Goal: Information Seeking & Learning: Learn about a topic

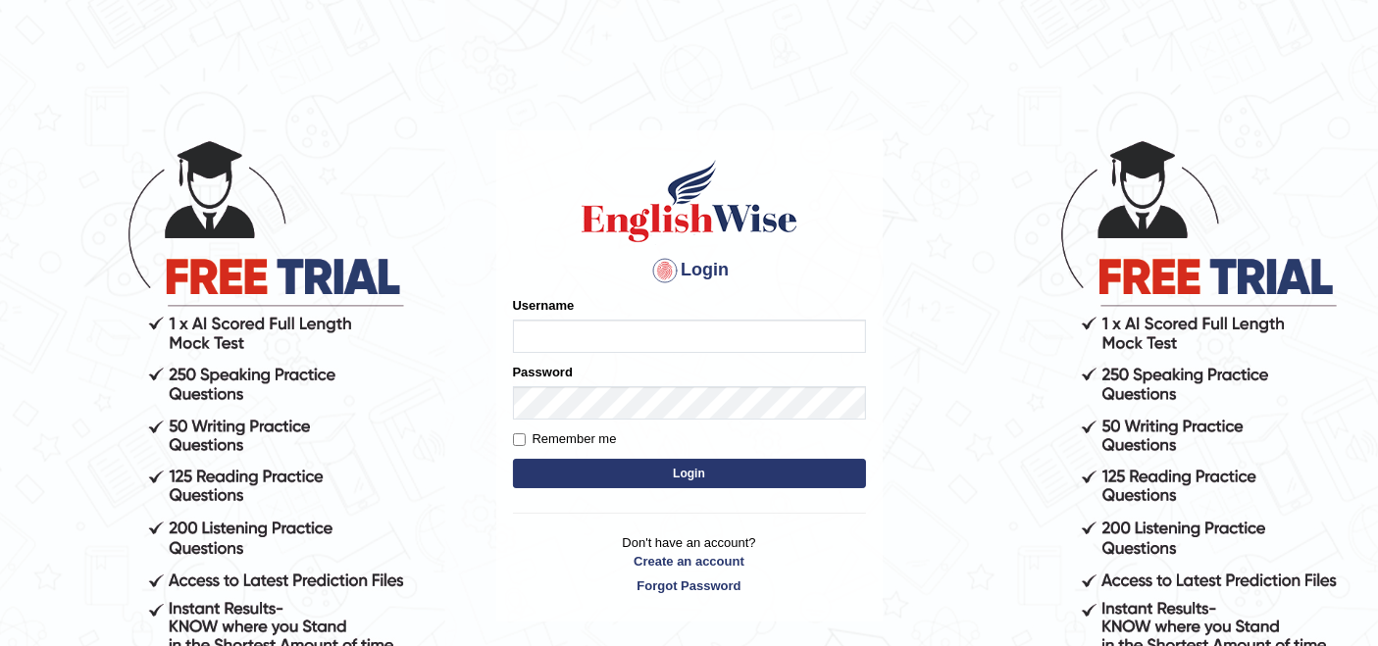
type input "rupali_australia"
click at [696, 471] on button "Login" at bounding box center [689, 473] width 353 height 29
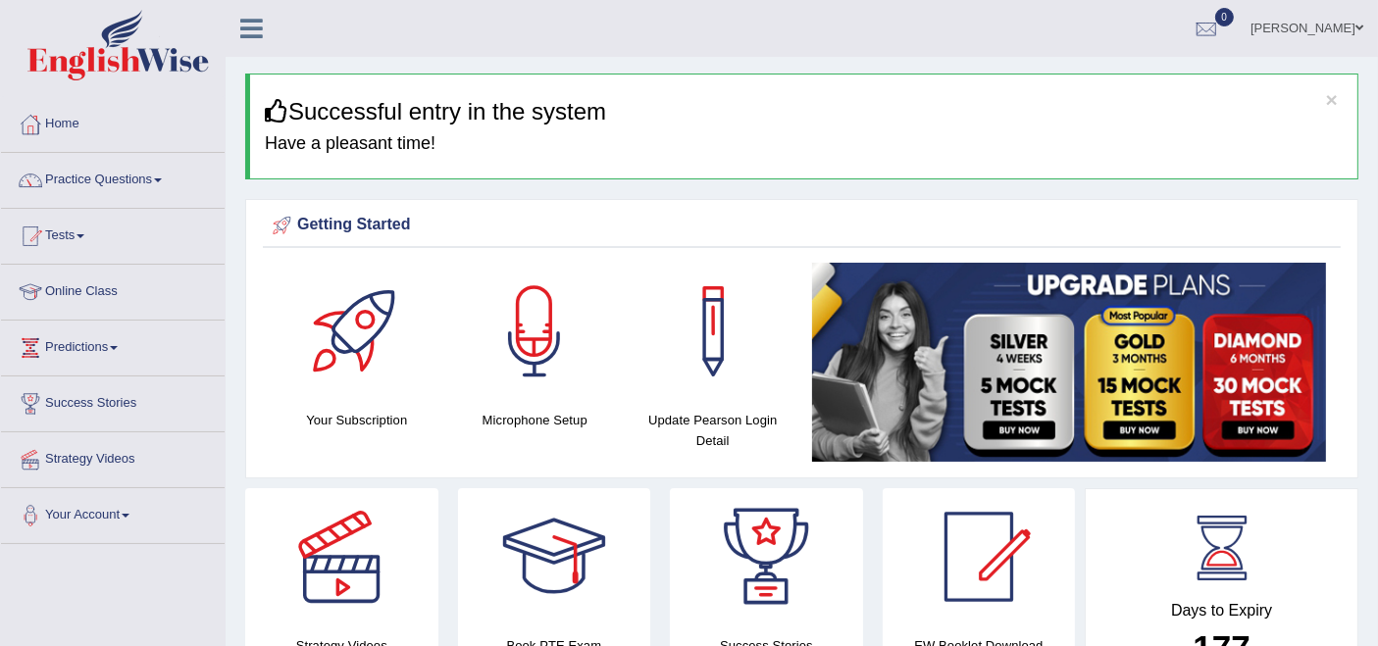
click at [124, 183] on link "Practice Questions" at bounding box center [113, 177] width 224 height 49
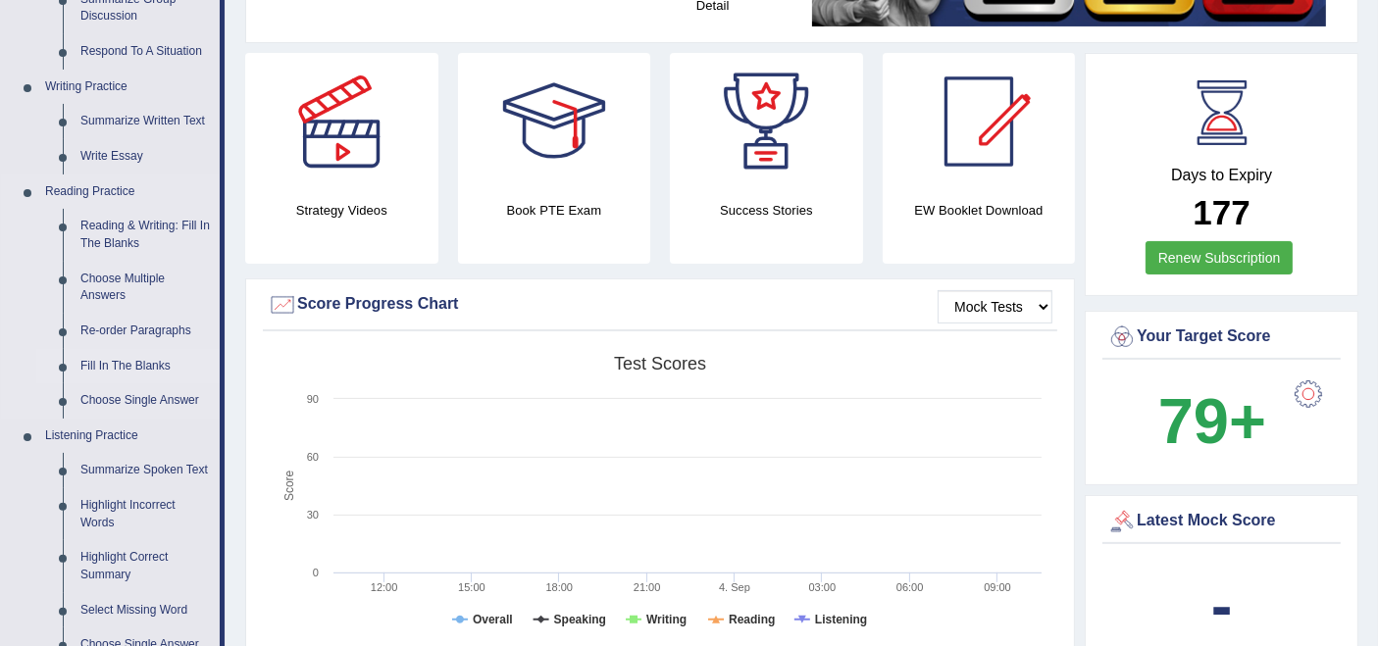
scroll to position [653, 0]
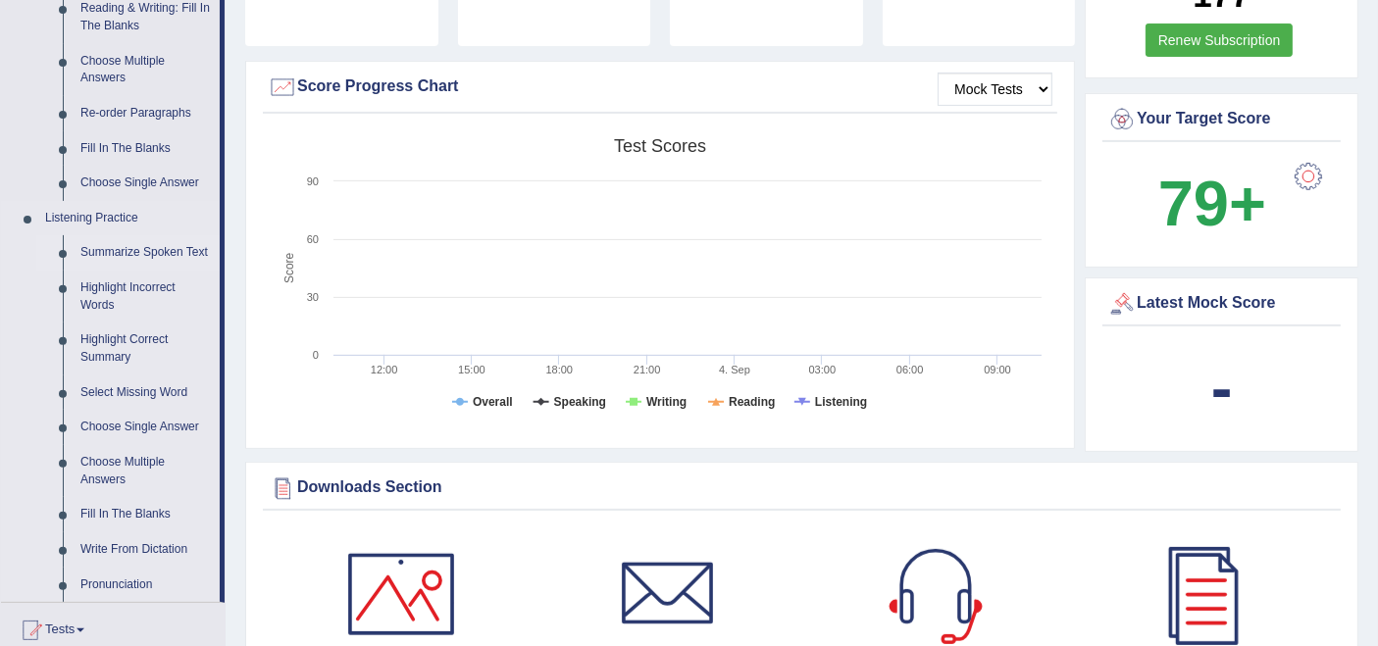
click at [128, 250] on link "Summarize Spoken Text" at bounding box center [146, 252] width 148 height 35
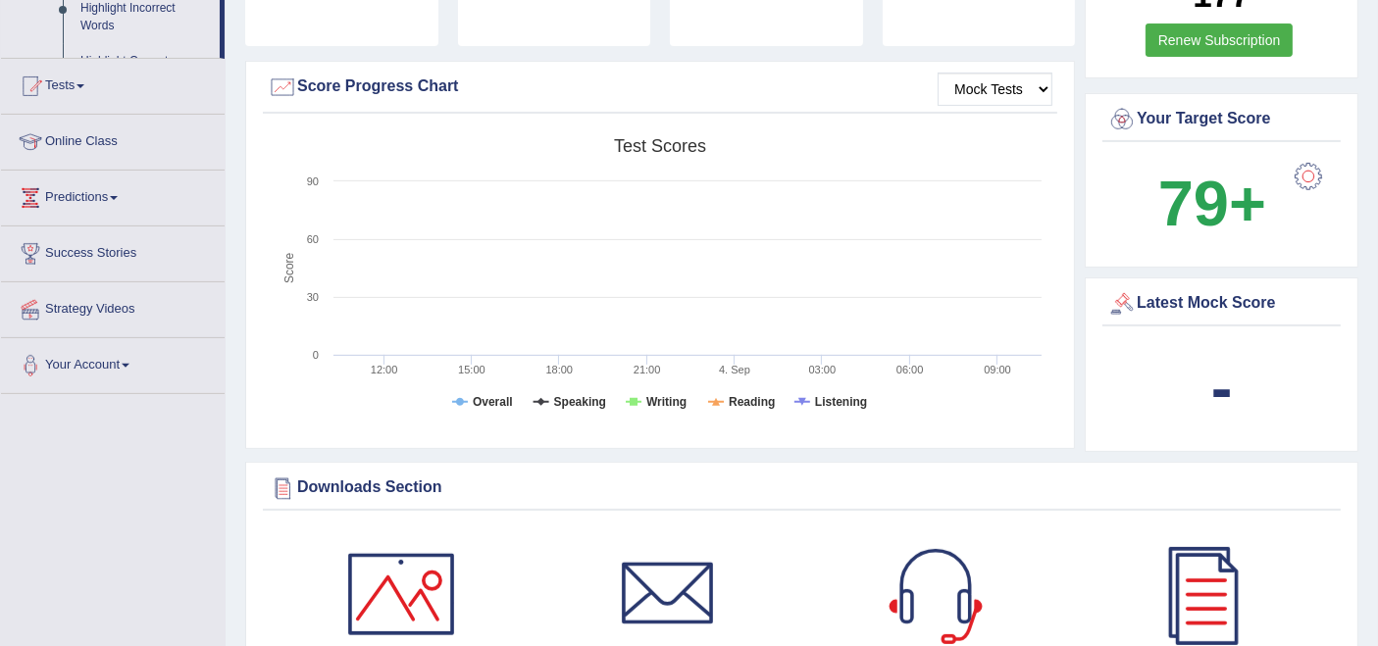
scroll to position [499, 0]
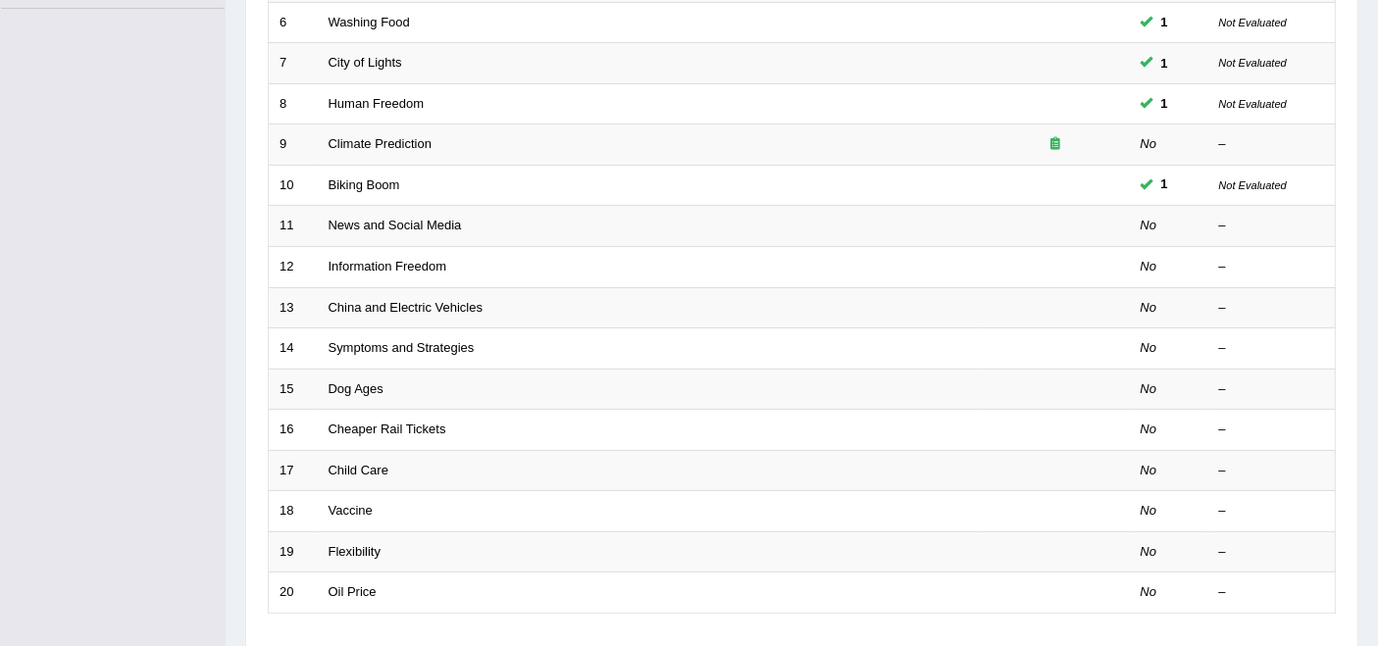
scroll to position [544, 0]
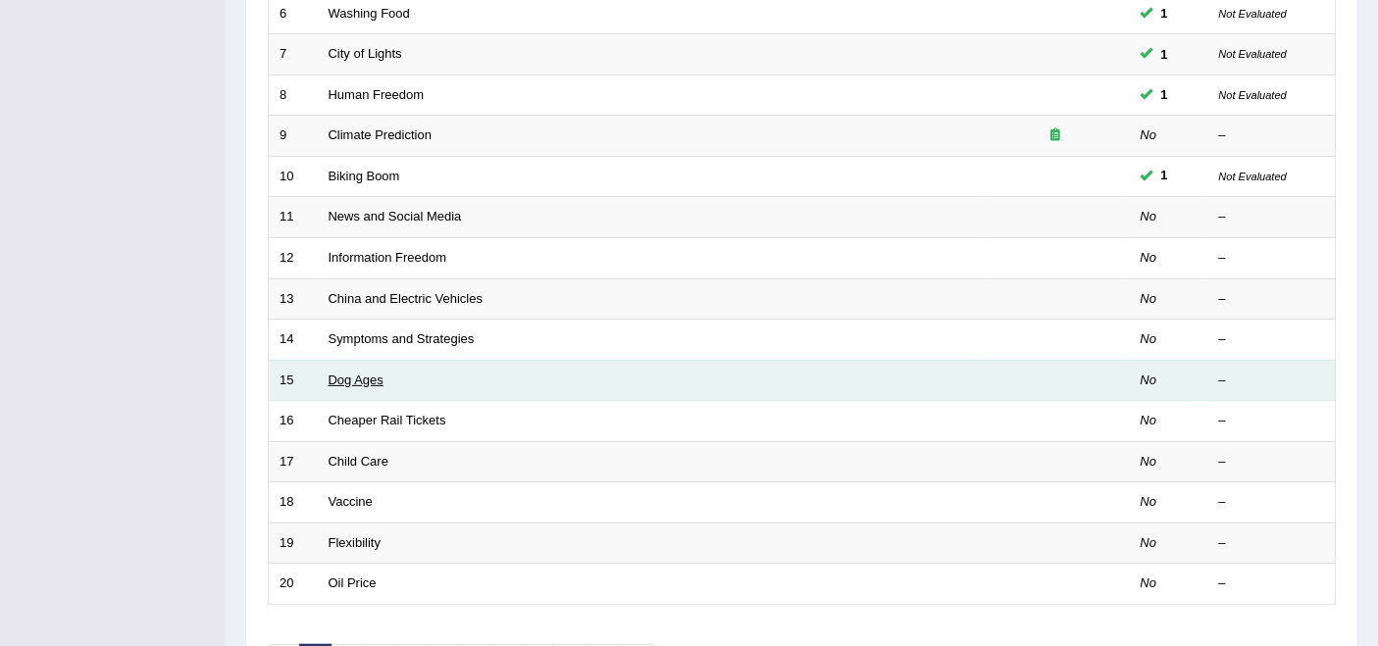
click at [341, 373] on link "Dog Ages" at bounding box center [356, 380] width 55 height 15
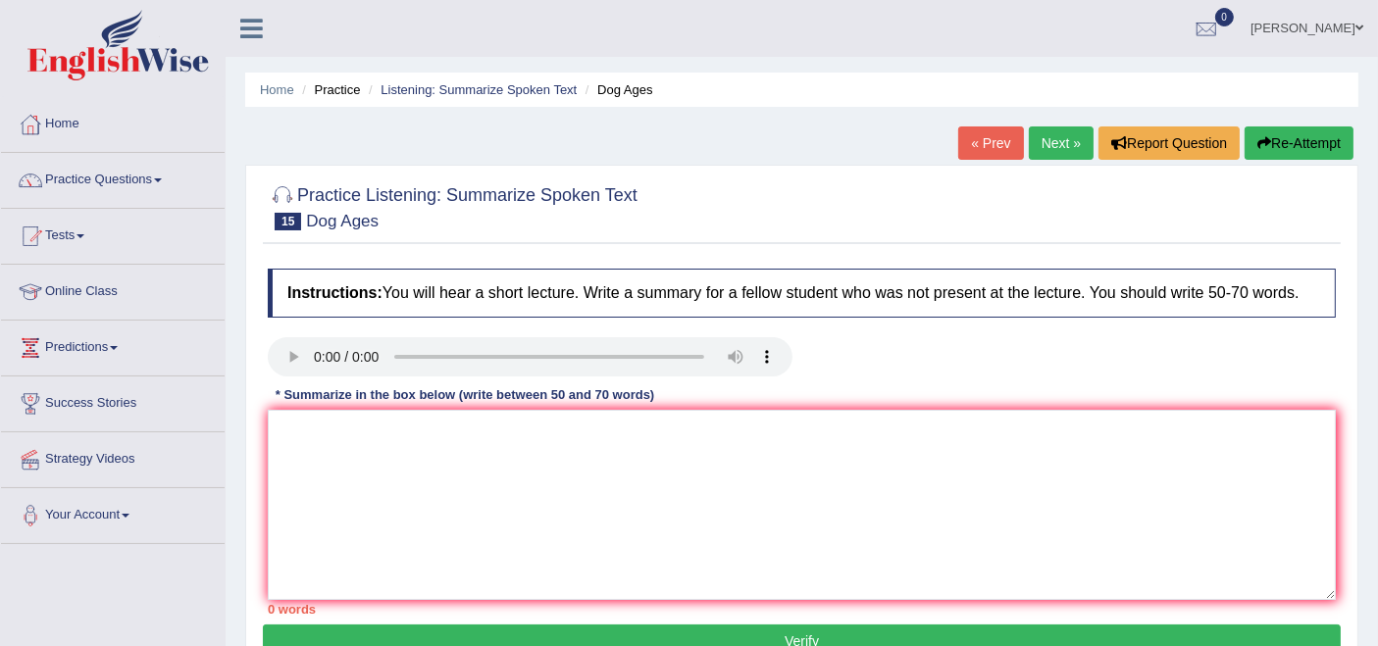
click at [112, 181] on link "Practice Questions" at bounding box center [113, 177] width 224 height 49
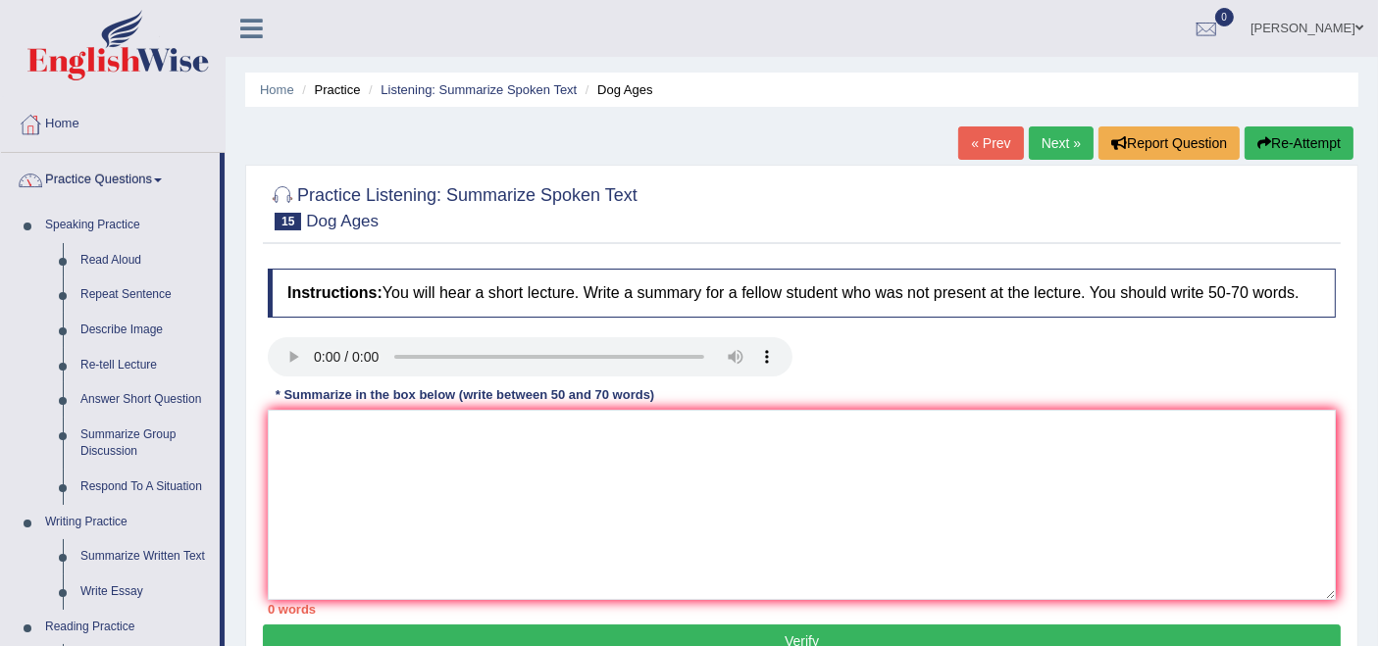
click at [281, 144] on div "Home Practice Listening: Summarize Spoken Text Dog Ages « Prev Next » Report Qu…" at bounding box center [802, 490] width 1152 height 981
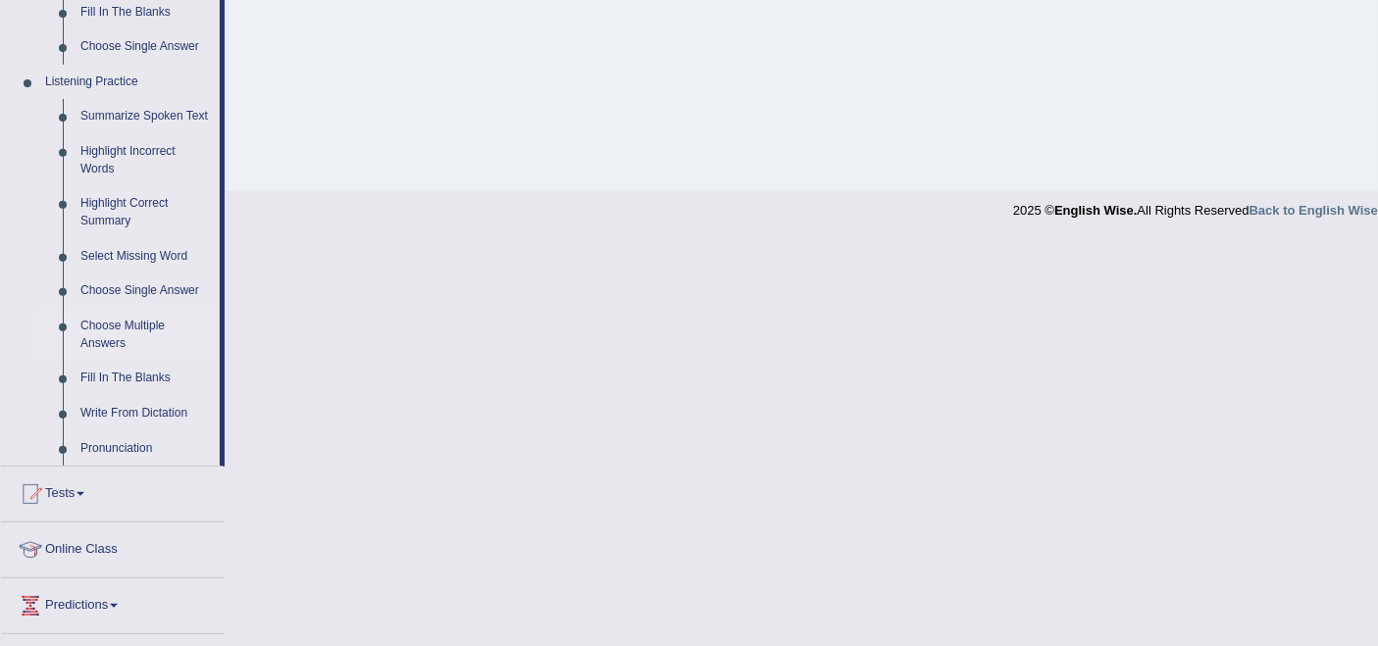
scroll to position [762, 0]
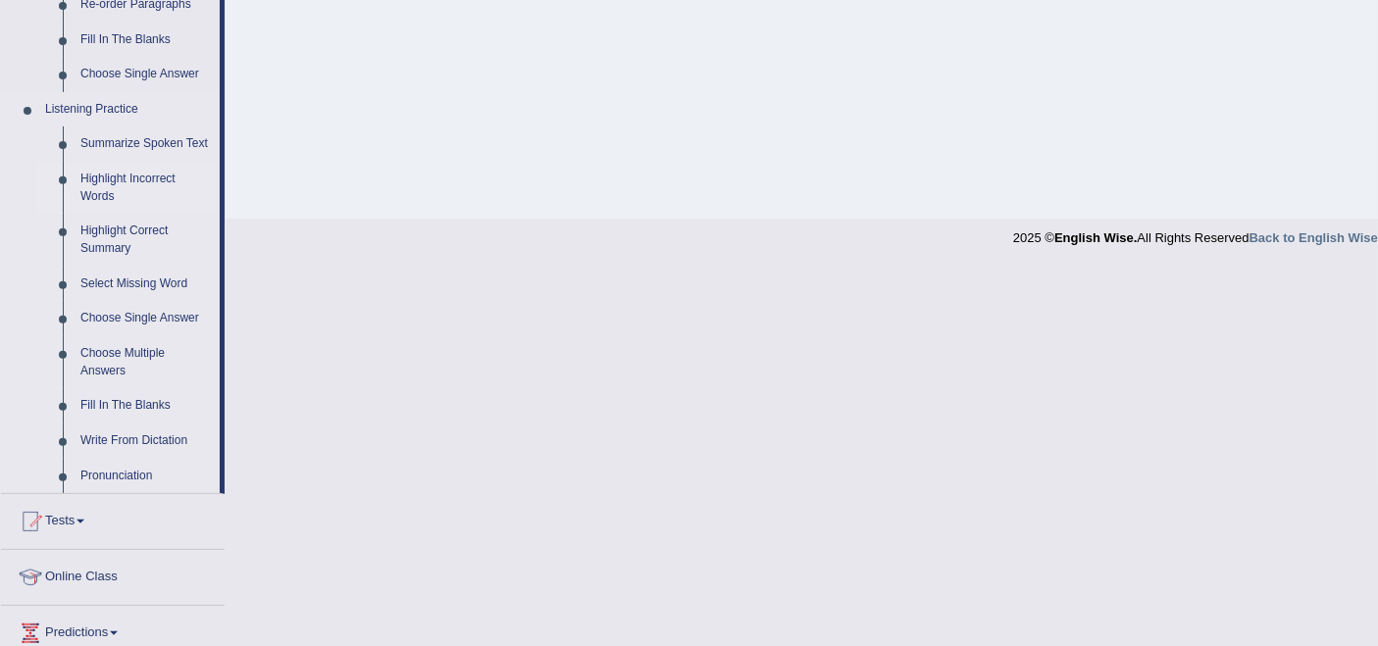
click at [102, 182] on link "Highlight Incorrect Words" at bounding box center [146, 188] width 148 height 52
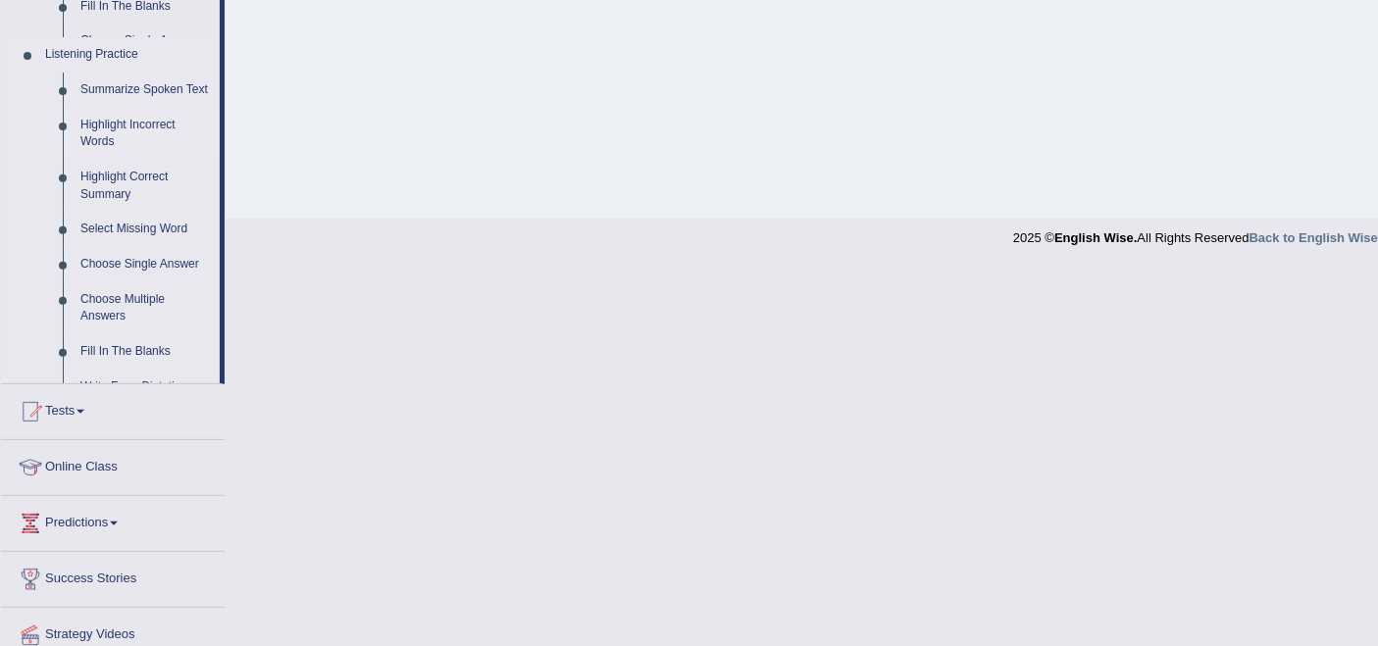
scroll to position [635, 0]
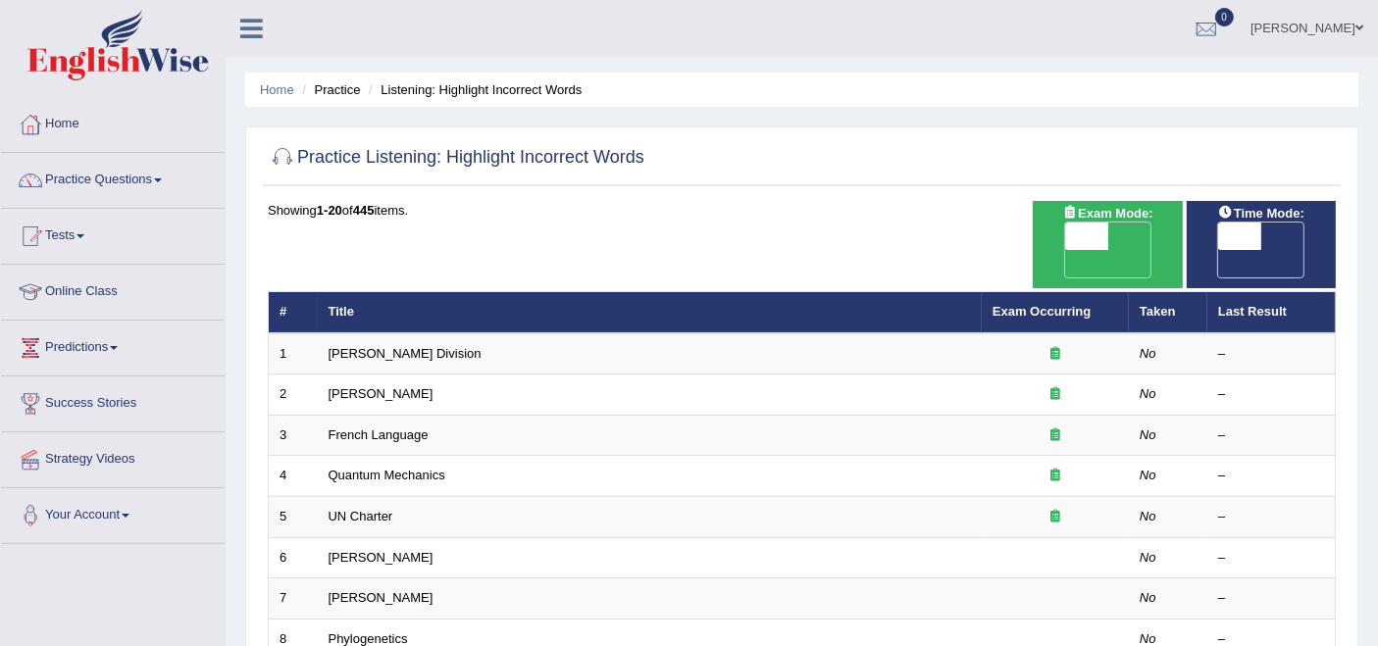
click at [895, 43] on ul "[PERSON_NAME] Toggle navigation Username: rupali_australia Access Type: Online …" at bounding box center [975, 28] width 807 height 56
drag, startPoint x: 1224, startPoint y: 15, endPoint x: 808, endPoint y: 62, distance: 418.5
click at [808, 62] on div "Home Practice Listening: Highlight Incorrect Words Practice Listening: Highligh…" at bounding box center [802, 638] width 1152 height 1277
click at [1339, 39] on link "Rupali Selly" at bounding box center [1307, 25] width 142 height 51
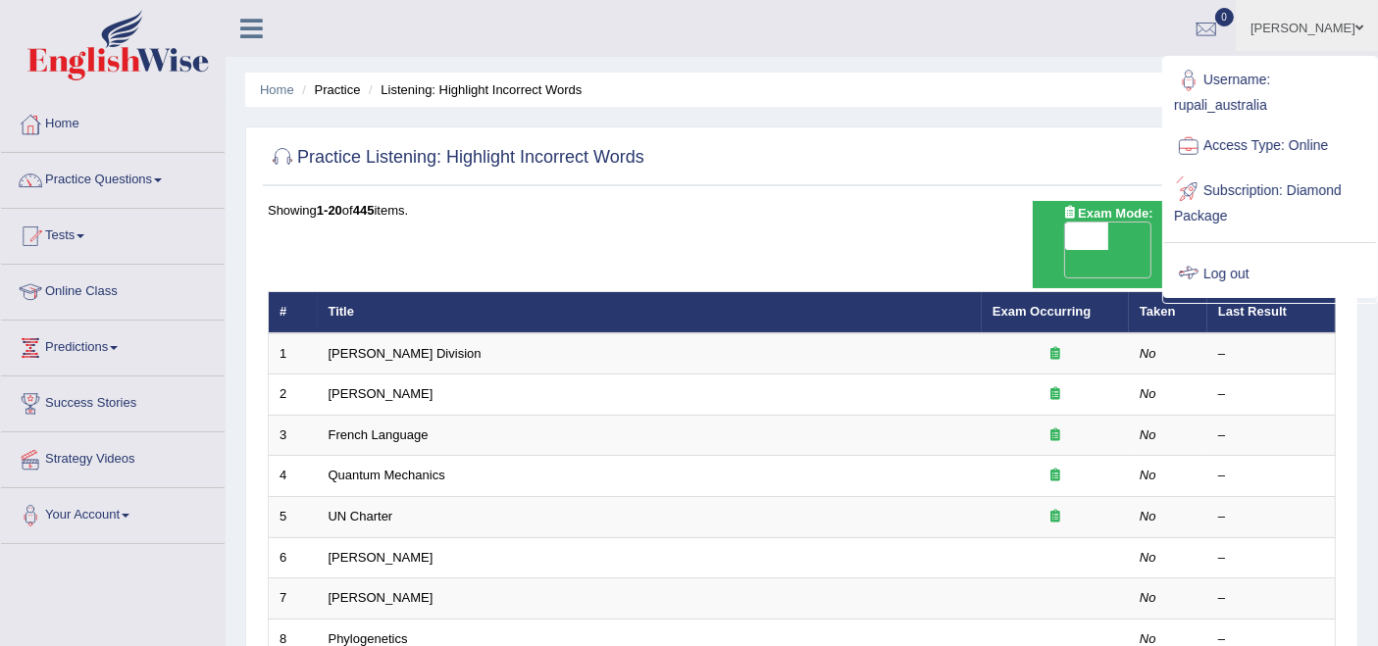
click at [1247, 271] on link "Log out" at bounding box center [1270, 274] width 212 height 45
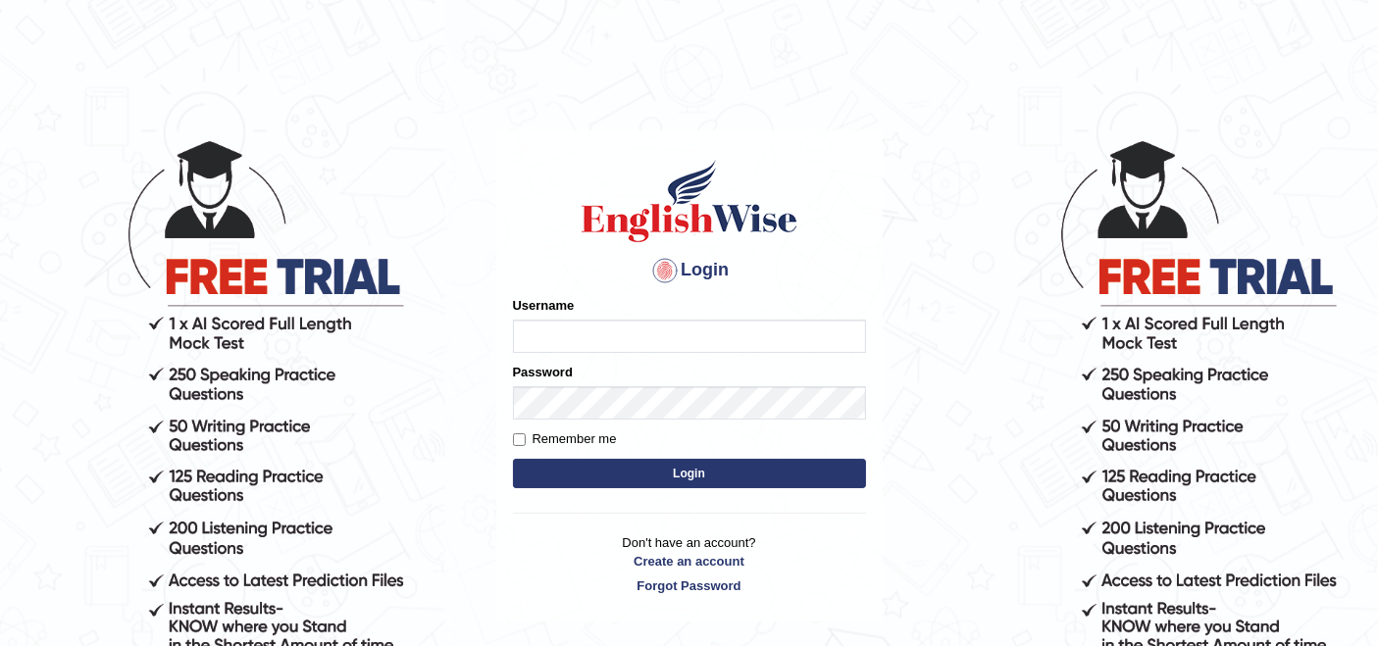
type input "rupali_australia"
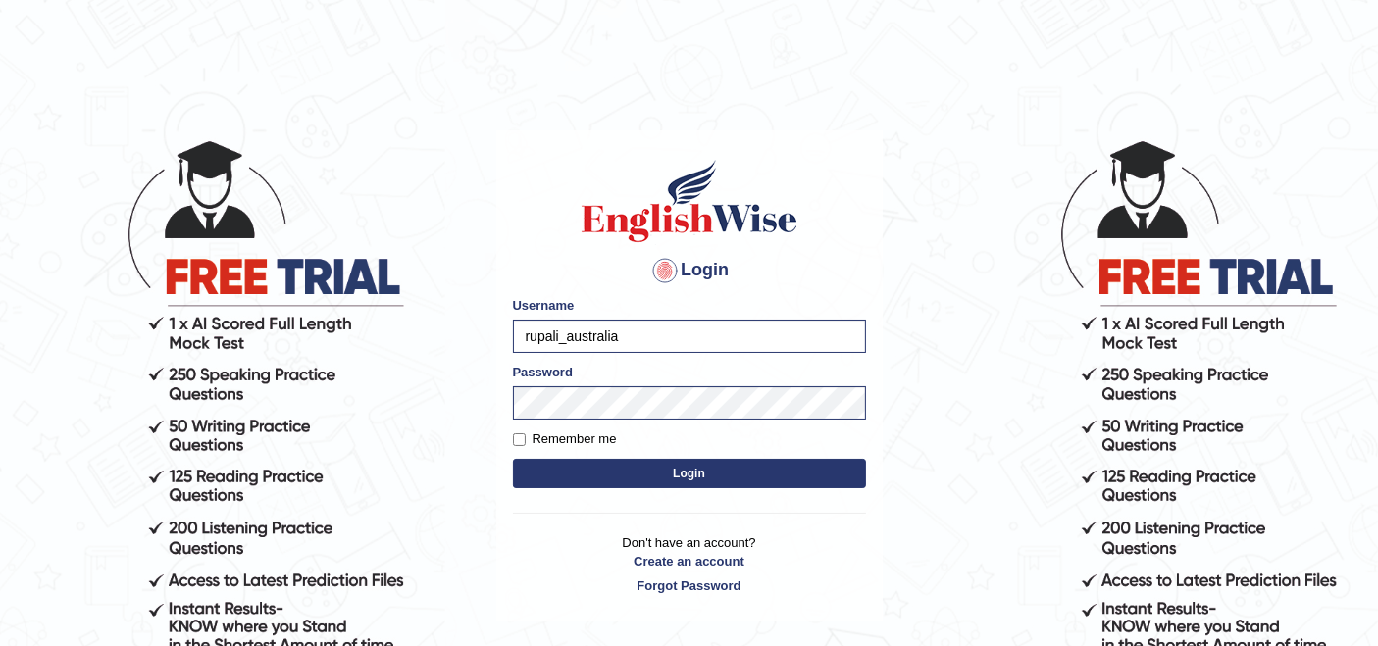
drag, startPoint x: 648, startPoint y: 346, endPoint x: 472, endPoint y: 346, distance: 176.5
click at [472, 346] on body "Login Please fix the following errors: Username rupali_australia Password Remem…" at bounding box center [689, 392] width 1378 height 646
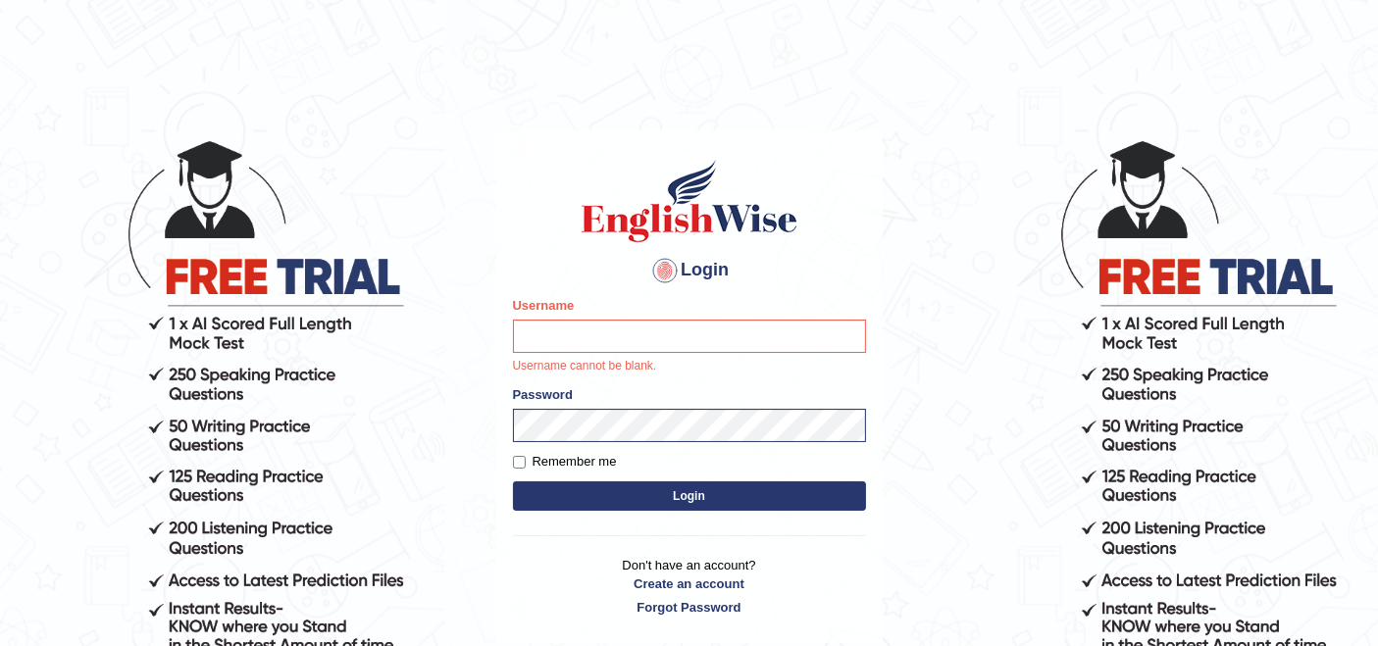
drag, startPoint x: 632, startPoint y: 384, endPoint x: 544, endPoint y: 404, distance: 89.5
click at [544, 404] on div "Password" at bounding box center [689, 413] width 353 height 57
click at [459, 433] on body "Login Please fix the following errors: Username Username cannot be blank. Passw…" at bounding box center [689, 392] width 1378 height 646
click at [462, 191] on body "Login Please fix the following errors: Username Username cannot be blank. Passw…" at bounding box center [689, 392] width 1378 height 646
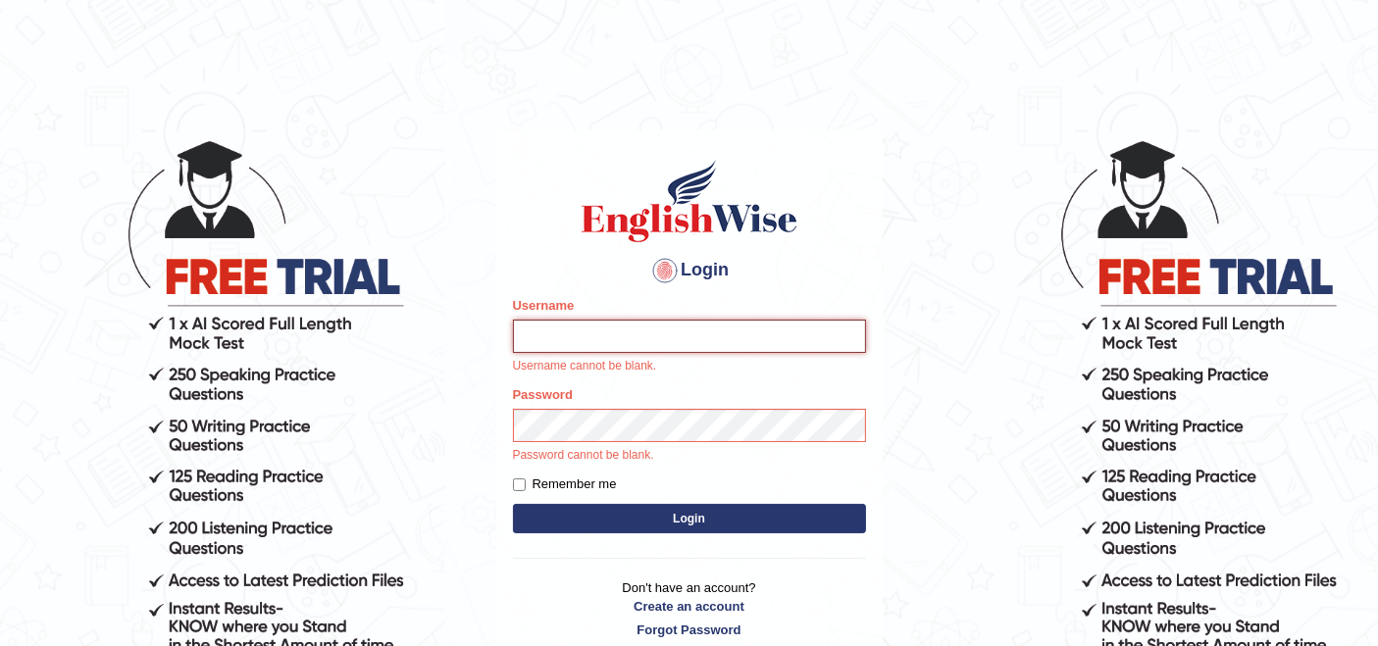
click at [705, 334] on input "Username" at bounding box center [689, 336] width 353 height 33
type input "rupali_australia"
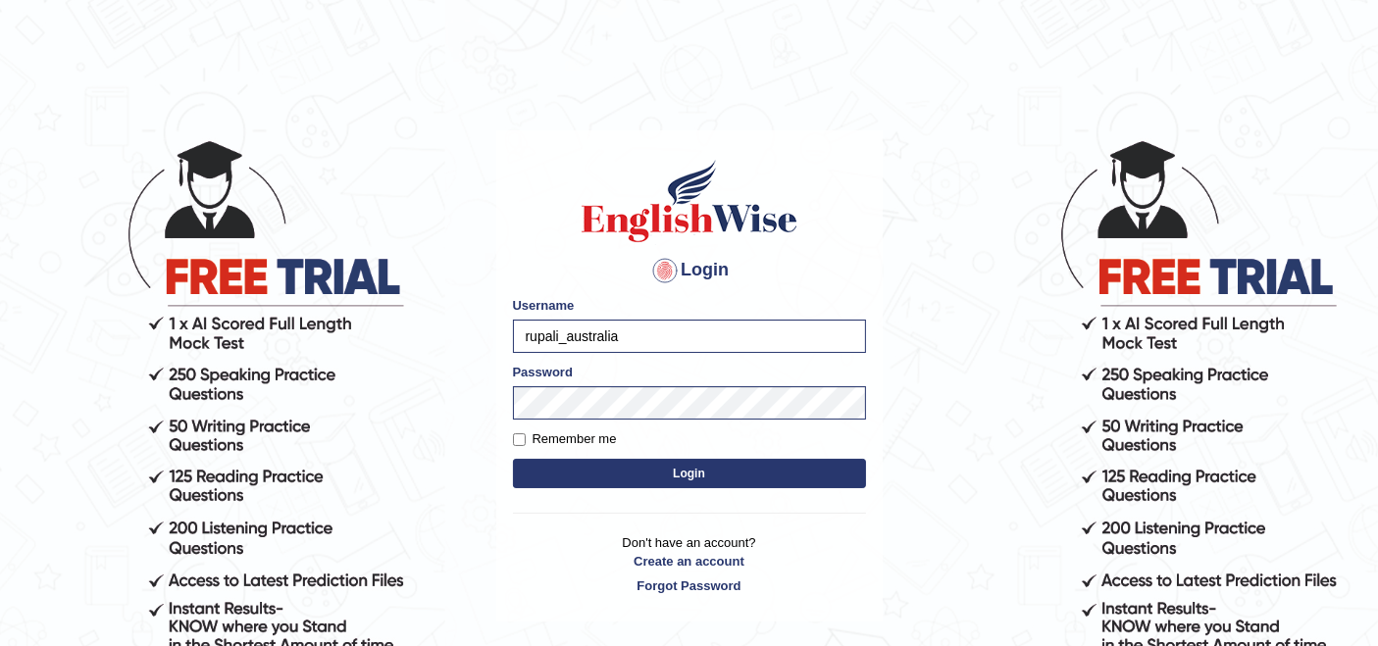
click at [821, 479] on button "Login" at bounding box center [689, 473] width 353 height 29
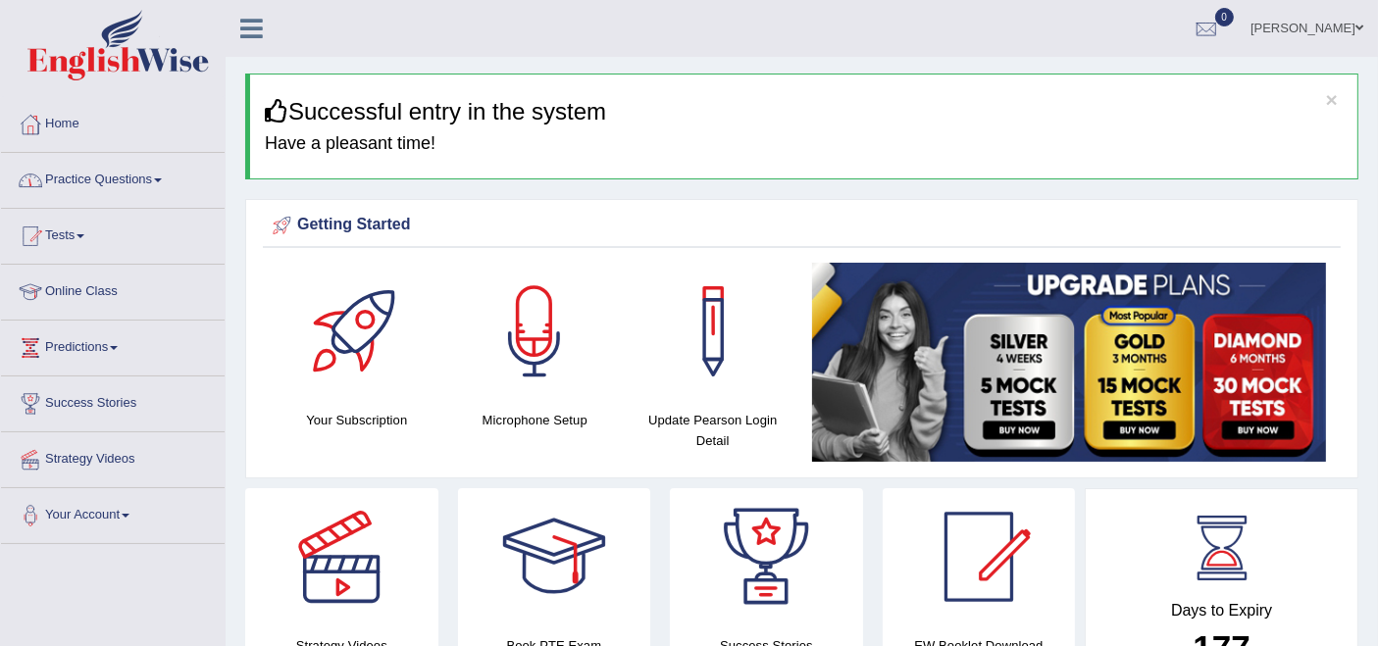
click at [61, 184] on link "Practice Questions" at bounding box center [113, 177] width 224 height 49
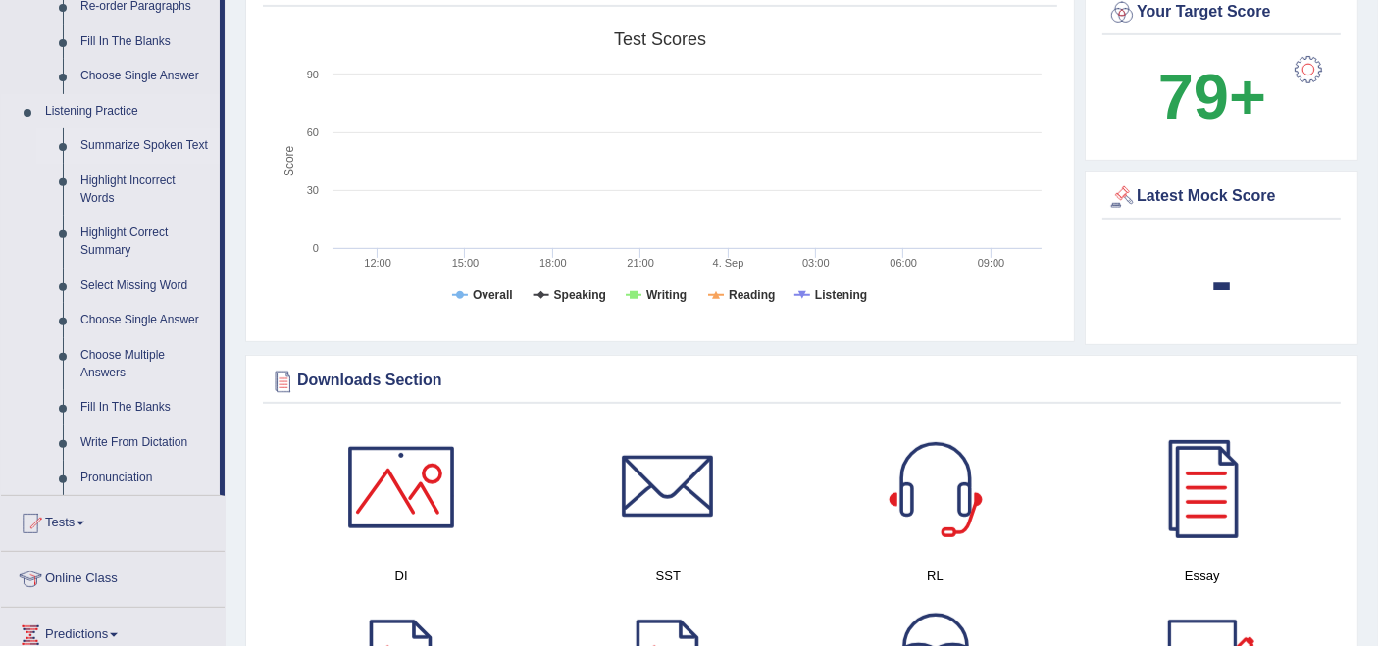
scroll to position [762, 0]
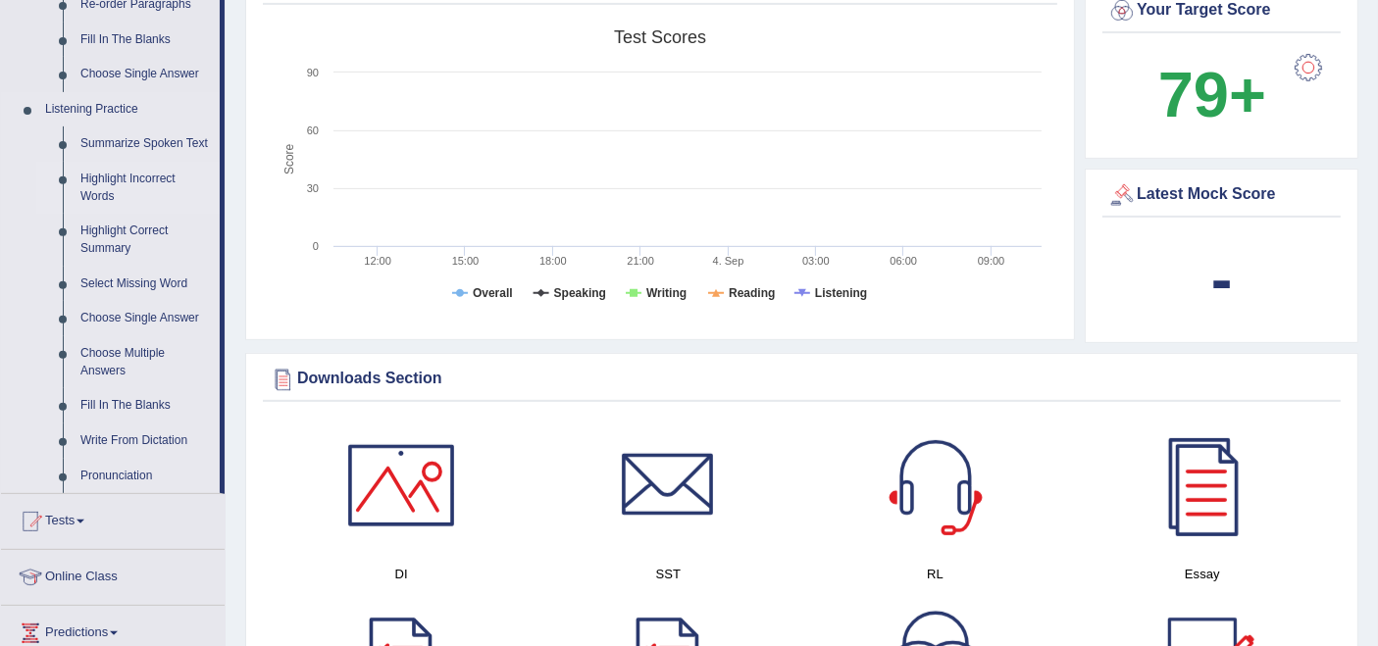
click at [123, 178] on link "Highlight Incorrect Words" at bounding box center [146, 188] width 148 height 52
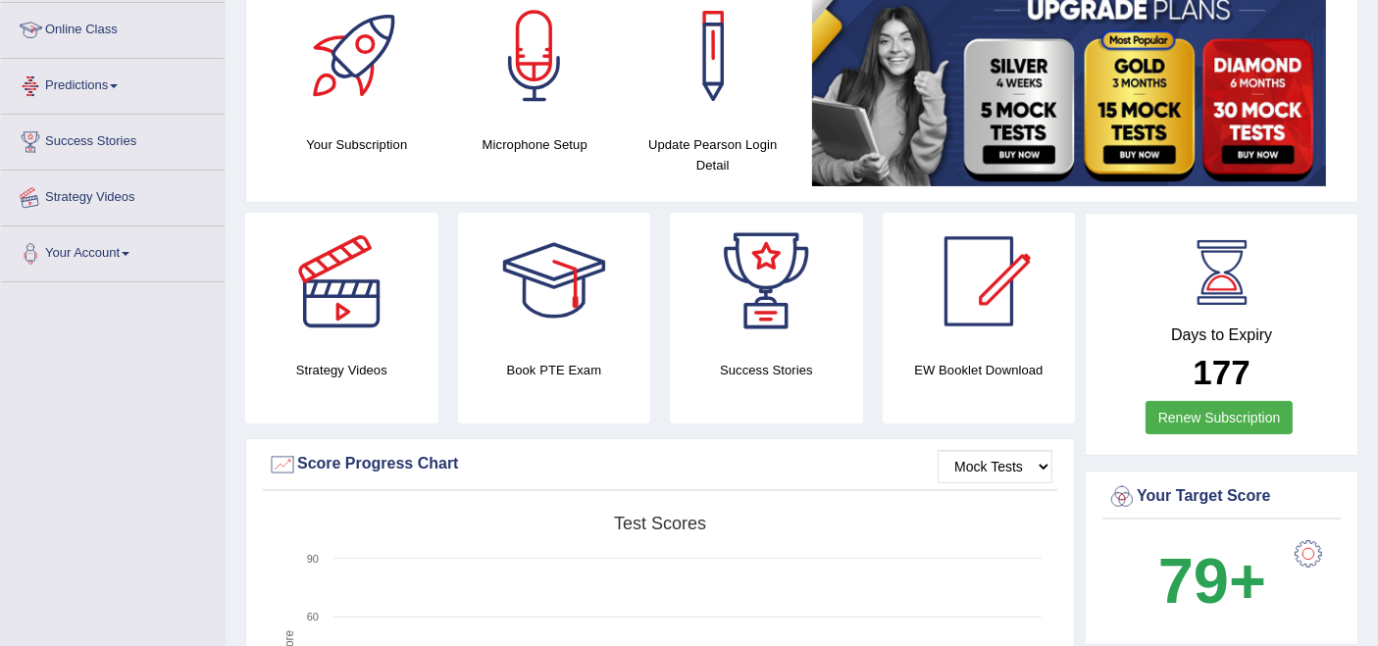
scroll to position [391, 0]
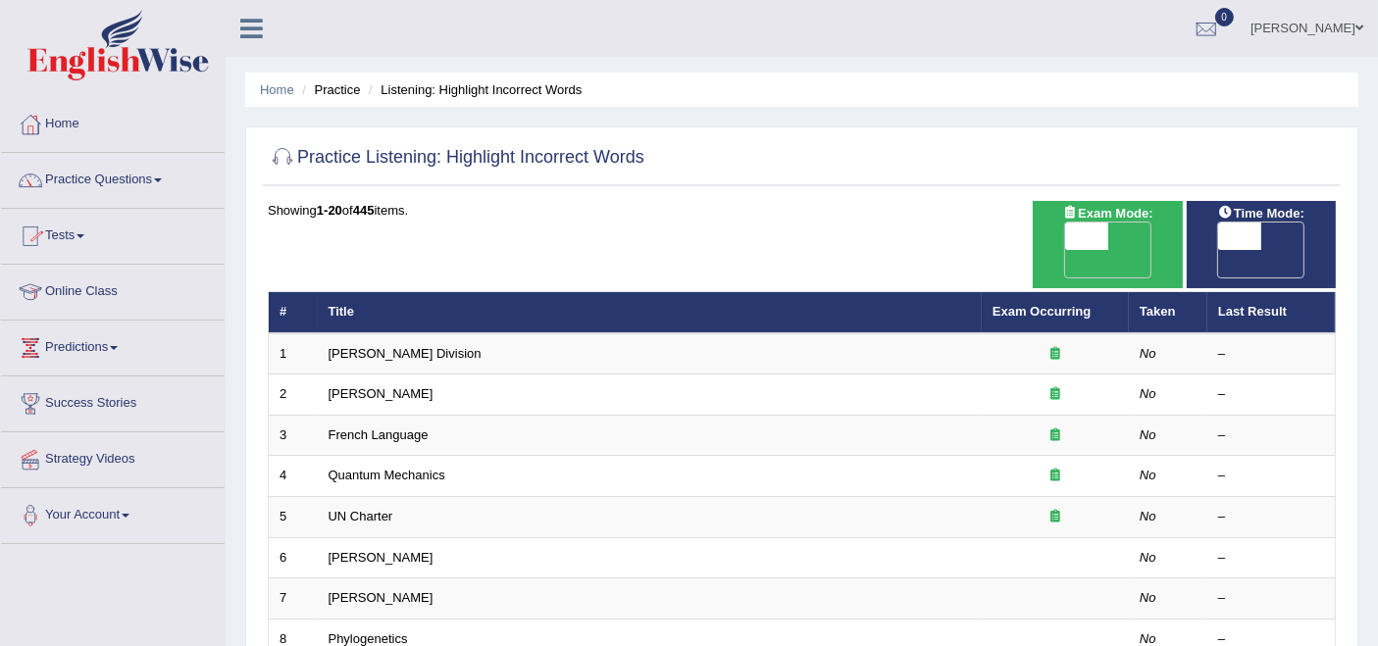
click at [100, 178] on link "Practice Questions" at bounding box center [113, 177] width 224 height 49
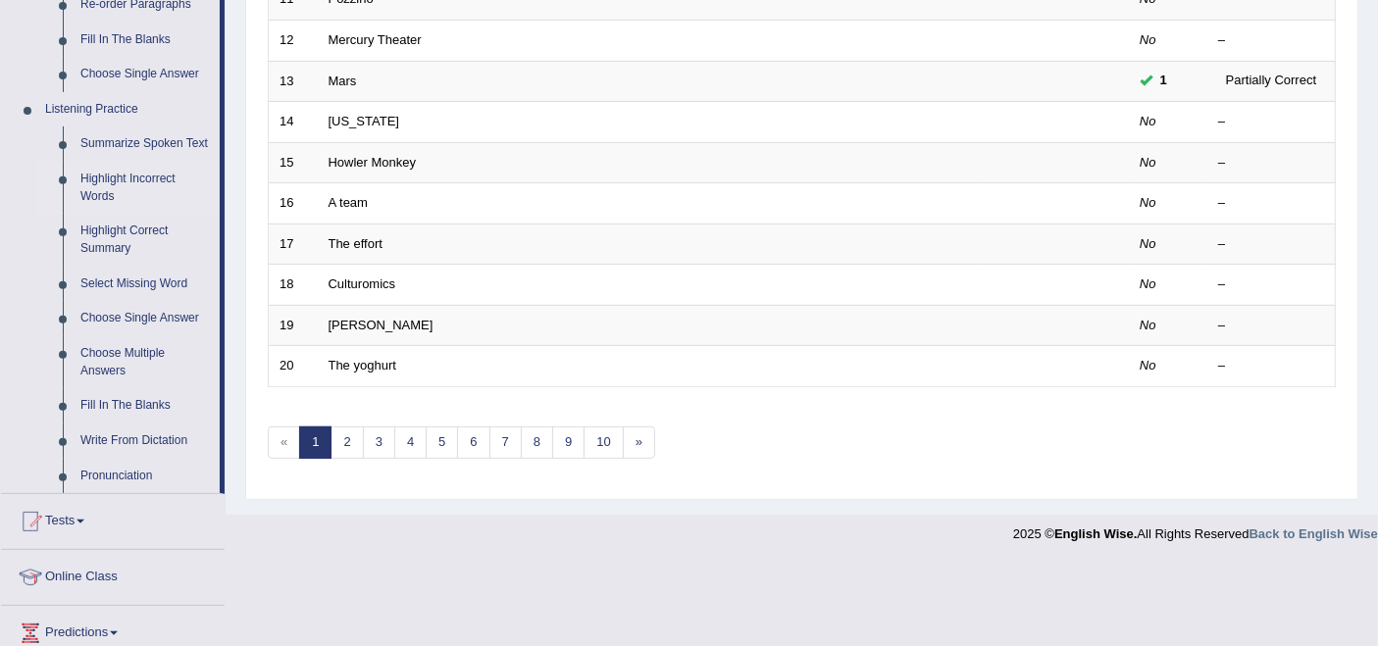
scroll to position [653, 0]
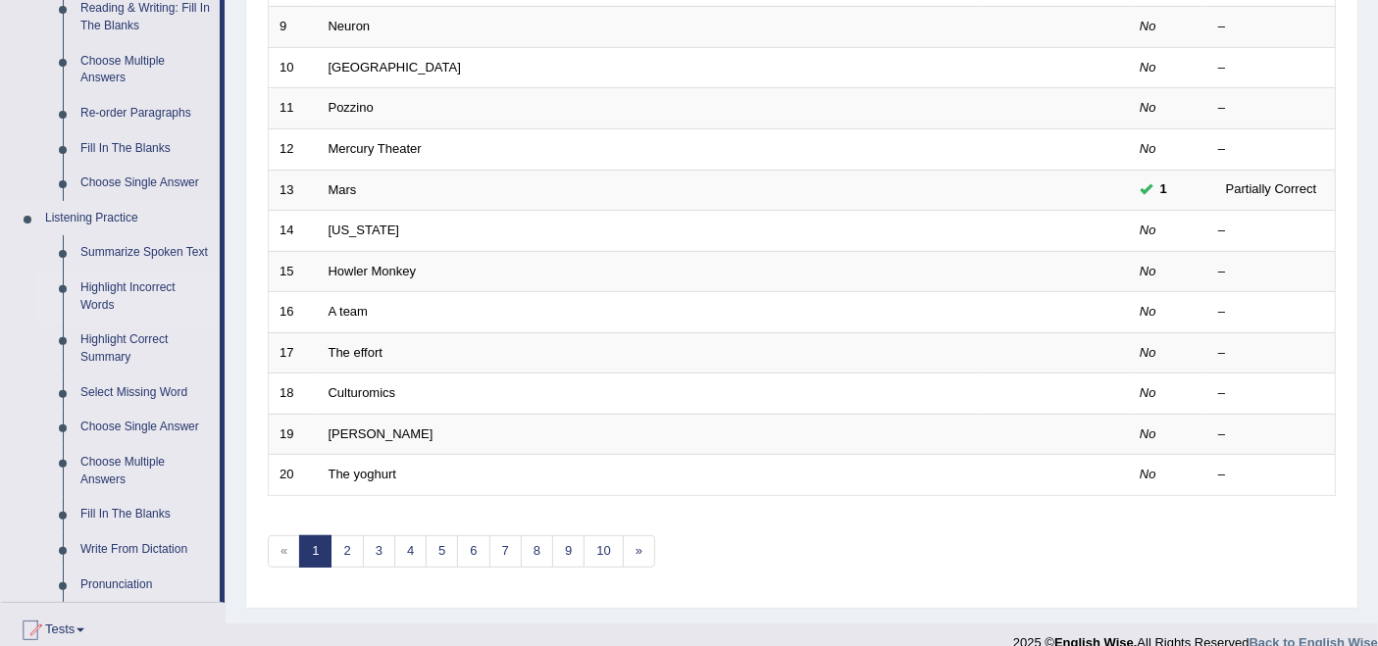
click at [120, 290] on link "Highlight Incorrect Words" at bounding box center [146, 297] width 148 height 52
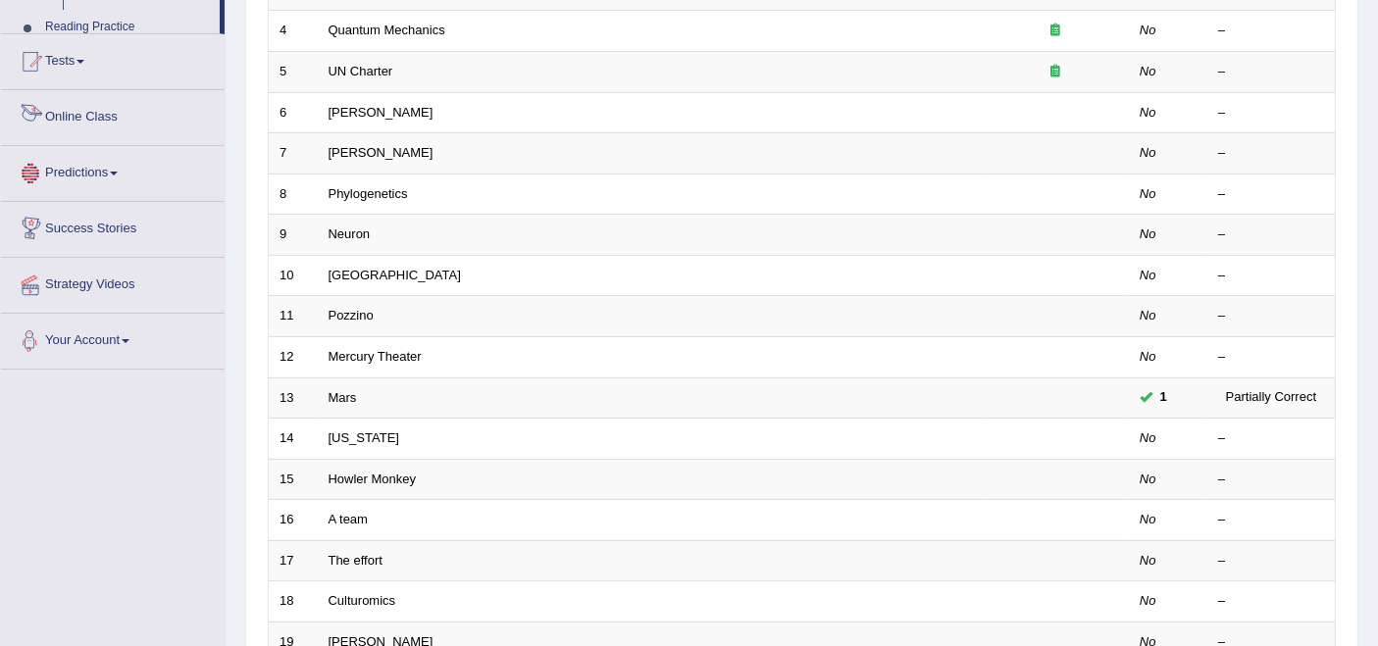
scroll to position [943, 0]
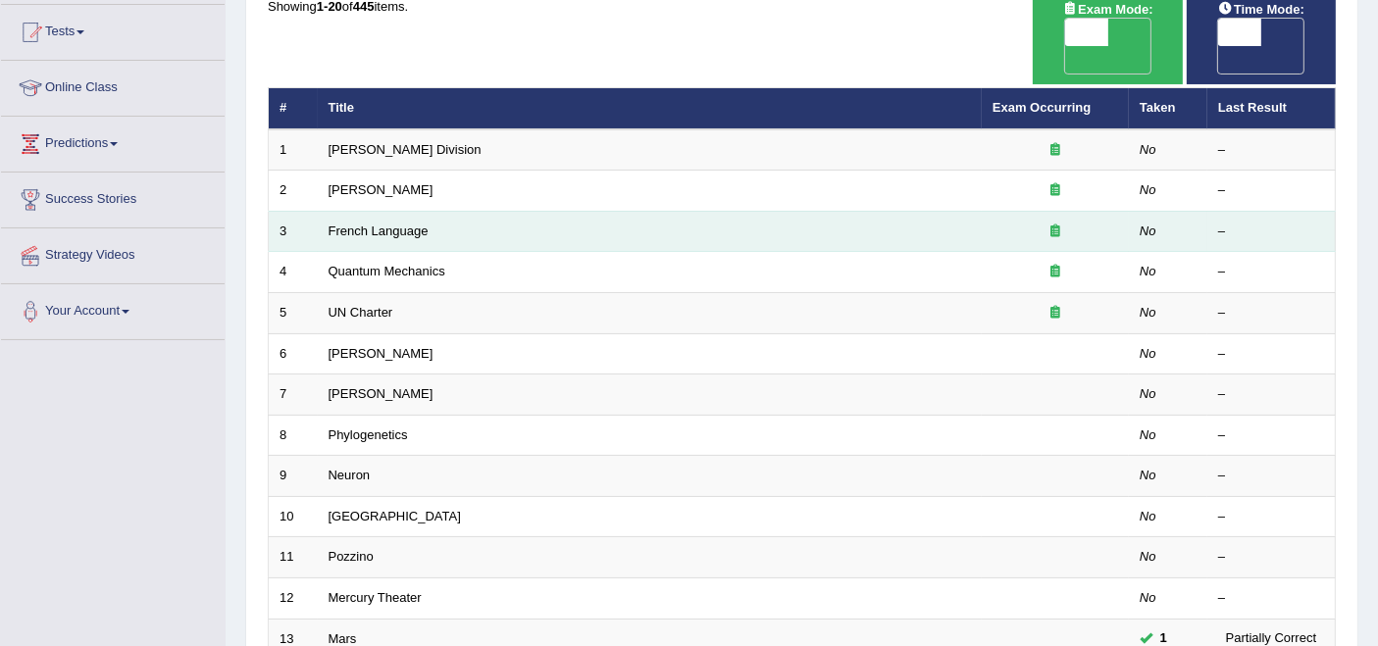
scroll to position [218, 0]
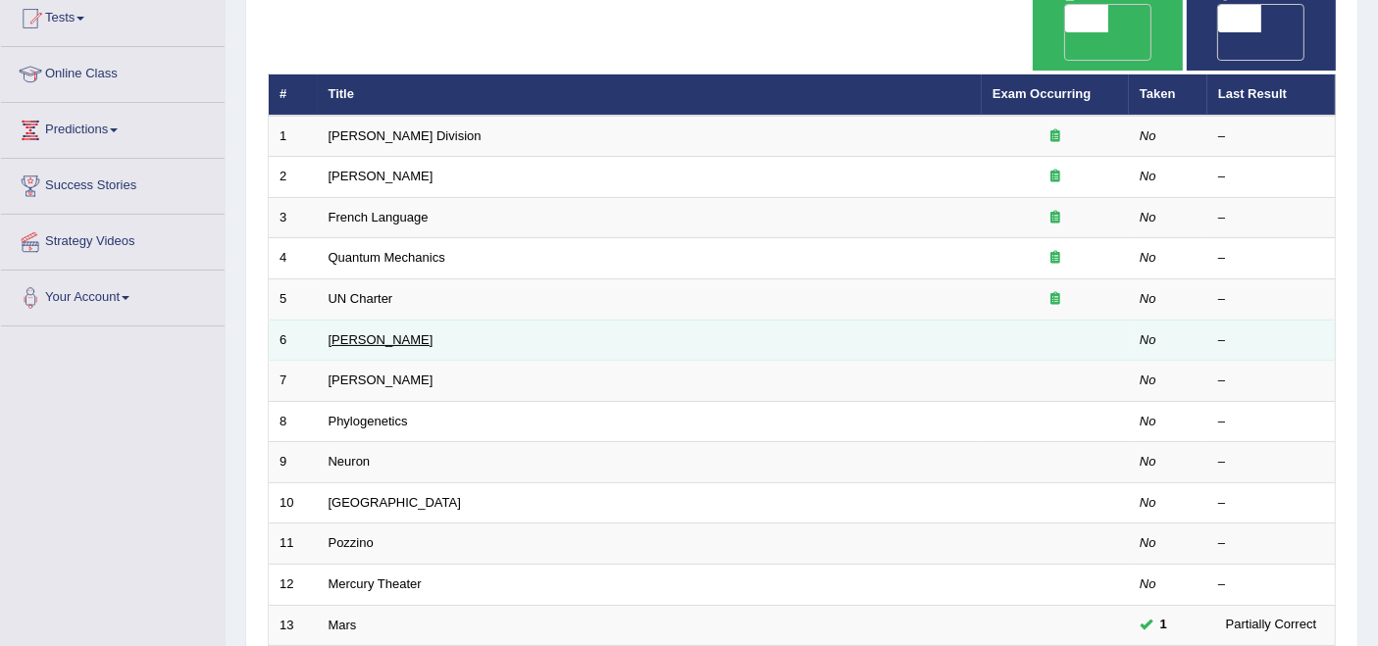
click at [358, 332] on link "[PERSON_NAME]" at bounding box center [381, 339] width 105 height 15
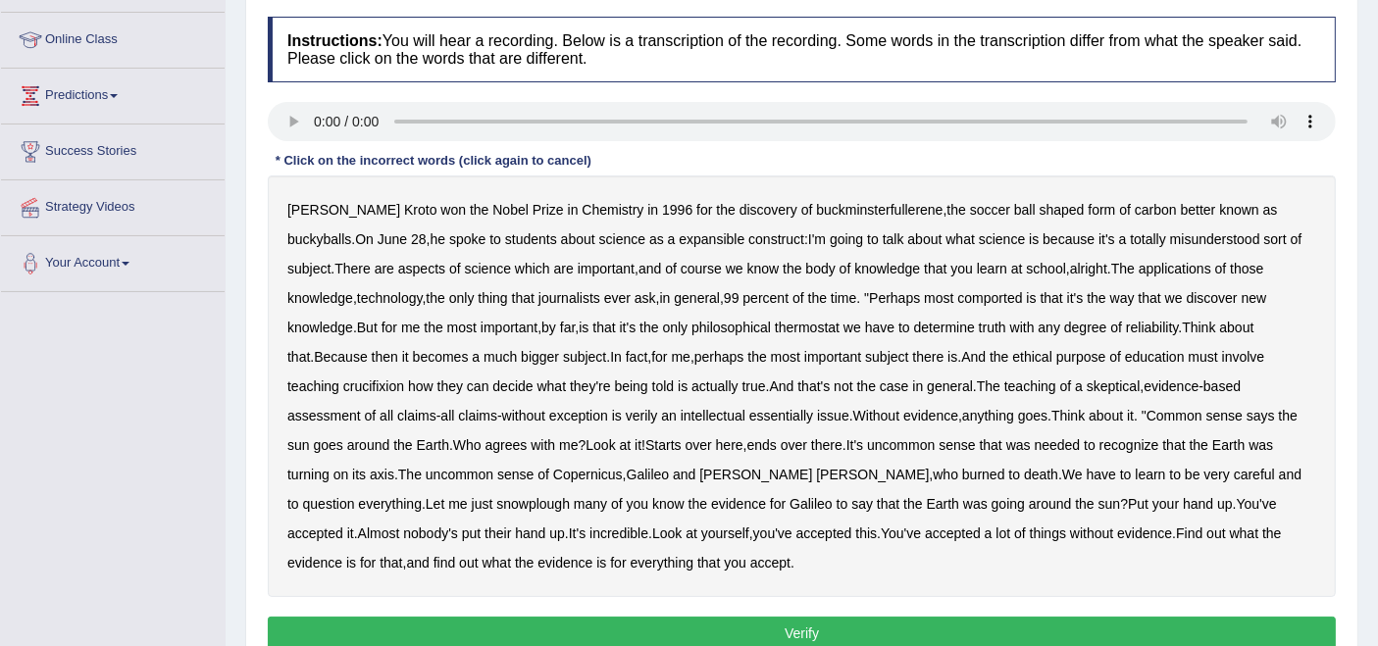
scroll to position [218, 0]
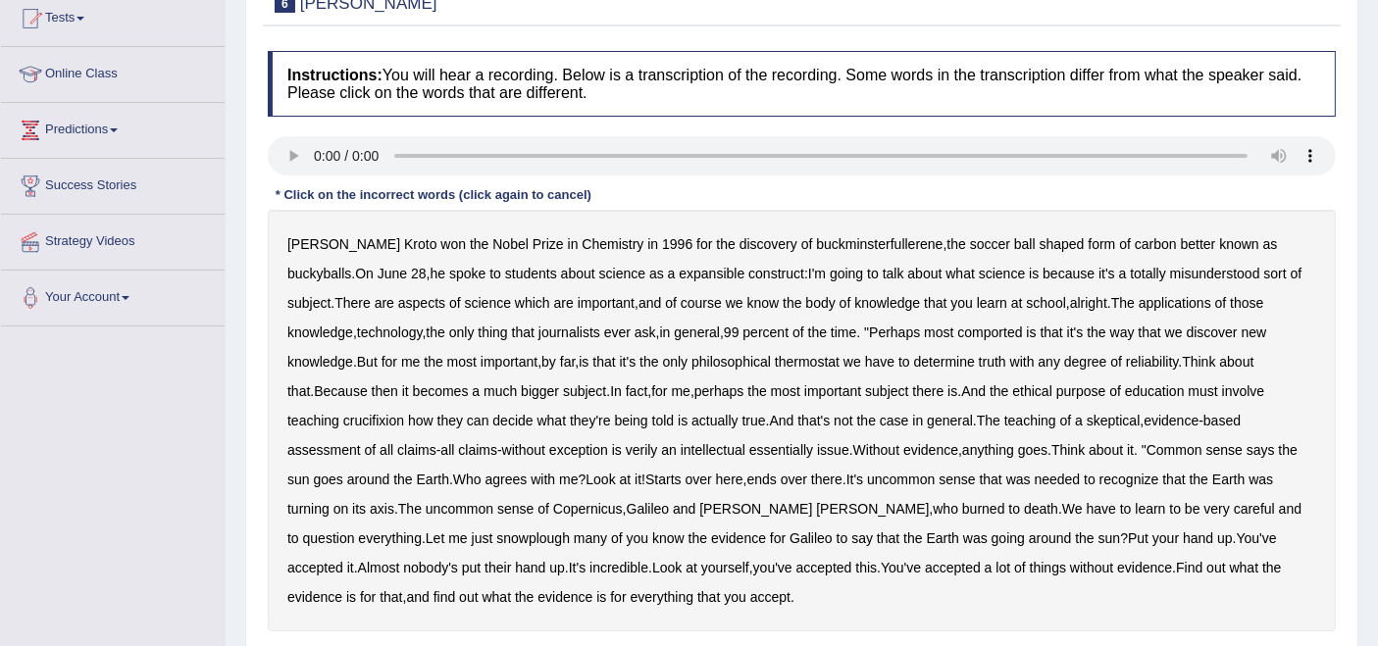
click at [679, 275] on b "expansible" at bounding box center [712, 274] width 66 height 16
click at [775, 364] on b "thermostat" at bounding box center [807, 362] width 65 height 16
click at [404, 413] on b "crucifixion" at bounding box center [373, 421] width 61 height 16
click at [626, 449] on b "verily" at bounding box center [642, 450] width 32 height 16
click at [749, 451] on b "essentially" at bounding box center [781, 450] width 64 height 16
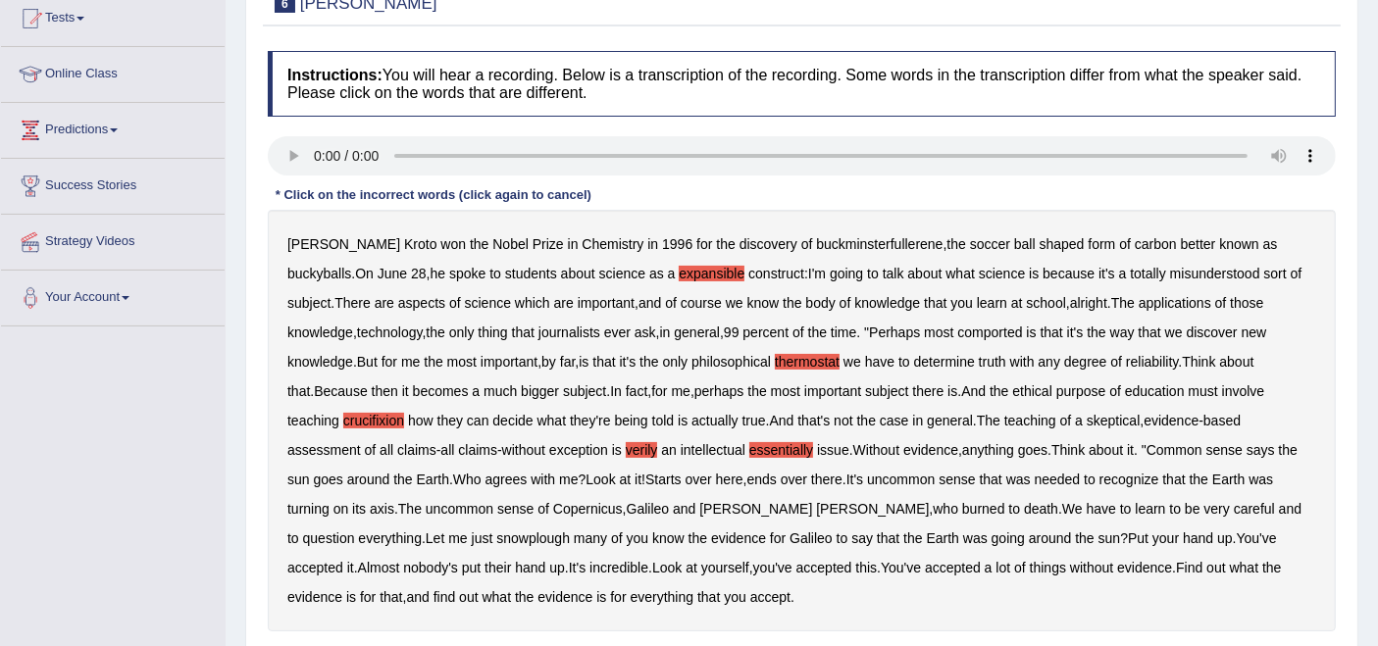
click at [496, 540] on b "snowplough" at bounding box center [533, 539] width 74 height 16
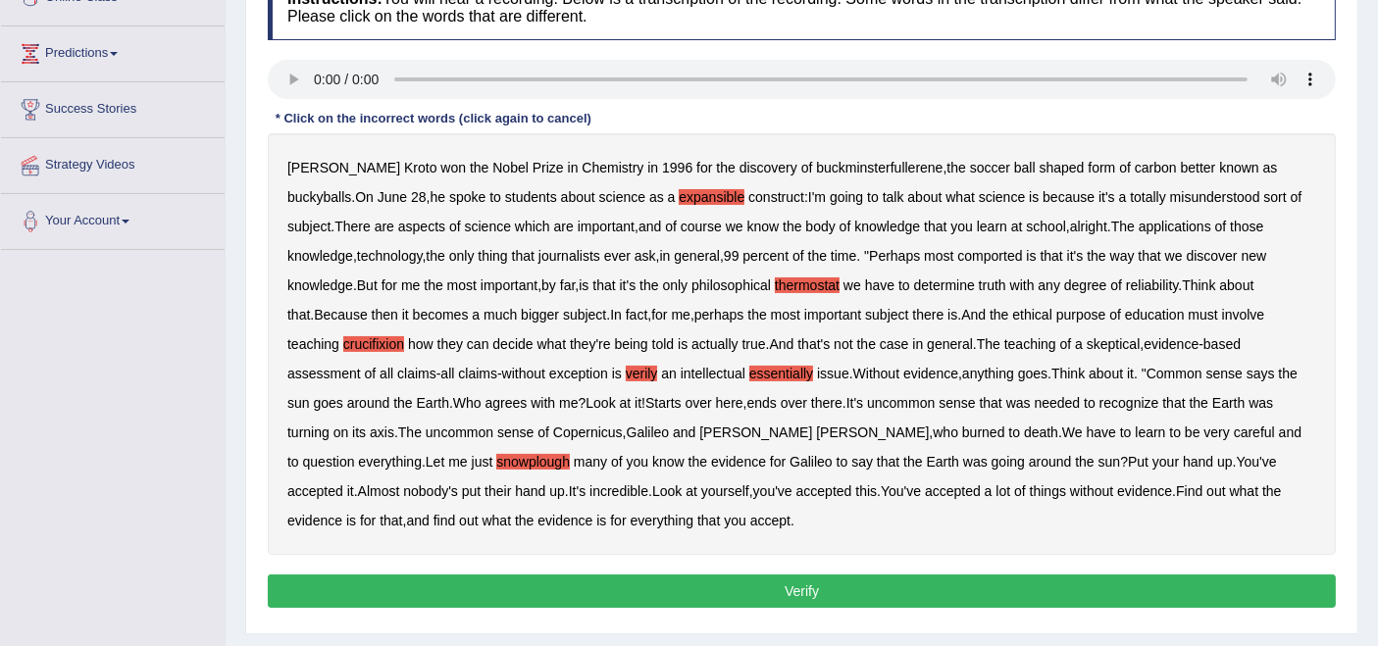
scroll to position [327, 0]
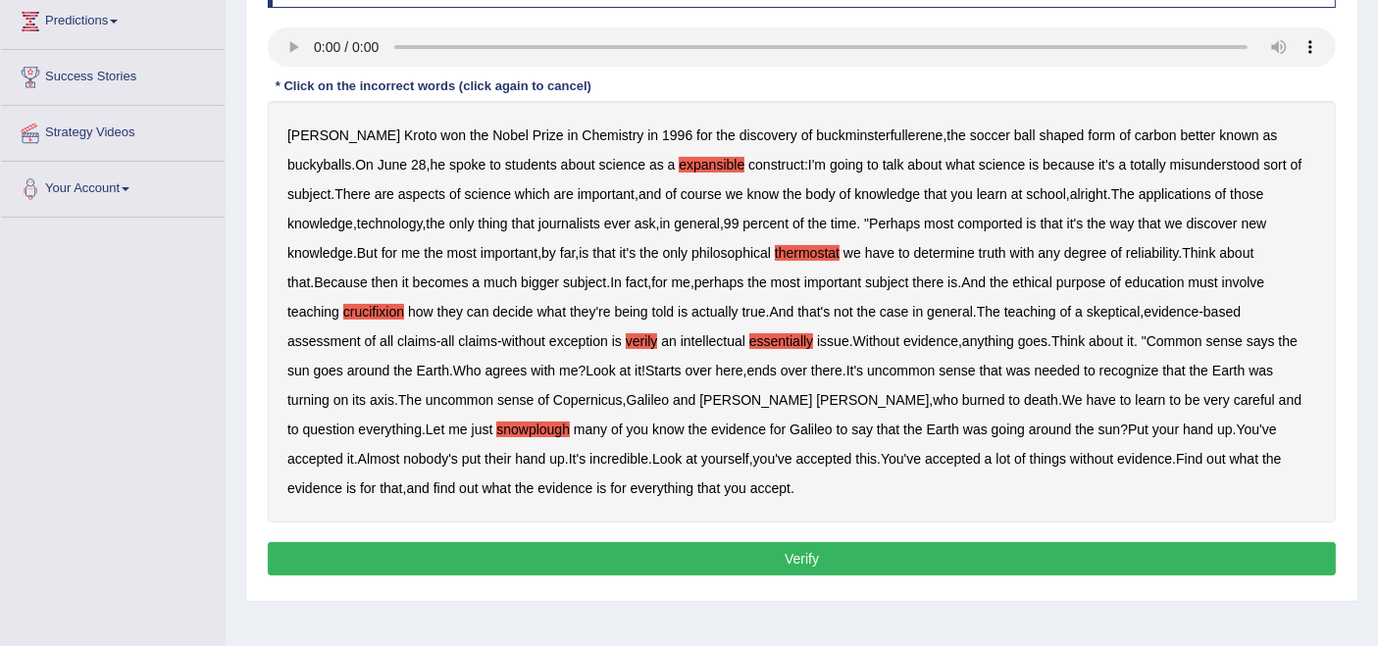
click at [779, 561] on button "Verify" at bounding box center [802, 558] width 1068 height 33
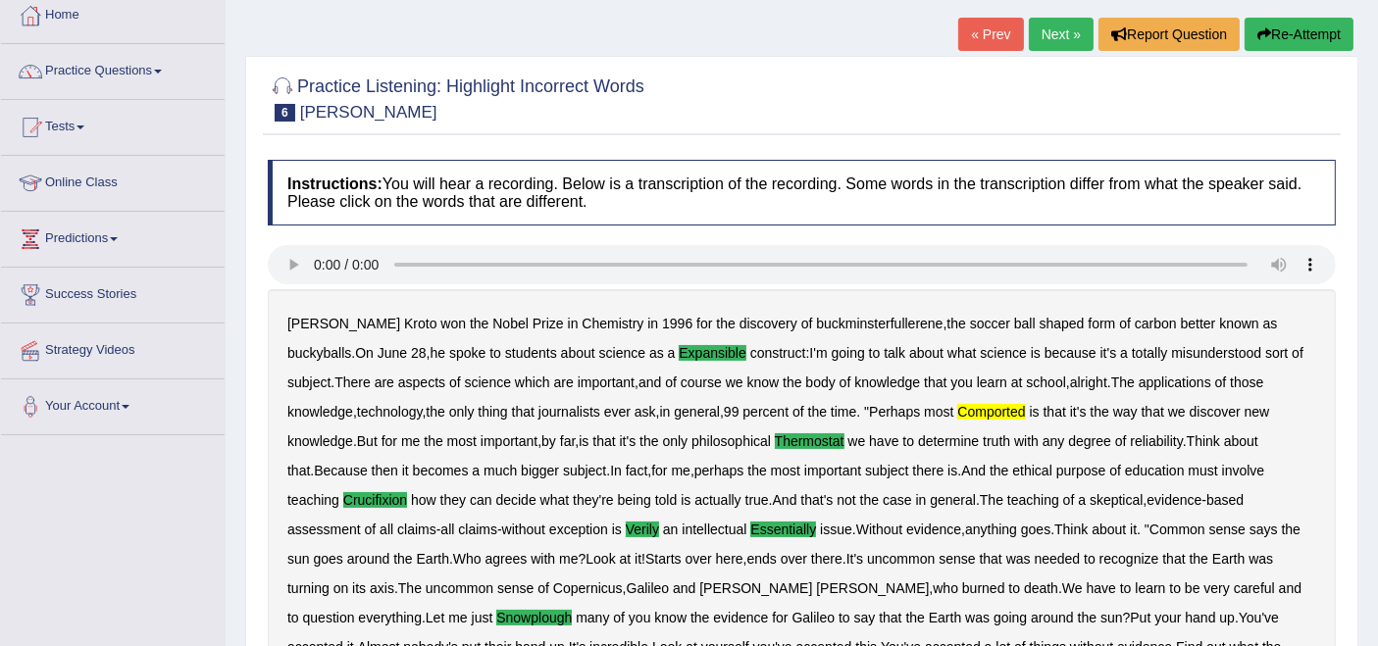
scroll to position [0, 0]
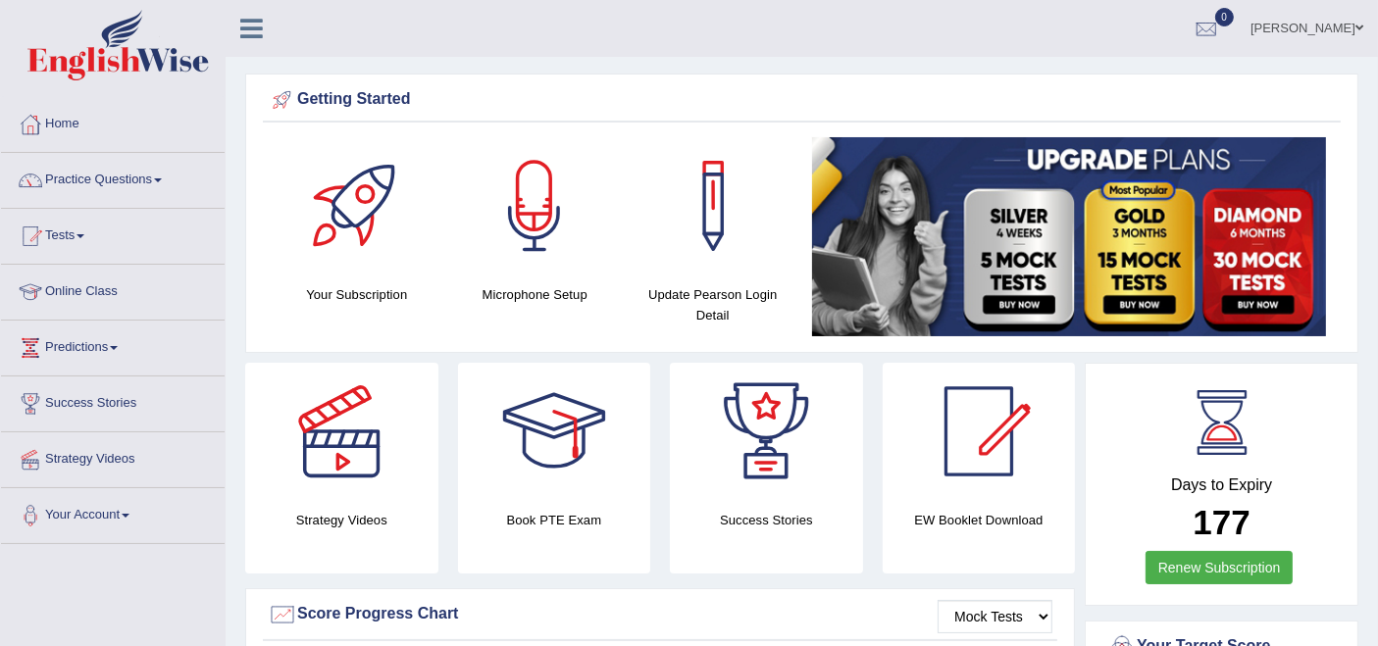
click at [128, 175] on link "Practice Questions" at bounding box center [113, 177] width 224 height 49
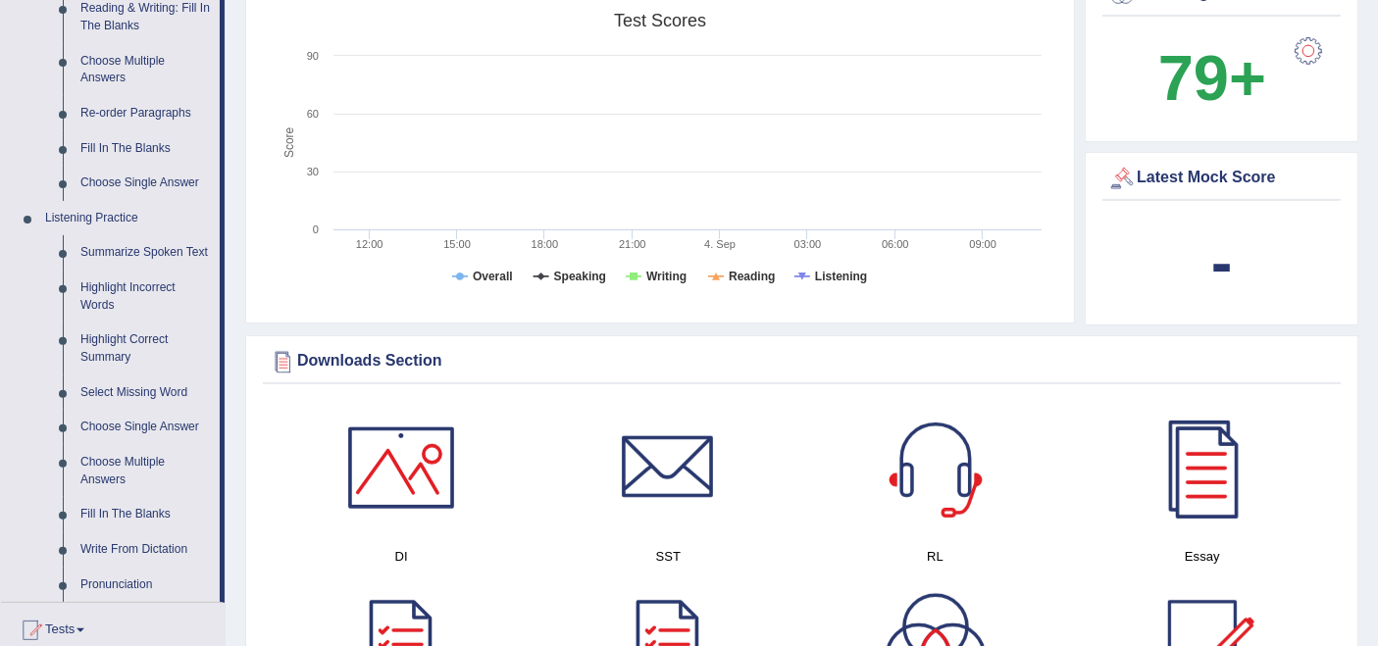
scroll to position [762, 0]
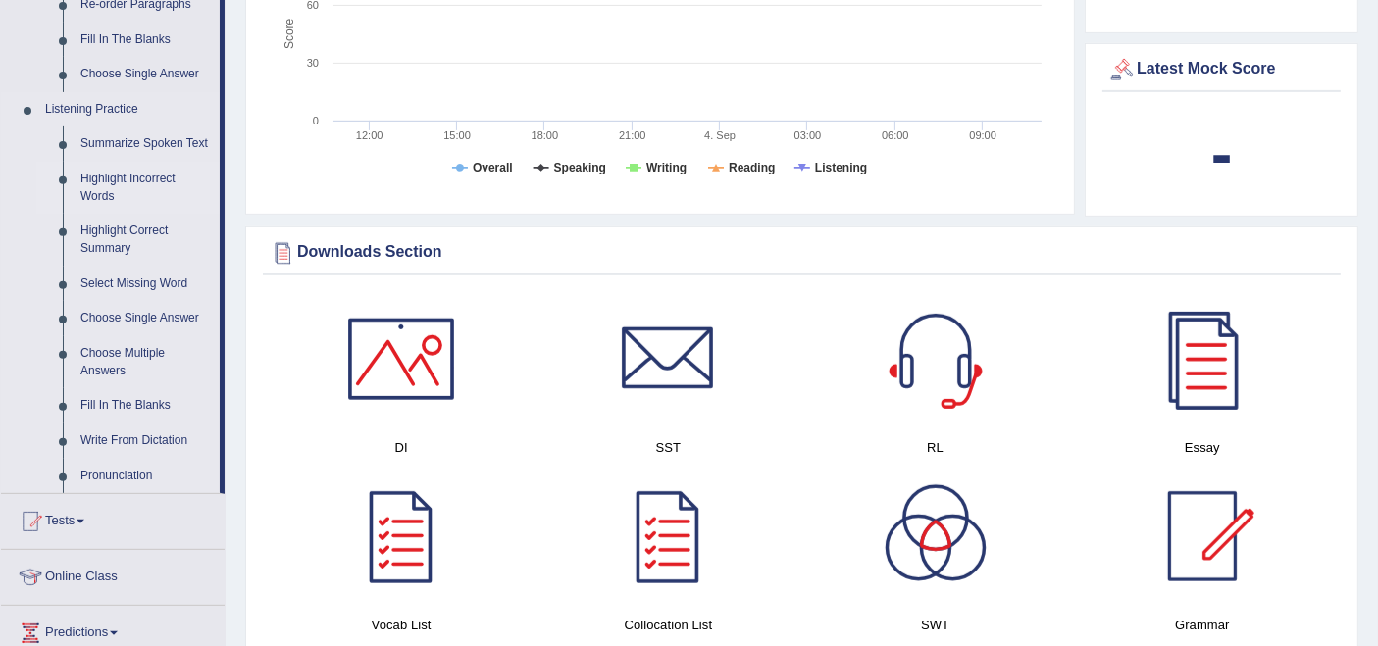
click at [127, 178] on link "Highlight Incorrect Words" at bounding box center [146, 188] width 148 height 52
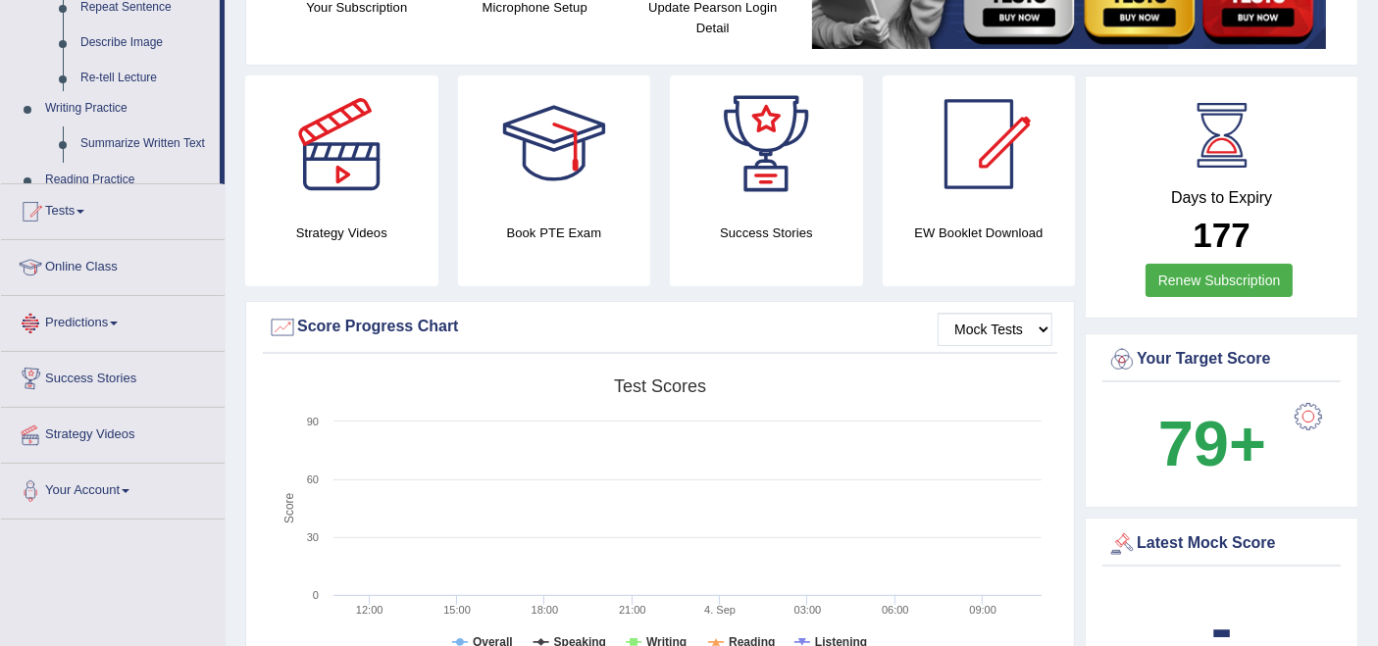
scroll to position [736, 0]
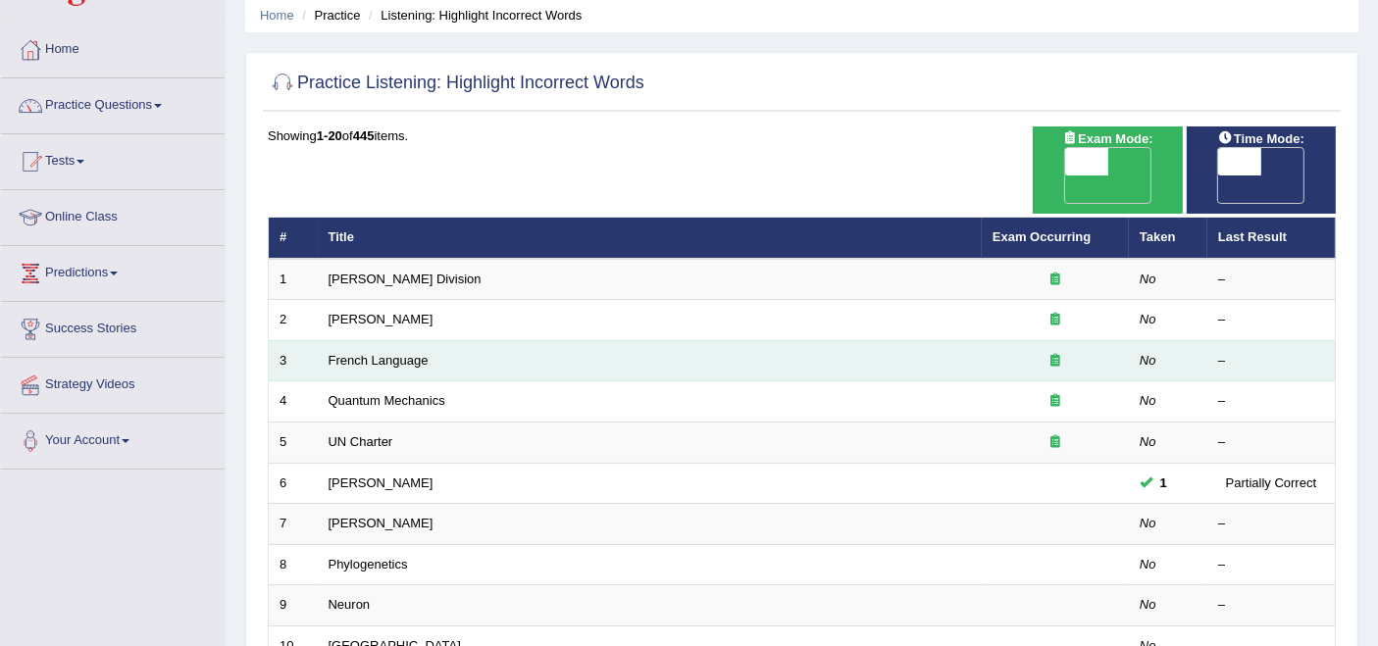
scroll to position [109, 0]
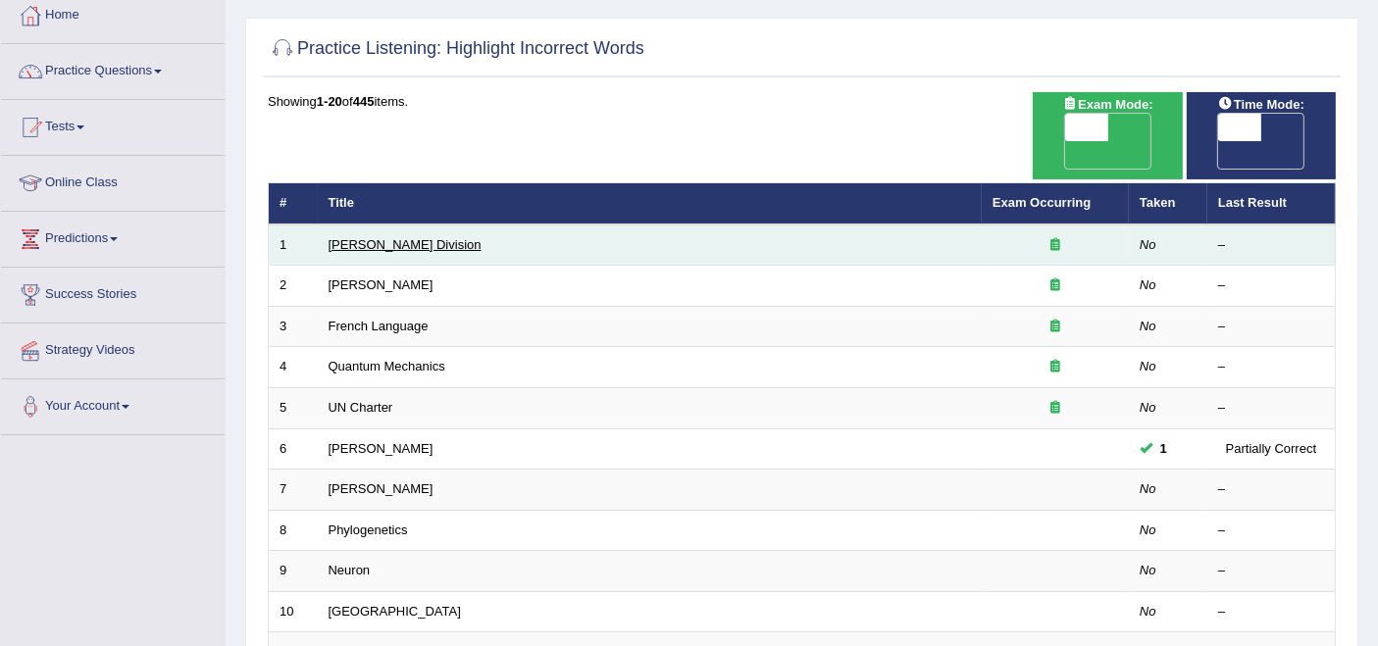
click at [352, 237] on link "Ward Division" at bounding box center [405, 244] width 153 height 15
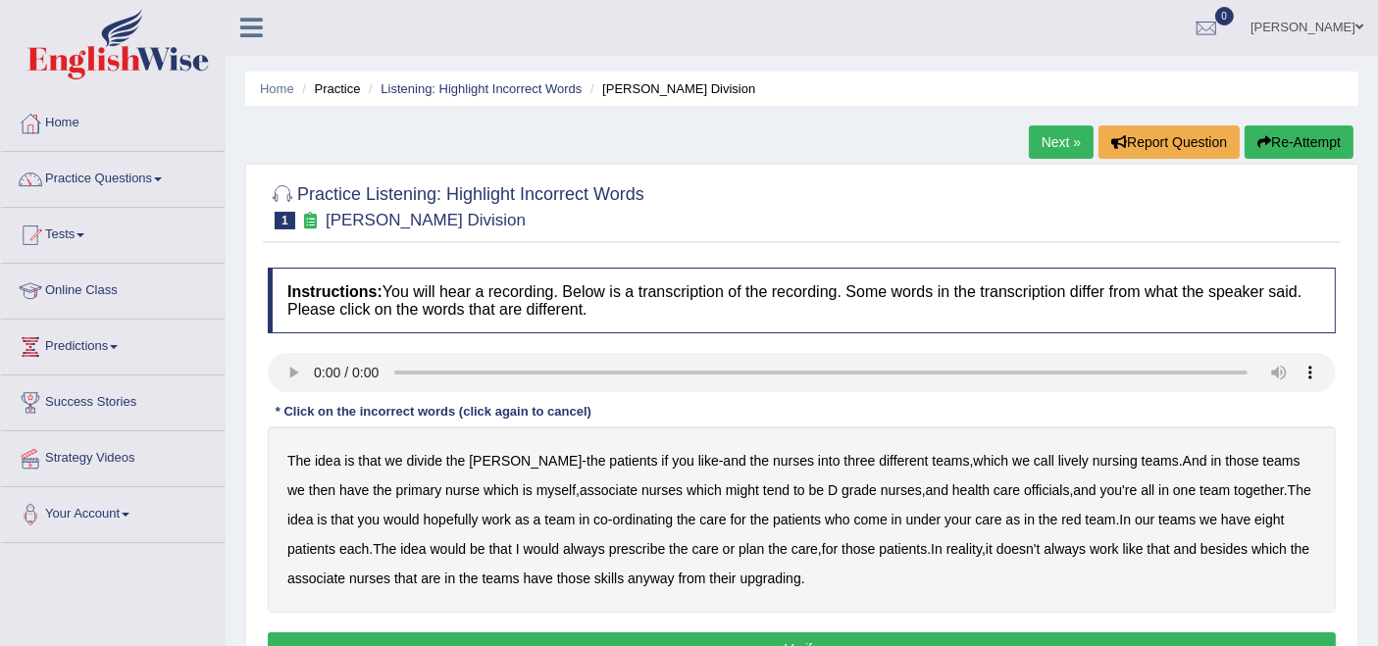
scroll to position [218, 0]
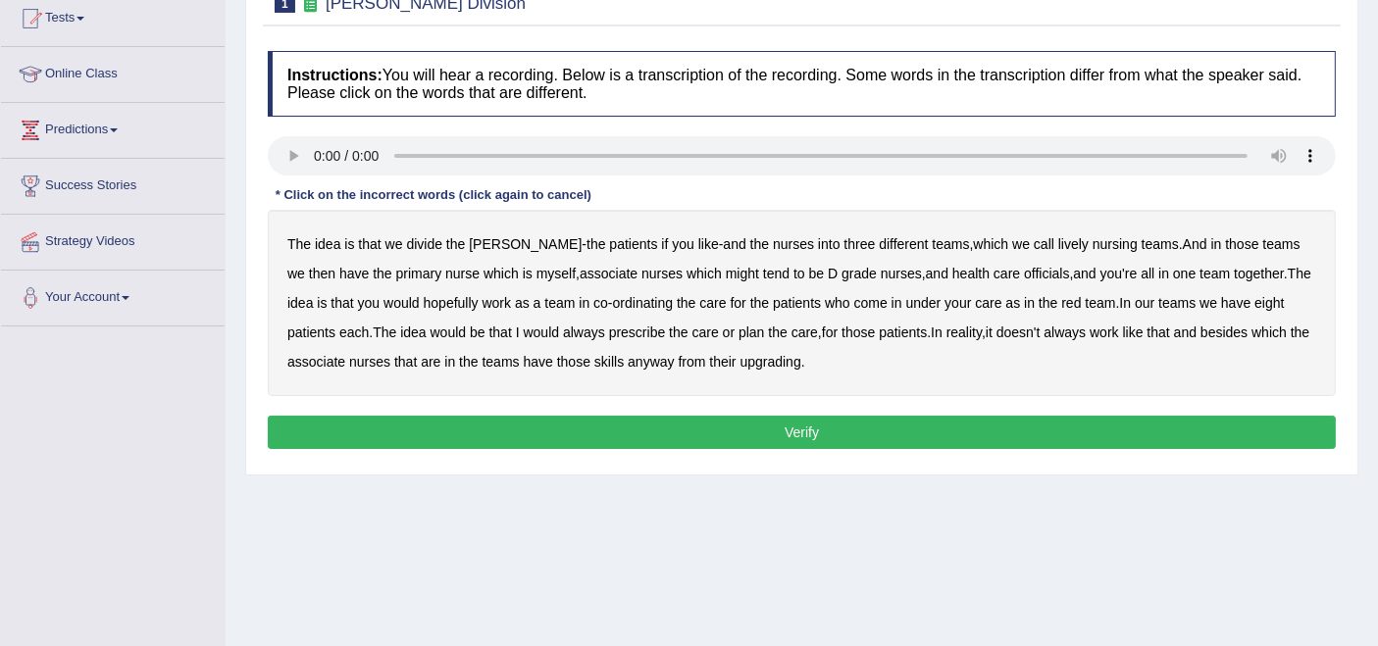
click at [1058, 241] on b "lively" at bounding box center [1073, 244] width 30 height 16
click at [1058, 244] on b "lively" at bounding box center [1073, 244] width 30 height 16
click at [1058, 245] on b "lively" at bounding box center [1073, 244] width 30 height 16
click at [726, 277] on b "might" at bounding box center [742, 274] width 33 height 16
click at [1024, 278] on b "officials" at bounding box center [1046, 274] width 45 height 16
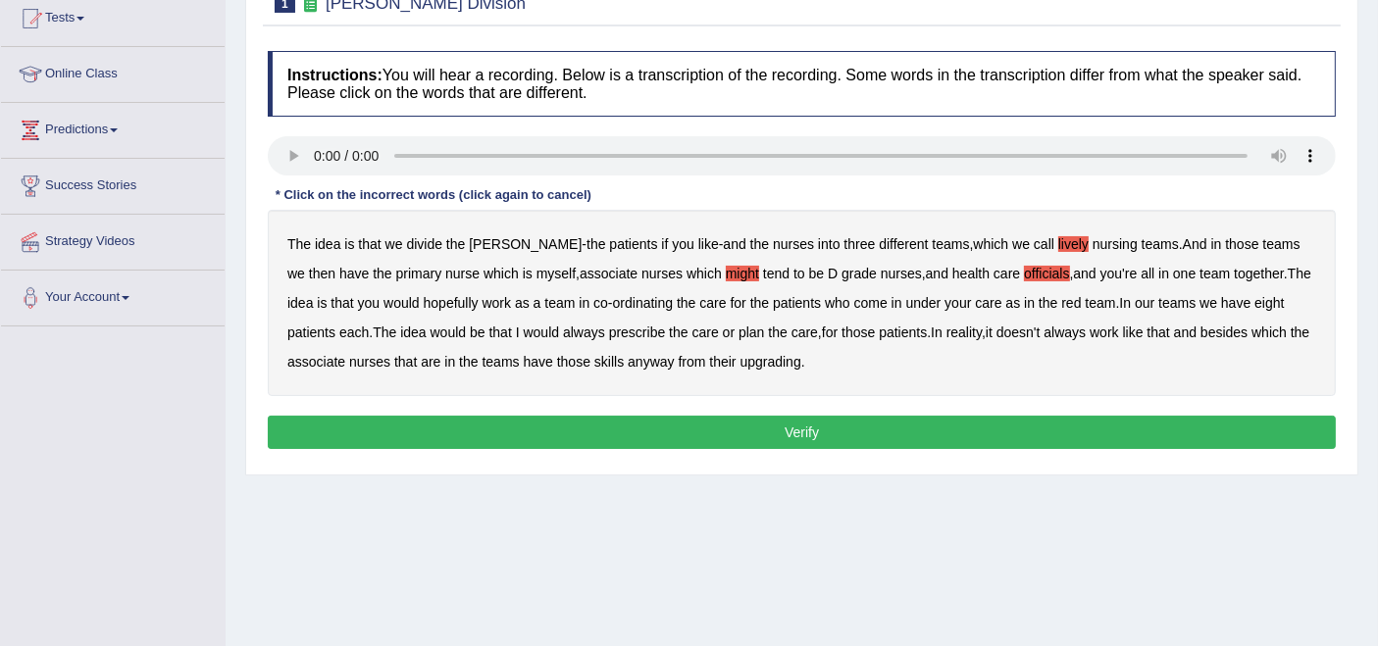
click at [761, 362] on b "upgrading" at bounding box center [770, 362] width 61 height 16
click at [615, 425] on button "Verify" at bounding box center [802, 432] width 1068 height 33
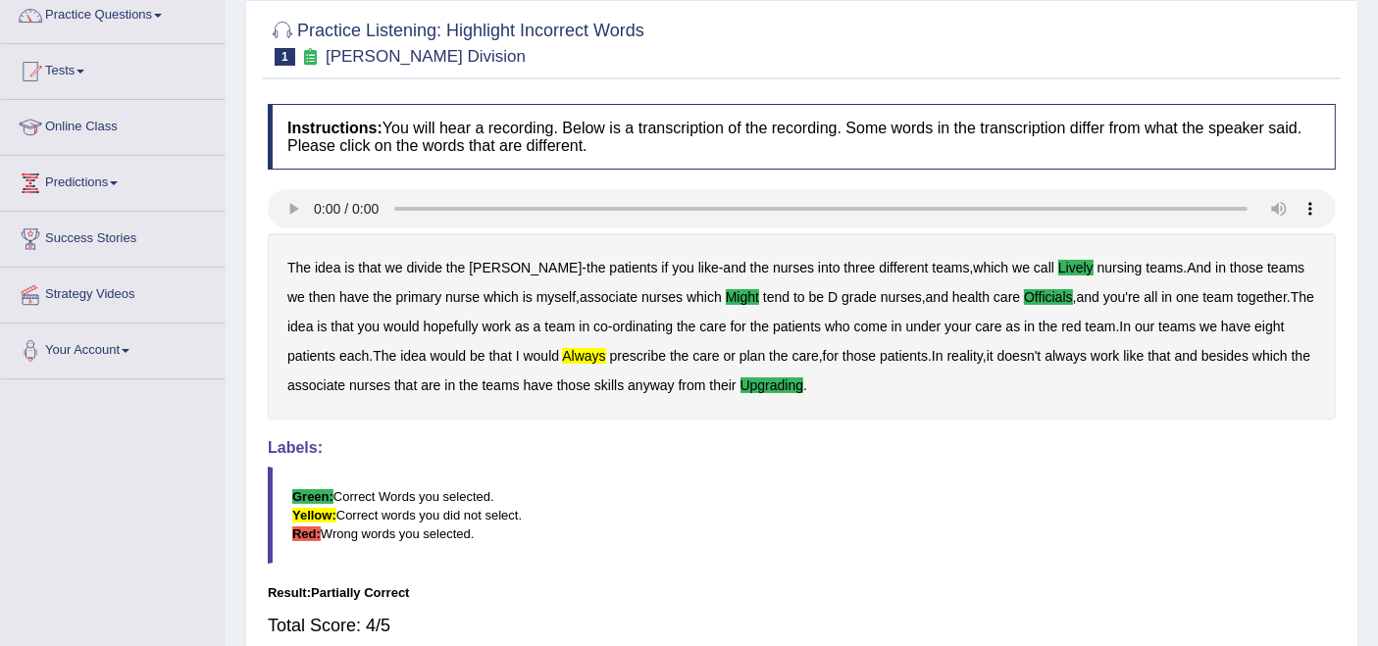
scroll to position [56, 0]
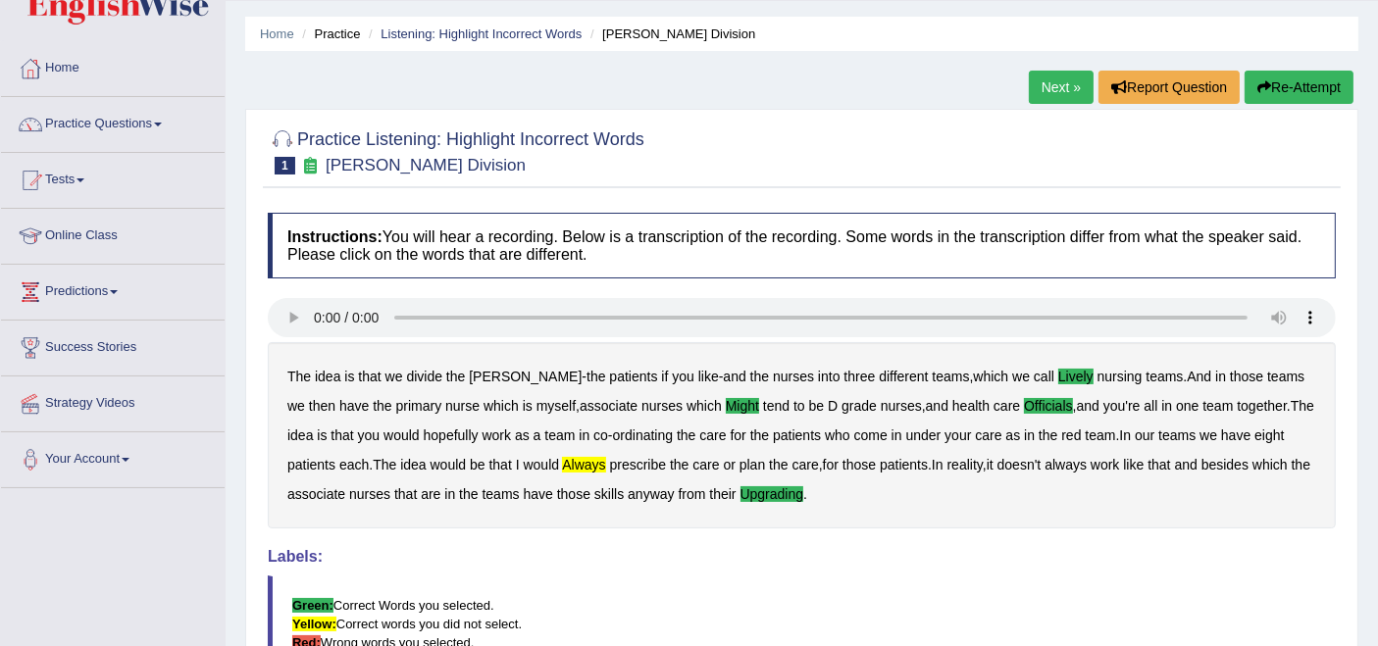
click at [1058, 377] on b "lively" at bounding box center [1075, 377] width 35 height 16
click at [726, 406] on b "might" at bounding box center [742, 406] width 33 height 16
drag, startPoint x: 993, startPoint y: 407, endPoint x: 1095, endPoint y: 502, distance: 139.5
click at [1024, 407] on b "officials" at bounding box center [1048, 406] width 49 height 16
click at [768, 490] on b "upgrading" at bounding box center [772, 494] width 64 height 16
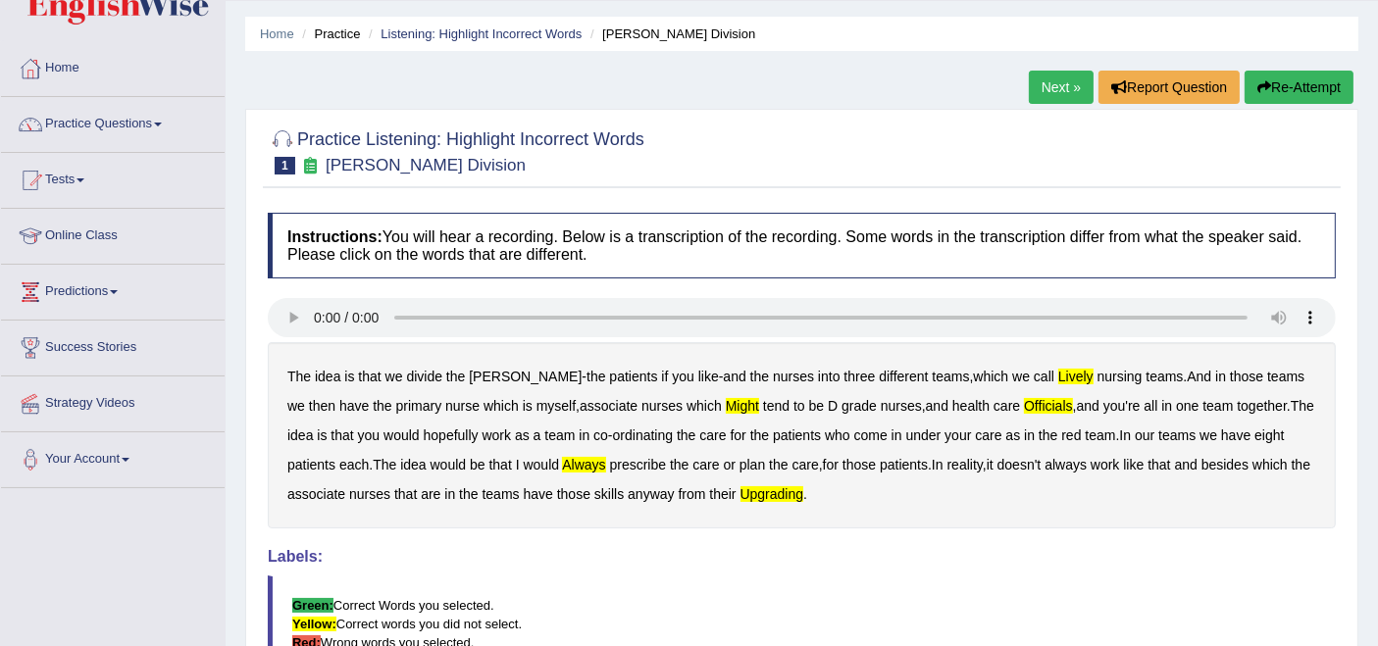
click at [773, 501] on div "The idea is that we divide the ward - the patients if you like - and the nurses…" at bounding box center [802, 435] width 1068 height 186
click at [769, 488] on b "upgrading" at bounding box center [772, 494] width 64 height 16
click at [1024, 405] on b "officials" at bounding box center [1048, 406] width 49 height 16
click at [1058, 381] on b "lively" at bounding box center [1075, 377] width 35 height 16
click at [726, 408] on b "might" at bounding box center [742, 406] width 33 height 16
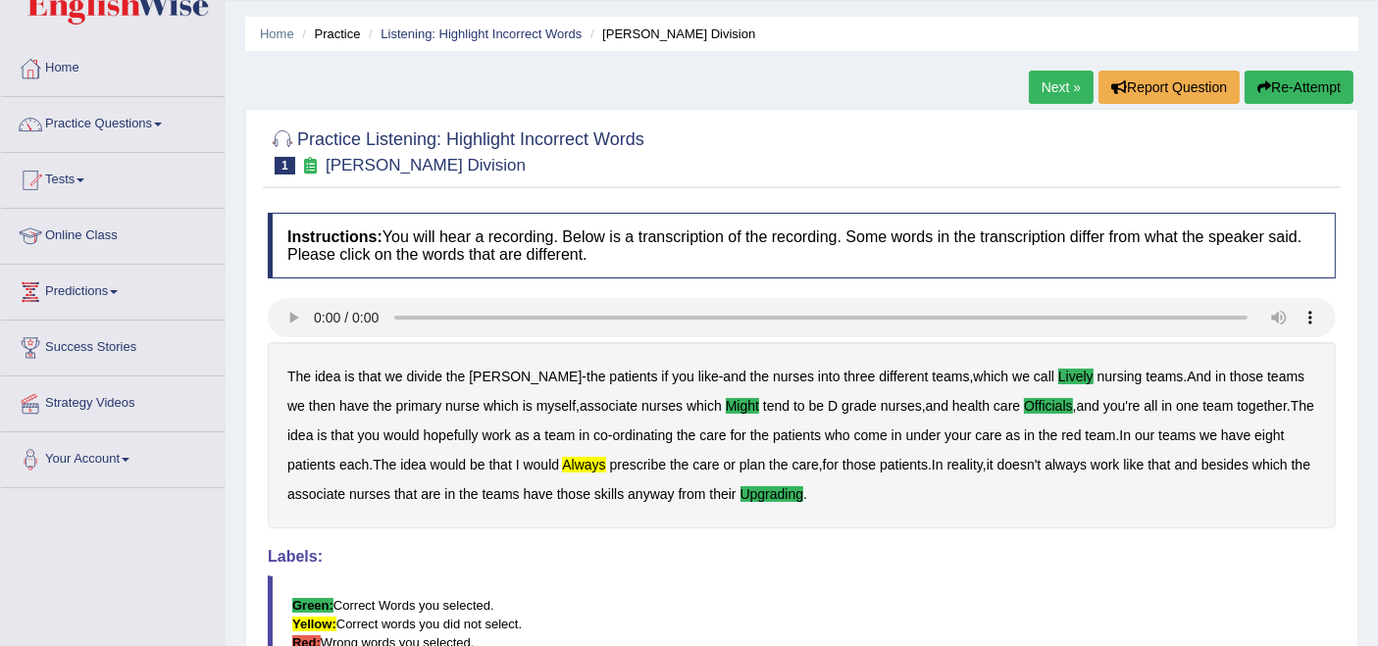
click at [1039, 91] on link "Next »" at bounding box center [1061, 87] width 65 height 33
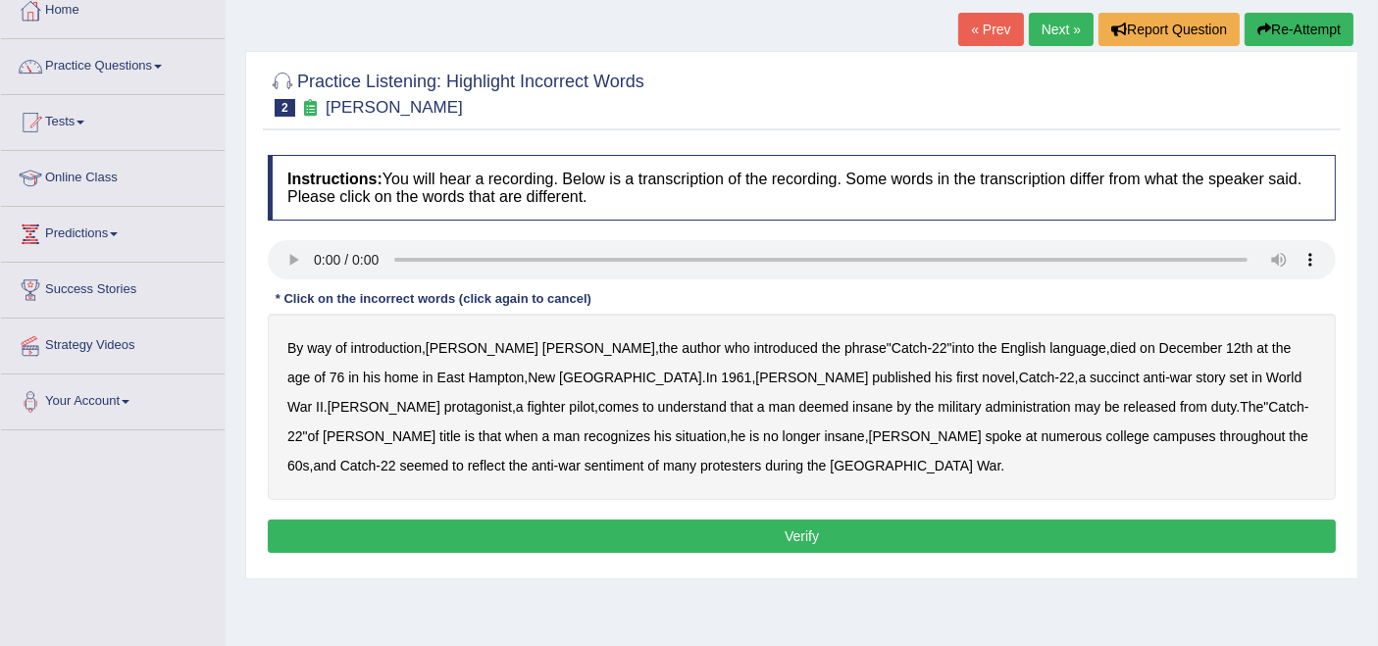
scroll to position [218, 0]
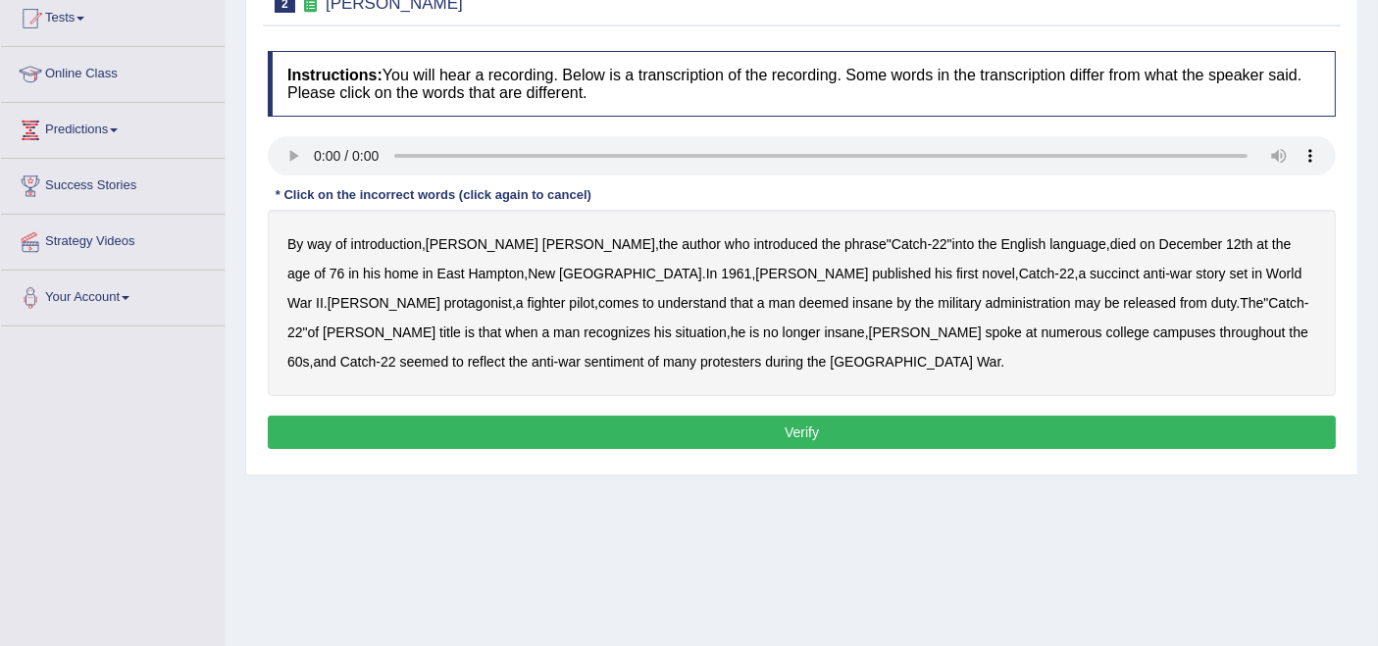
click at [1090, 273] on b "succinct" at bounding box center [1115, 274] width 50 height 16
click at [986, 304] on b "administration" at bounding box center [1028, 303] width 85 height 16
click at [676, 329] on b "situation" at bounding box center [701, 333] width 51 height 16
click at [505, 354] on b "reflect" at bounding box center [486, 362] width 37 height 16
click at [622, 426] on button "Verify" at bounding box center [802, 432] width 1068 height 33
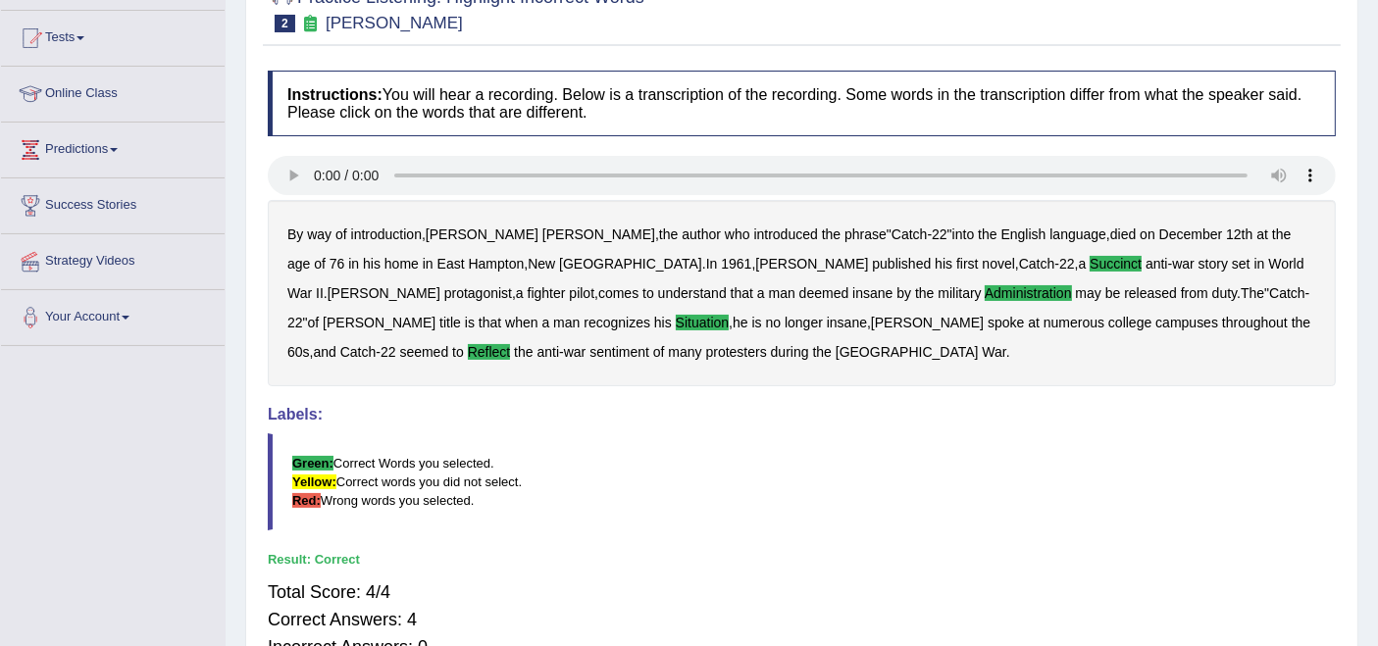
scroll to position [165, 0]
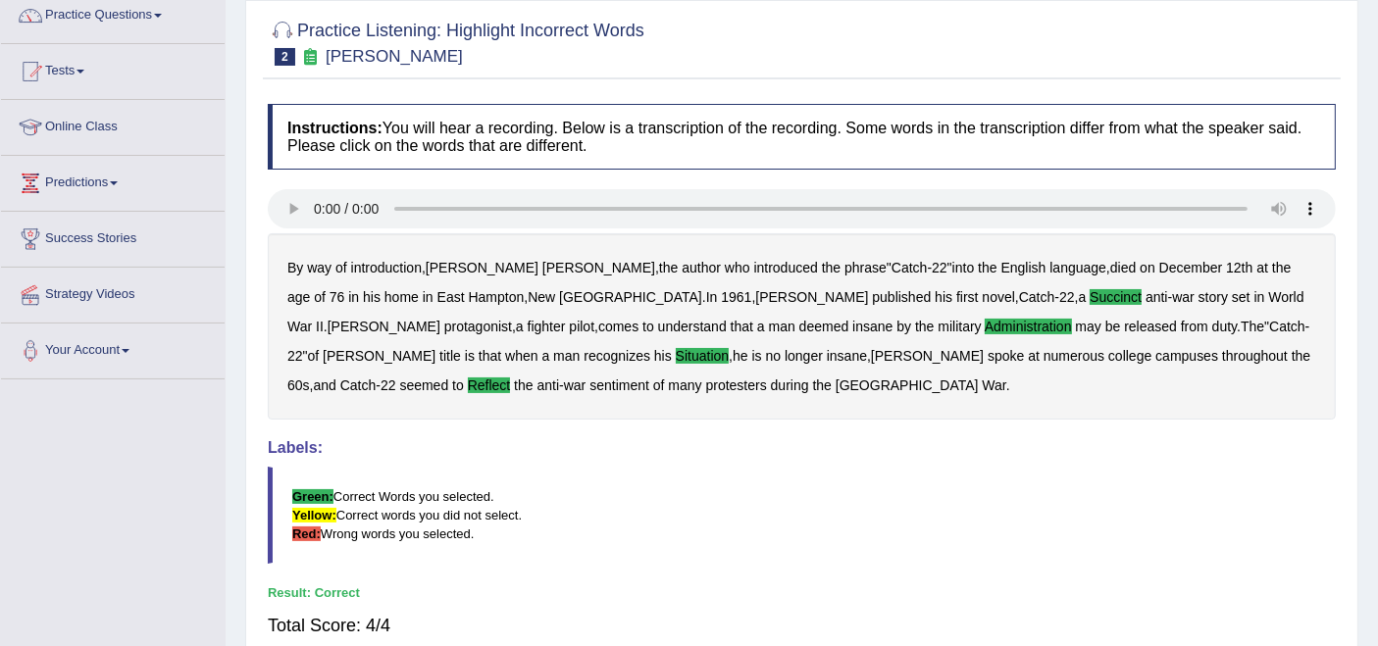
click at [655, 334] on div "By way of introduction , Joseph Heller , the author who introduced the phrase "…" at bounding box center [802, 326] width 1068 height 186
click at [985, 329] on b "administration" at bounding box center [1028, 327] width 87 height 16
click at [1090, 293] on b "succinct" at bounding box center [1116, 297] width 52 height 16
click at [1073, 362] on div "By way of introduction , Joseph Heller , the author who introduced the phrase "…" at bounding box center [802, 326] width 1068 height 186
click at [511, 378] on b "reflect" at bounding box center [489, 386] width 43 height 16
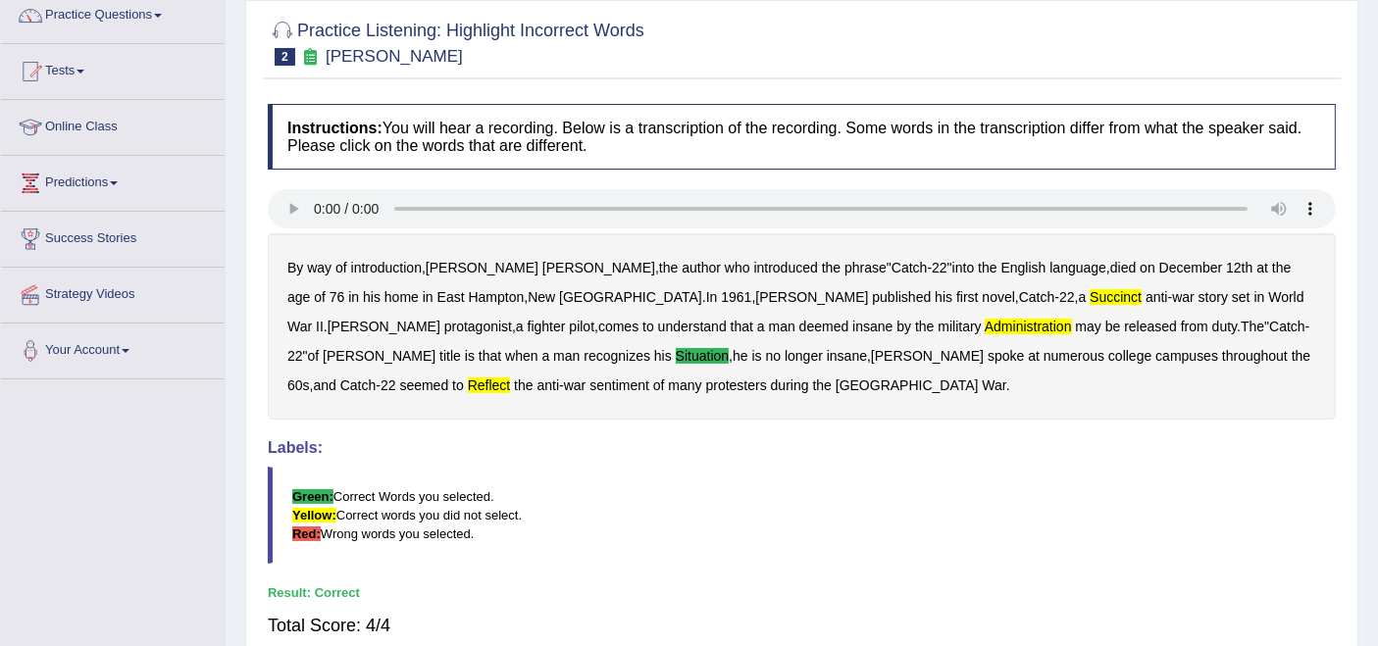
click at [676, 354] on b "situation" at bounding box center [702, 356] width 53 height 16
click at [779, 285] on div "By way of introduction , Joseph Heller , the author who introduced the phrase "…" at bounding box center [802, 326] width 1068 height 186
click at [1090, 295] on b "succinct" at bounding box center [1116, 297] width 52 height 16
click at [985, 328] on b "administration" at bounding box center [1028, 327] width 87 height 16
click at [511, 378] on b "reflect" at bounding box center [489, 386] width 43 height 16
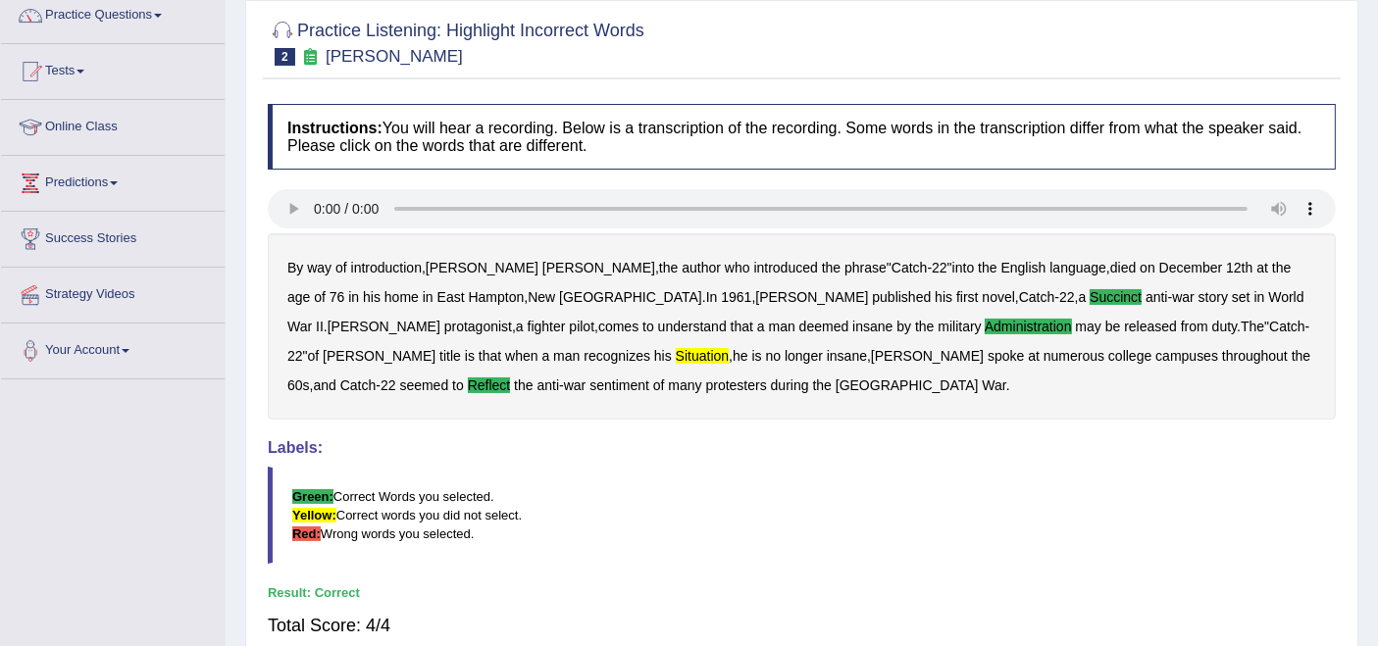
click at [313, 362] on div "By way of introduction , Joseph Heller , the author who introduced the phrase "…" at bounding box center [802, 326] width 1068 height 186
click at [676, 355] on b "situation" at bounding box center [702, 356] width 53 height 16
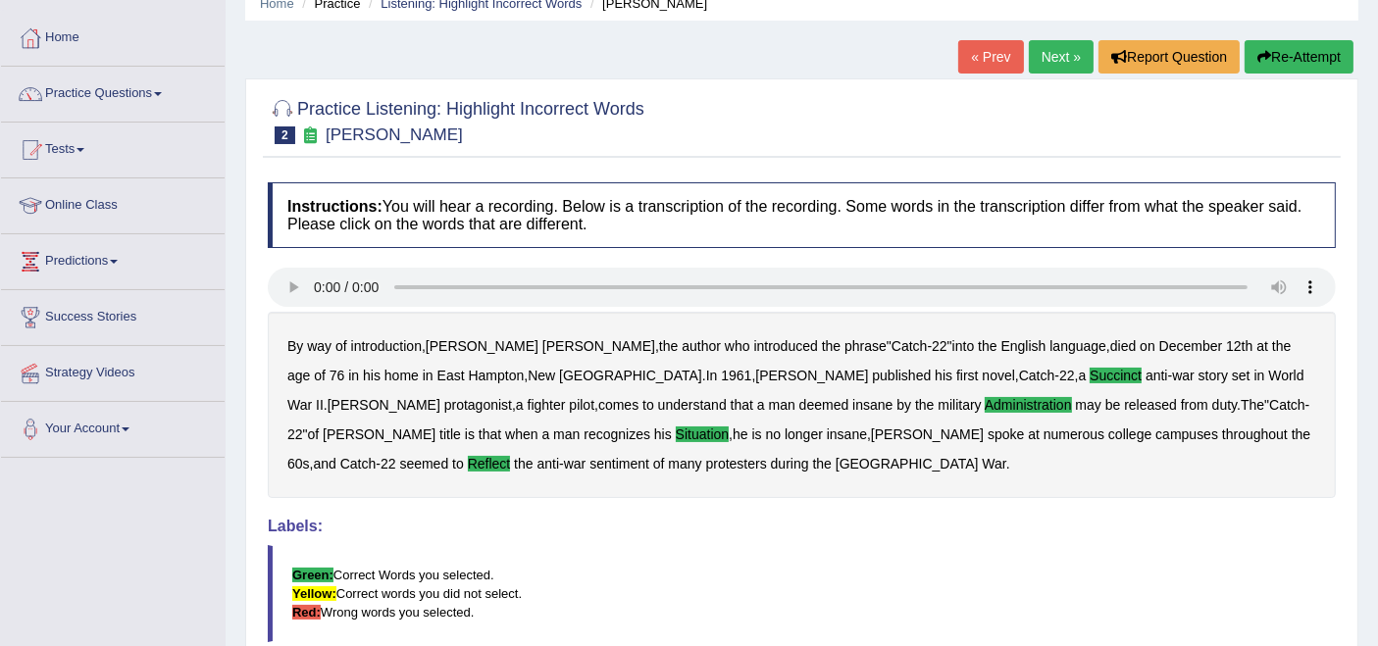
scroll to position [0, 0]
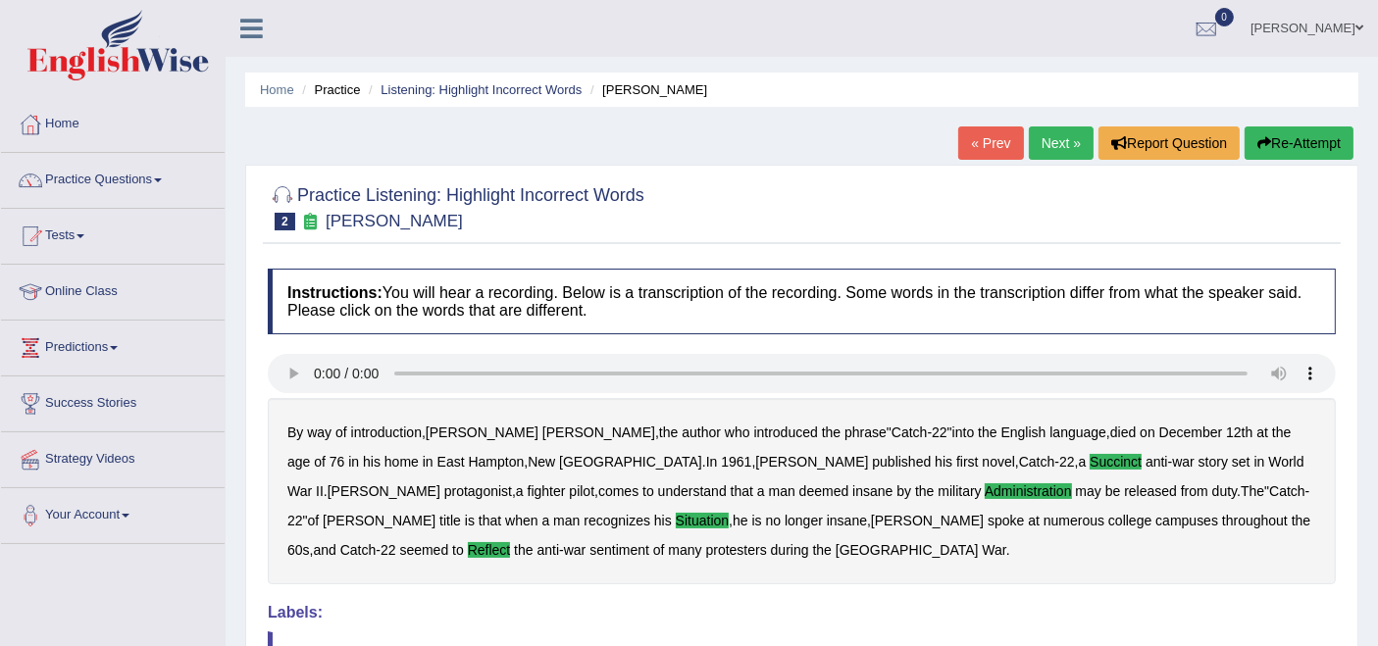
click at [1049, 149] on link "Next »" at bounding box center [1061, 143] width 65 height 33
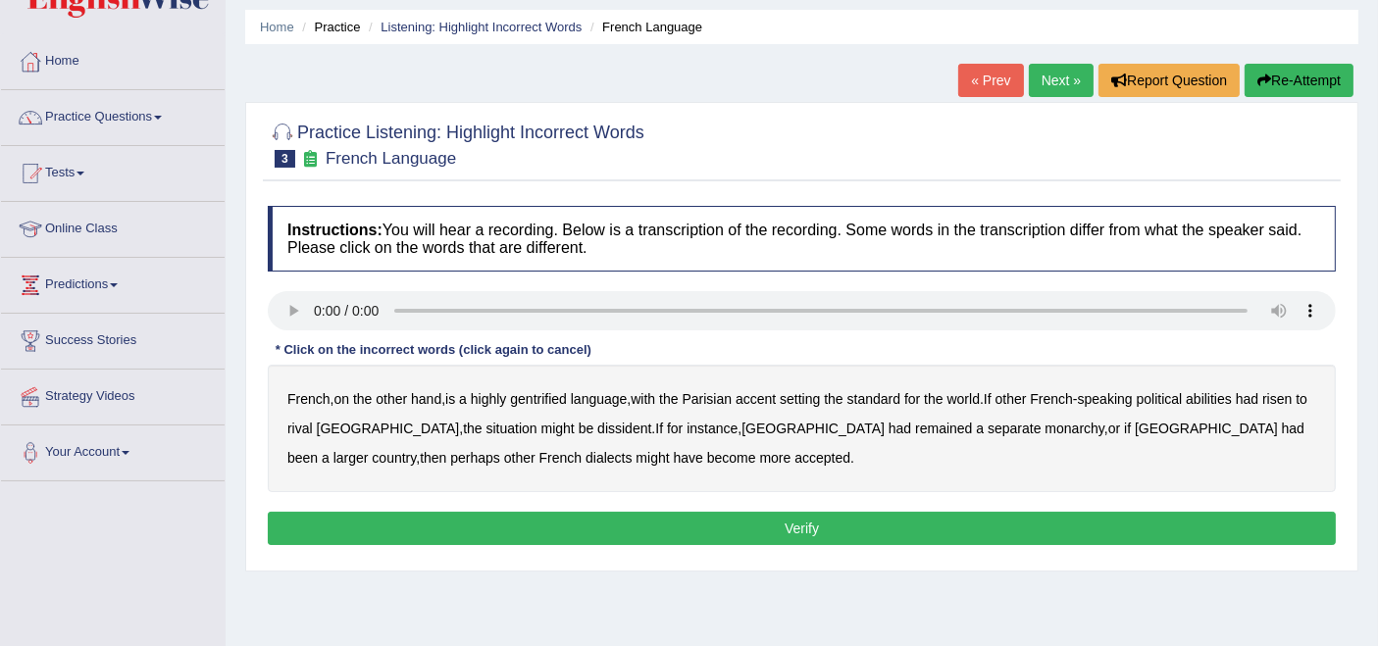
scroll to position [109, 0]
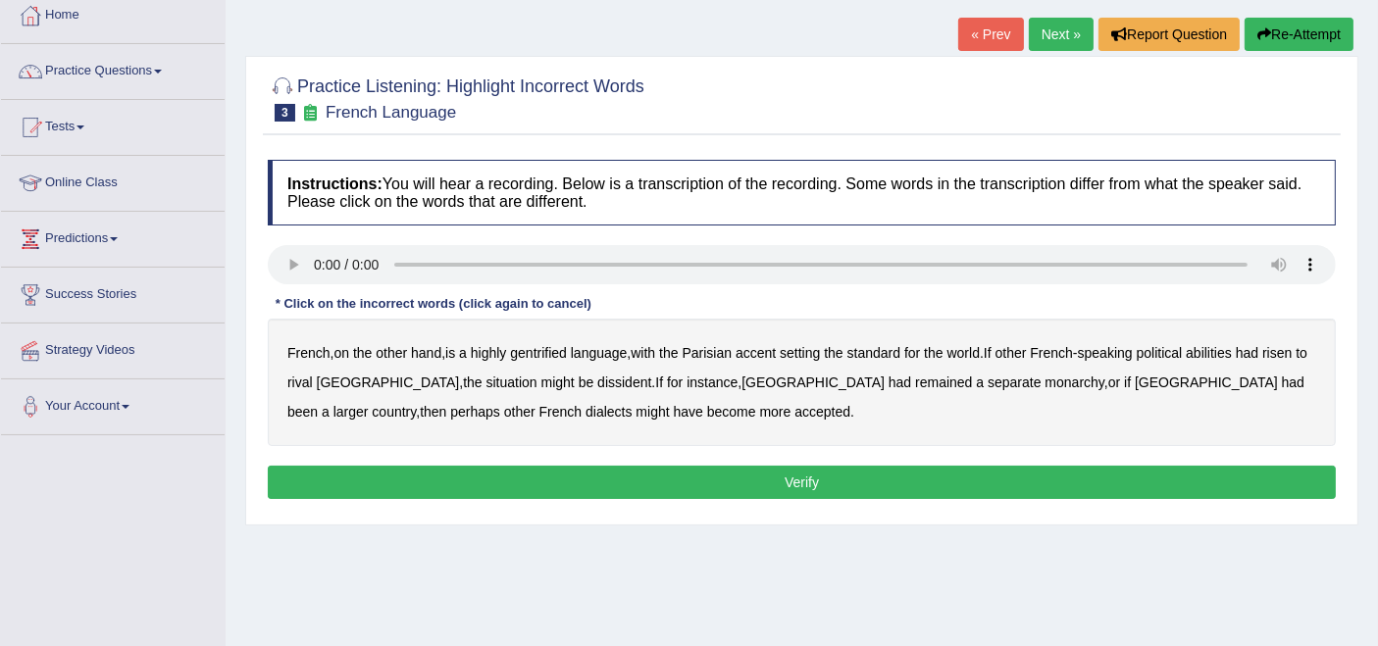
drag, startPoint x: 600, startPoint y: 351, endPoint x: 236, endPoint y: 602, distance: 442.0
click at [236, 602] on div "Home Practice Listening: Highlight Incorrect Words French Language « Prev Next …" at bounding box center [802, 381] width 1152 height 981
drag, startPoint x: 236, startPoint y: 602, endPoint x: 0, endPoint y: 688, distance: 251.6
click at [0, 537] on html "Toggle navigation Home Practice Questions Speaking Practice Read Aloud Repeat S…" at bounding box center [689, 214] width 1378 height 646
click at [901, 591] on div "Home Practice Listening: Highlight Incorrect Words French Language « Prev Next …" at bounding box center [802, 381] width 1152 height 981
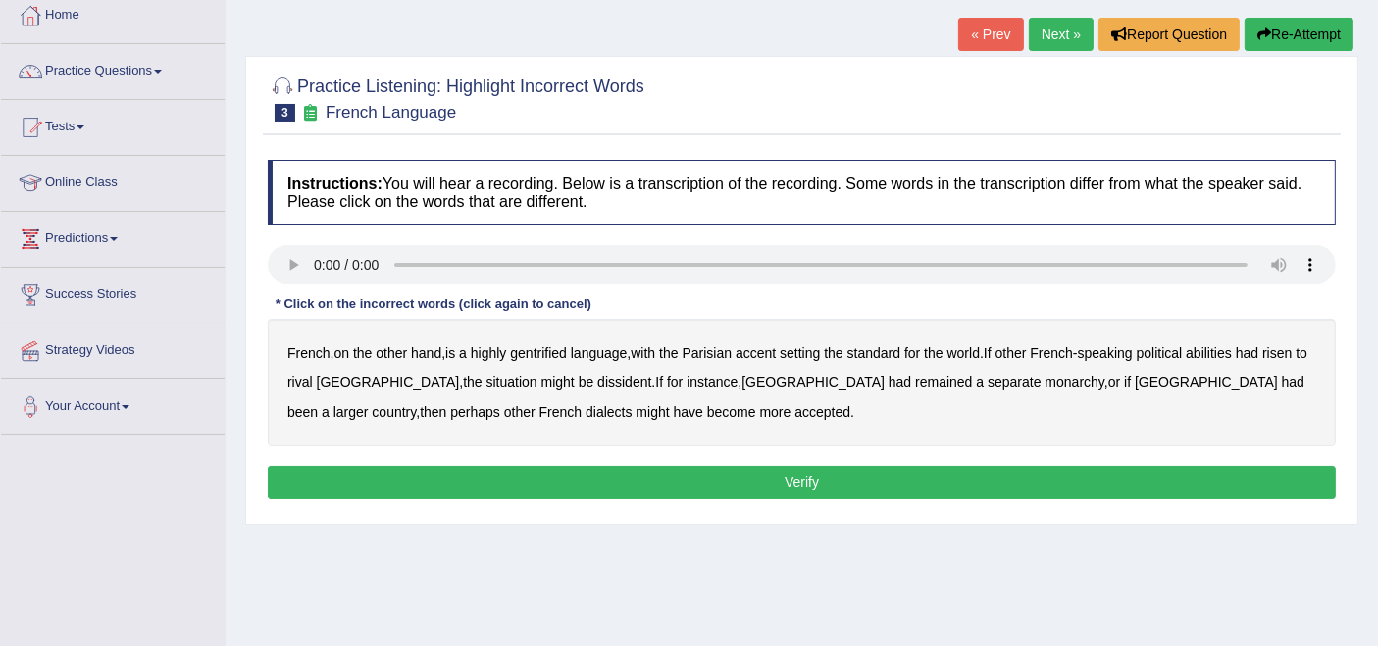
click at [542, 359] on div "French , on the other hand , is a highly gentrified language , with the Parisia…" at bounding box center [802, 382] width 1068 height 127
click at [548, 348] on b "gentrified" at bounding box center [538, 353] width 57 height 16
click at [1232, 347] on b "abilities" at bounding box center [1209, 353] width 46 height 16
click at [597, 377] on b "dissident" at bounding box center [624, 383] width 54 height 16
click at [1045, 381] on b "monarchy" at bounding box center [1074, 383] width 59 height 16
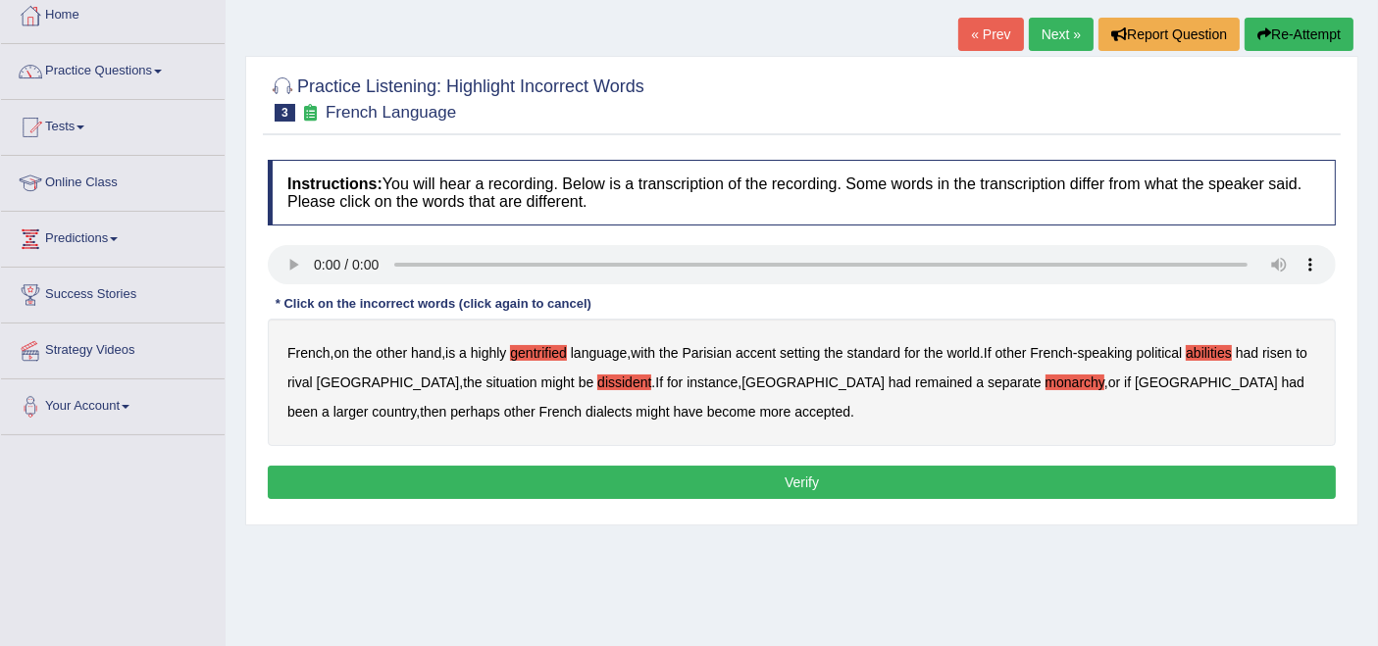
click at [1135, 378] on b "Haiti" at bounding box center [1206, 383] width 143 height 16
click at [794, 412] on b "accepted" at bounding box center [822, 412] width 56 height 16
click at [574, 474] on button "Verify" at bounding box center [802, 482] width 1068 height 33
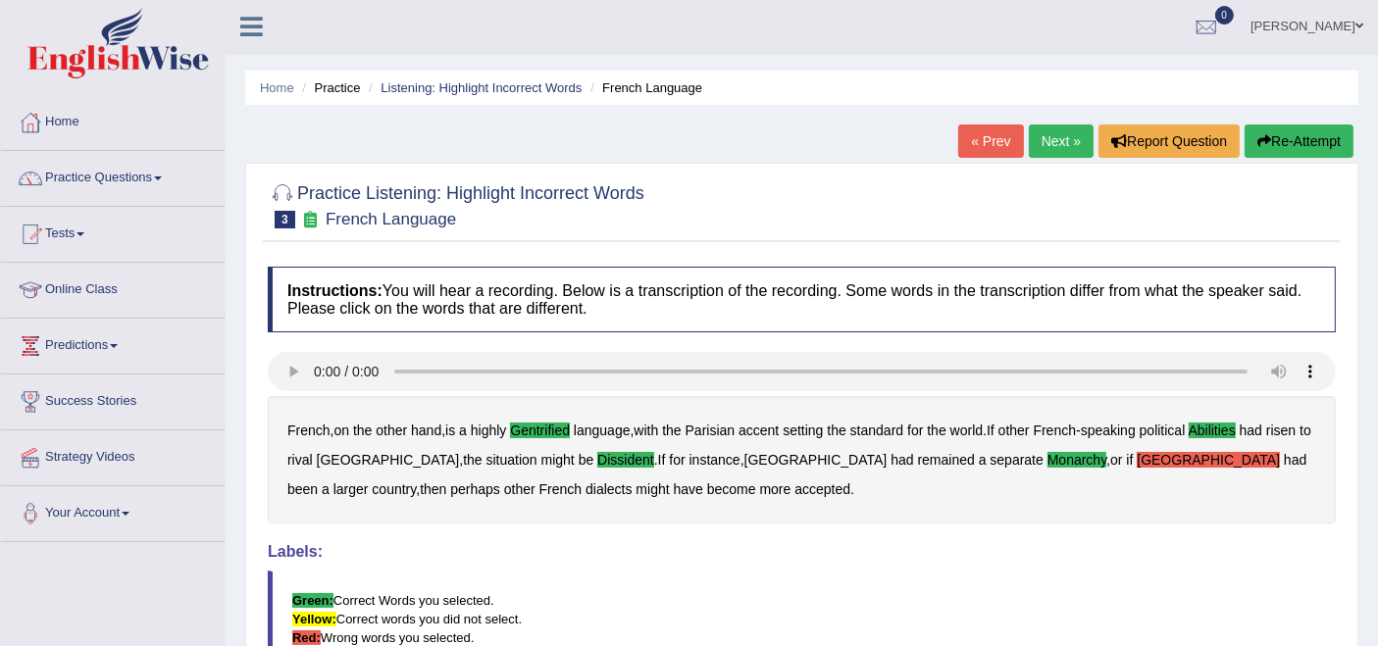
scroll to position [0, 0]
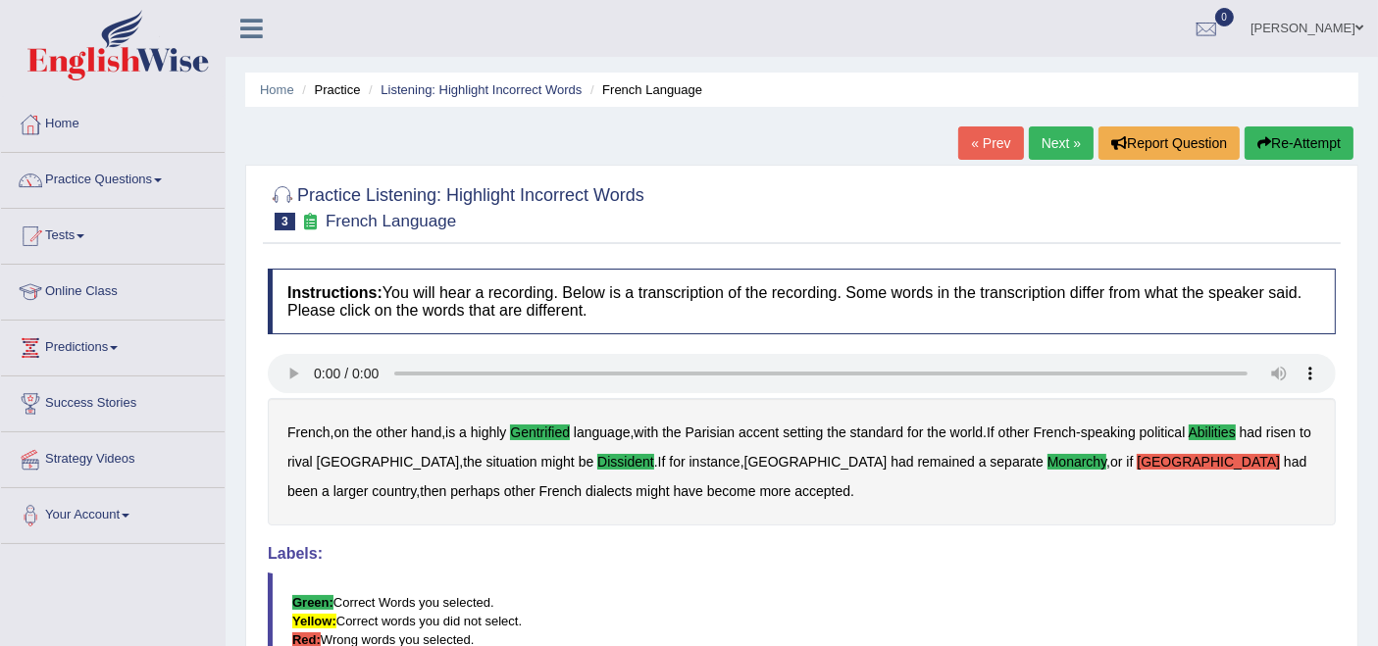
click at [1061, 141] on link "Next »" at bounding box center [1061, 143] width 65 height 33
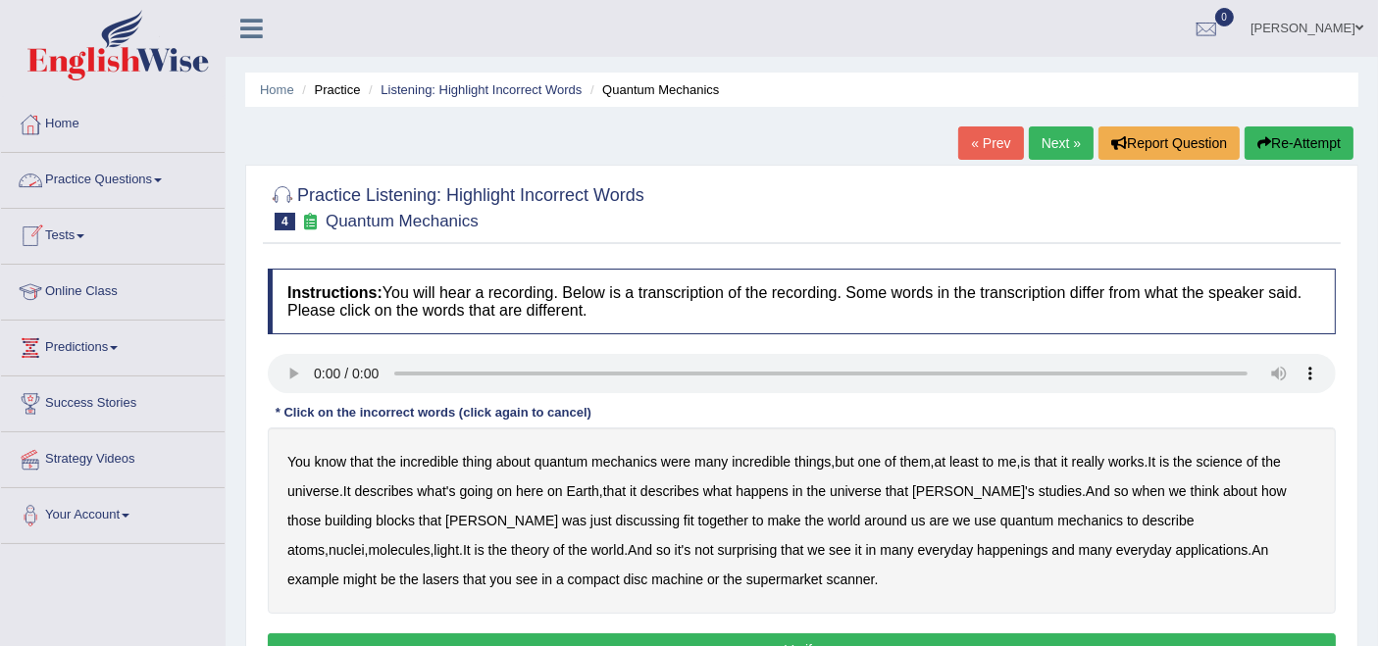
click at [98, 190] on link "Practice Questions" at bounding box center [113, 177] width 224 height 49
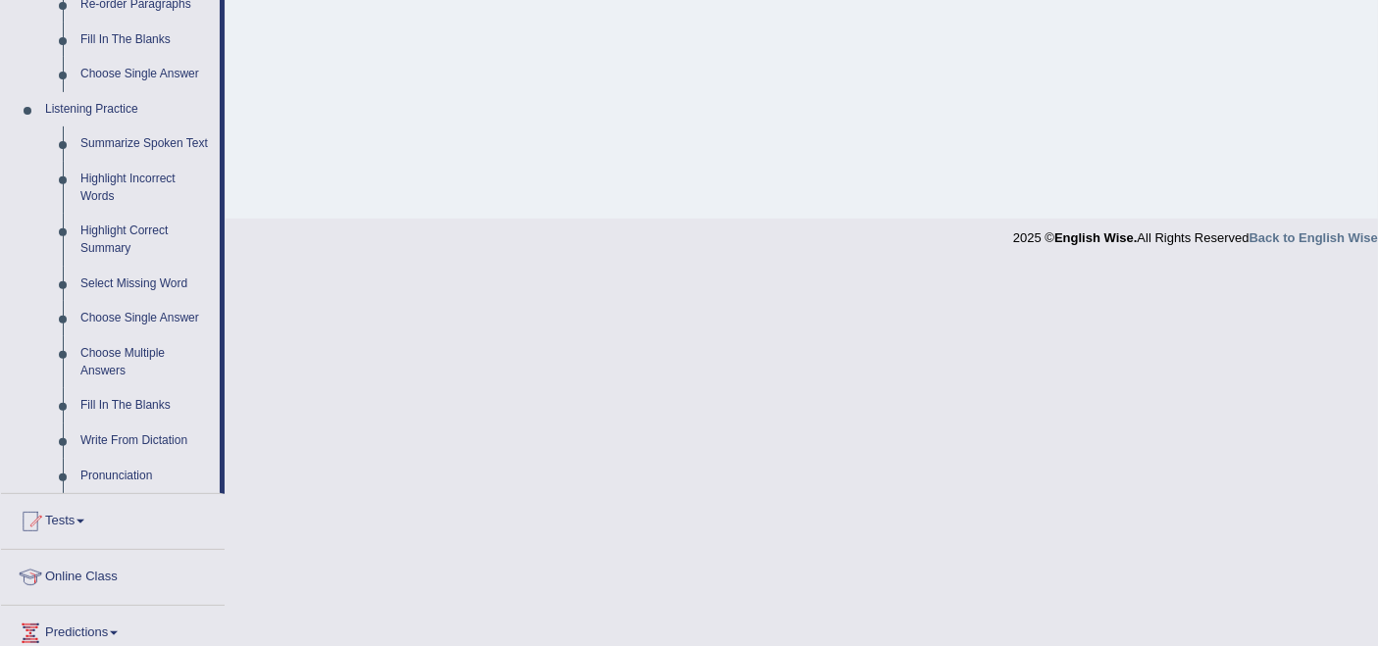
scroll to position [653, 0]
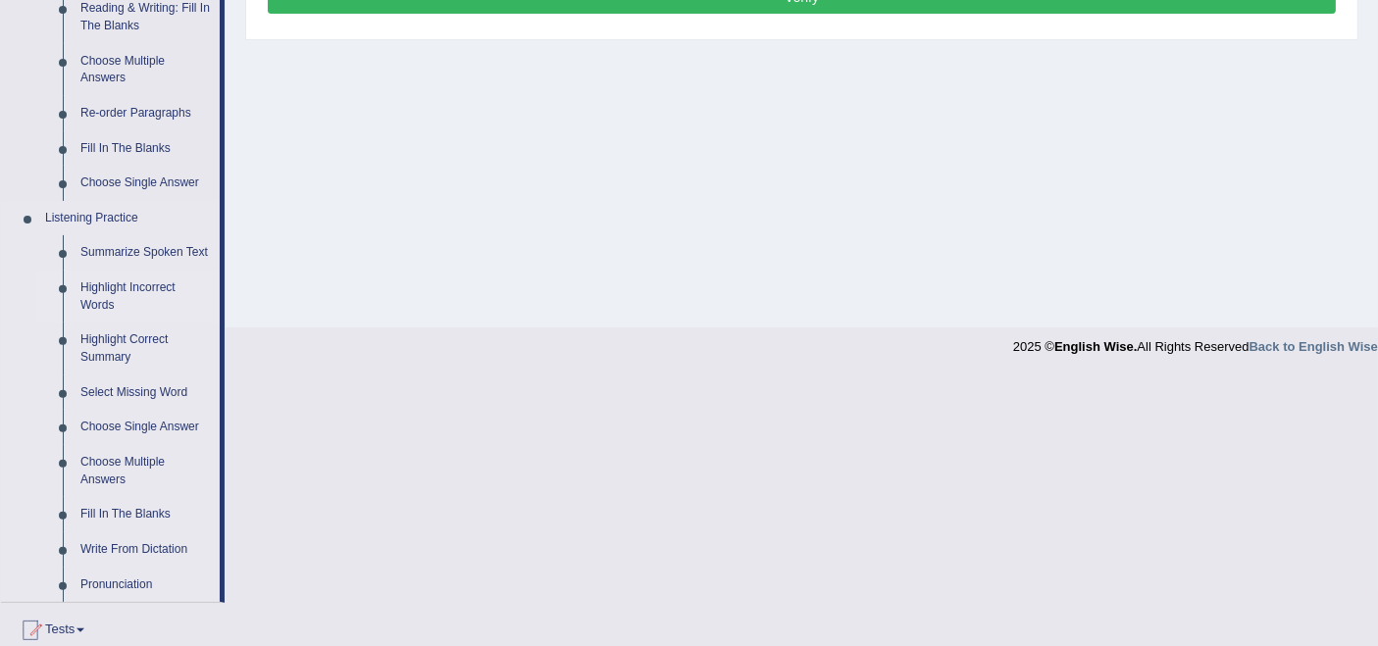
click at [137, 282] on link "Highlight Incorrect Words" at bounding box center [146, 297] width 148 height 52
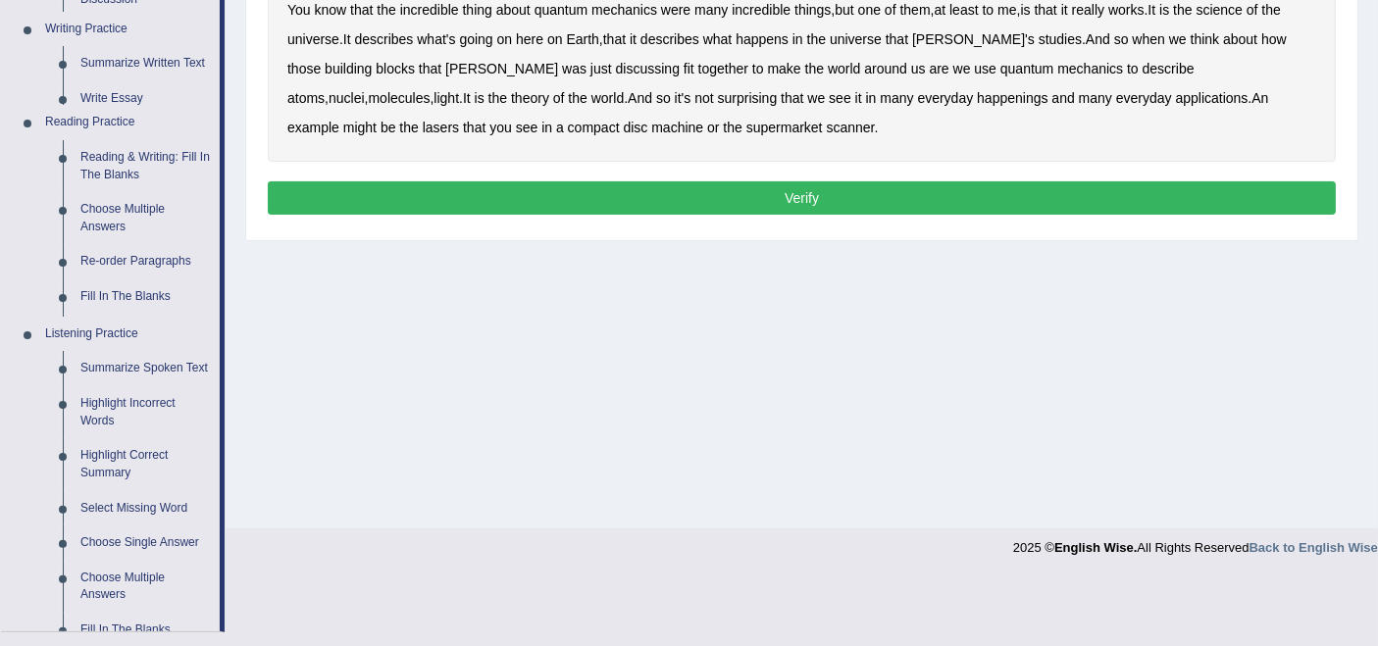
scroll to position [382, 0]
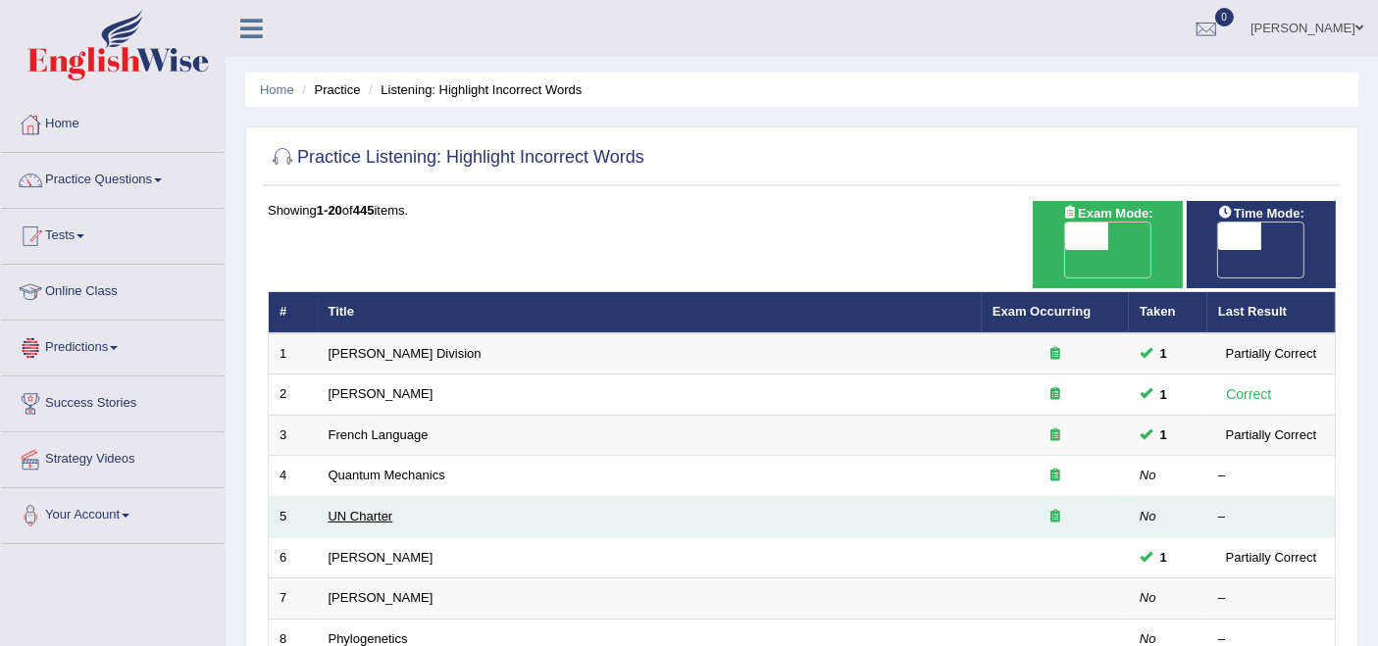
click at [353, 509] on link "UN Charter" at bounding box center [361, 516] width 65 height 15
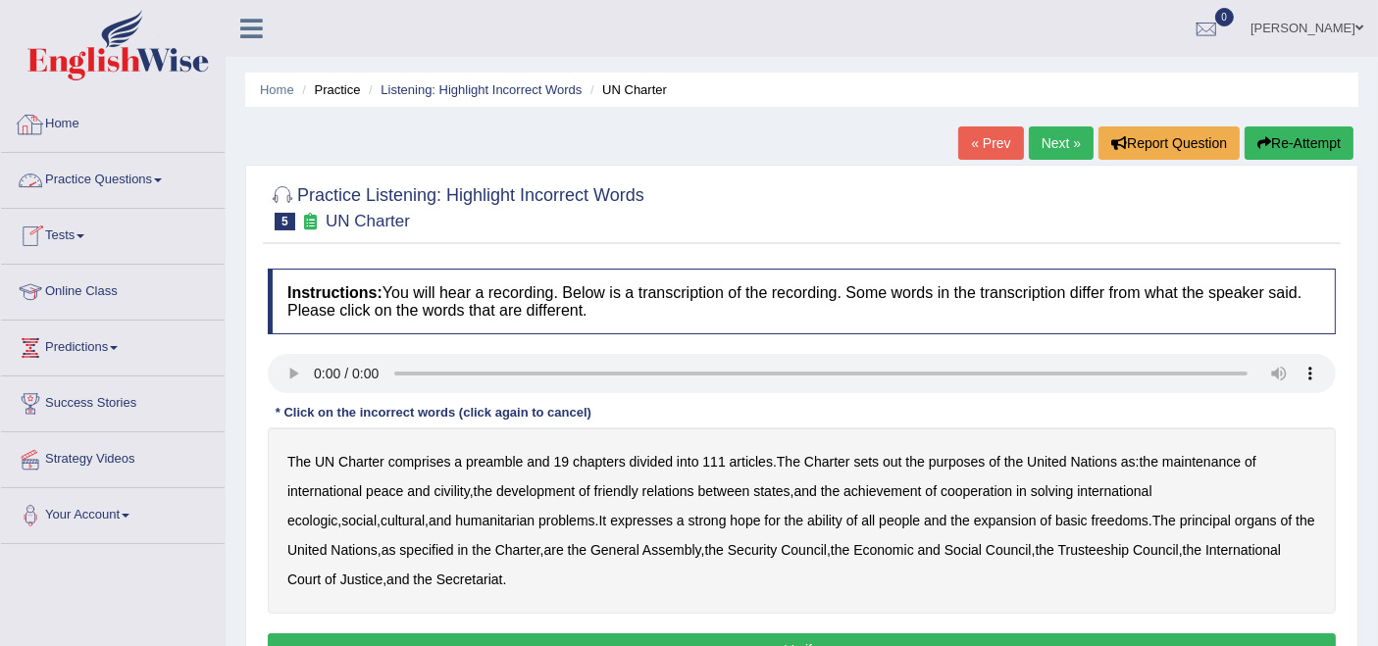
click at [131, 170] on link "Practice Questions" at bounding box center [113, 177] width 224 height 49
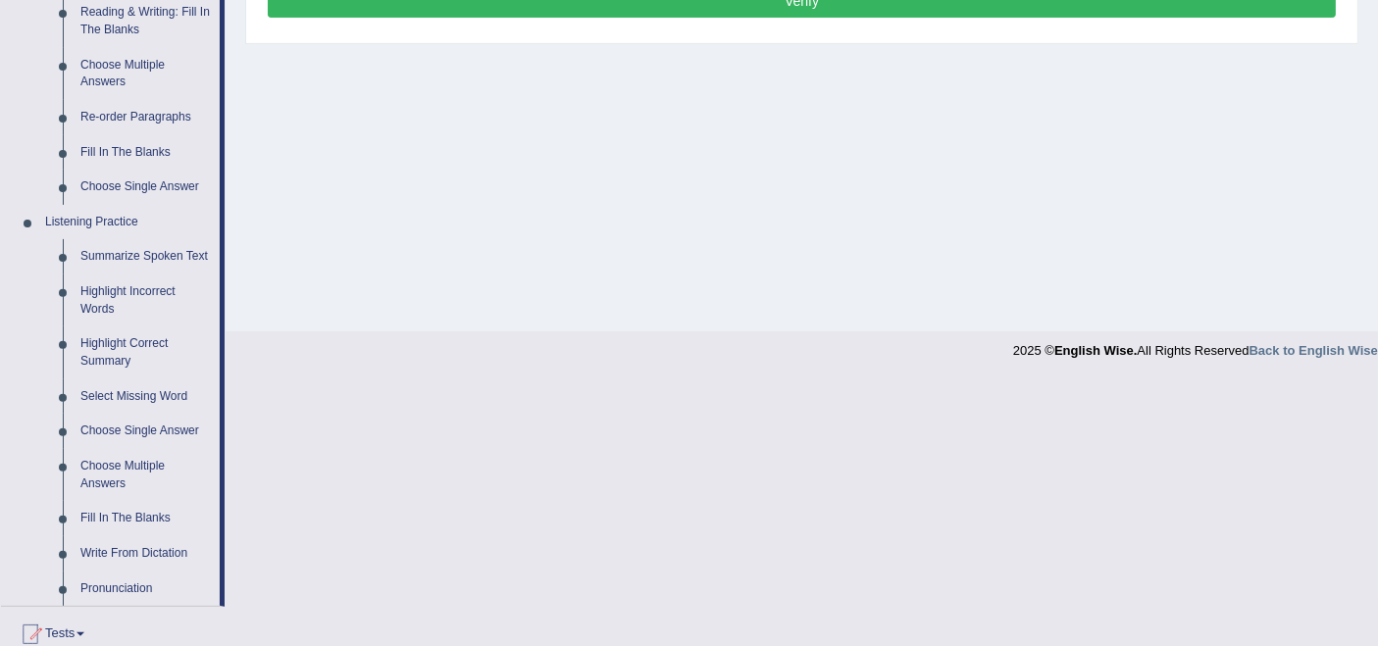
scroll to position [653, 0]
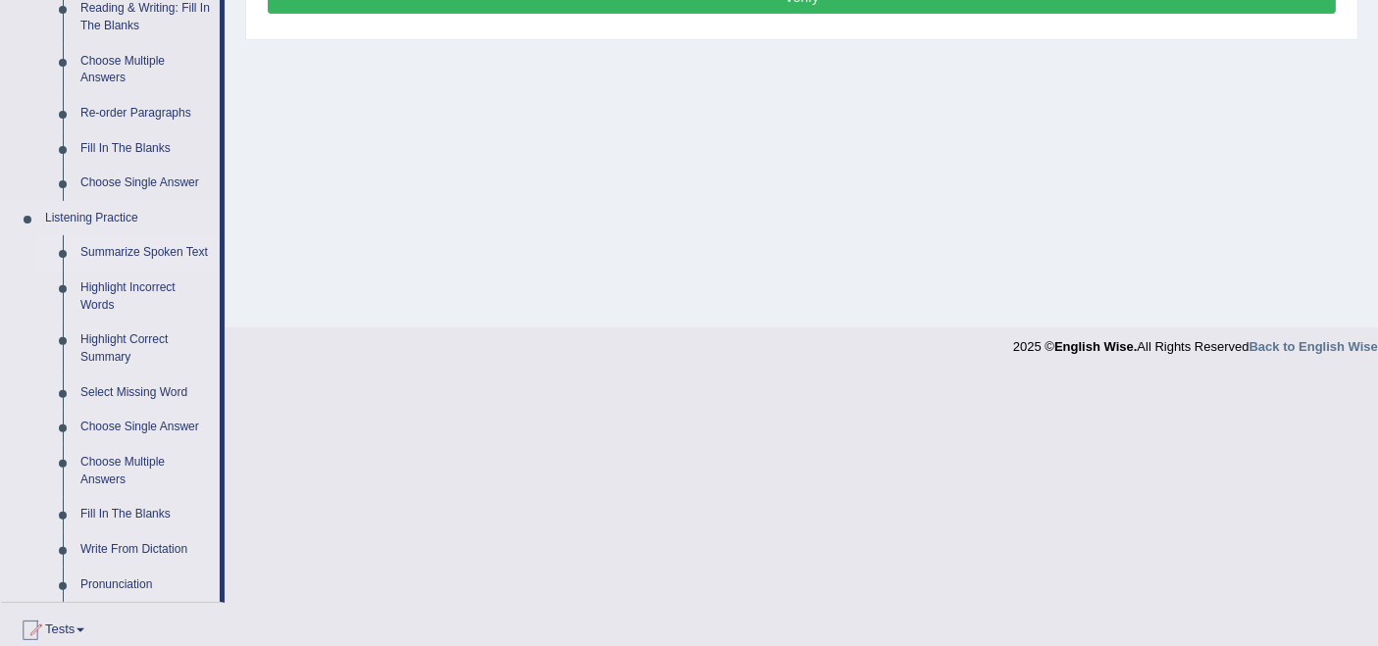
click at [144, 247] on link "Summarize Spoken Text" at bounding box center [146, 252] width 148 height 35
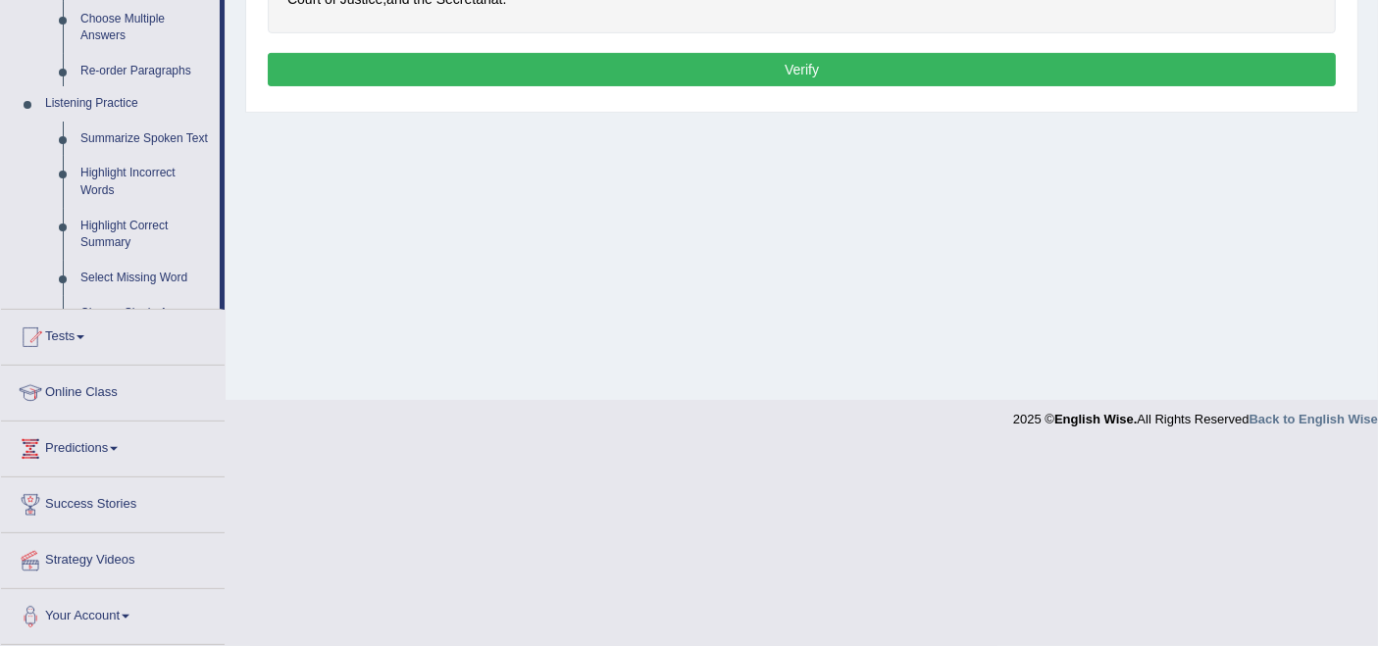
scroll to position [382, 0]
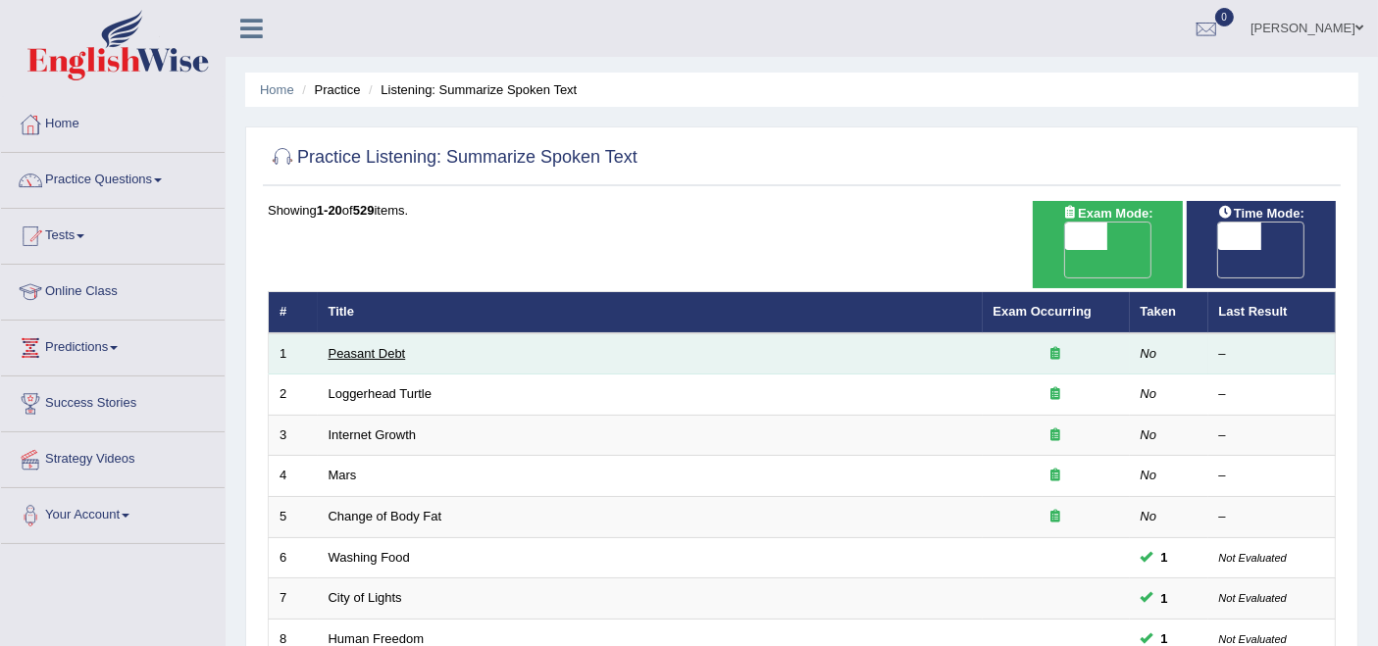
drag, startPoint x: 0, startPoint y: 0, endPoint x: 358, endPoint y: 319, distance: 479.3
click at [358, 346] on link "Peasant Debt" at bounding box center [367, 353] width 77 height 15
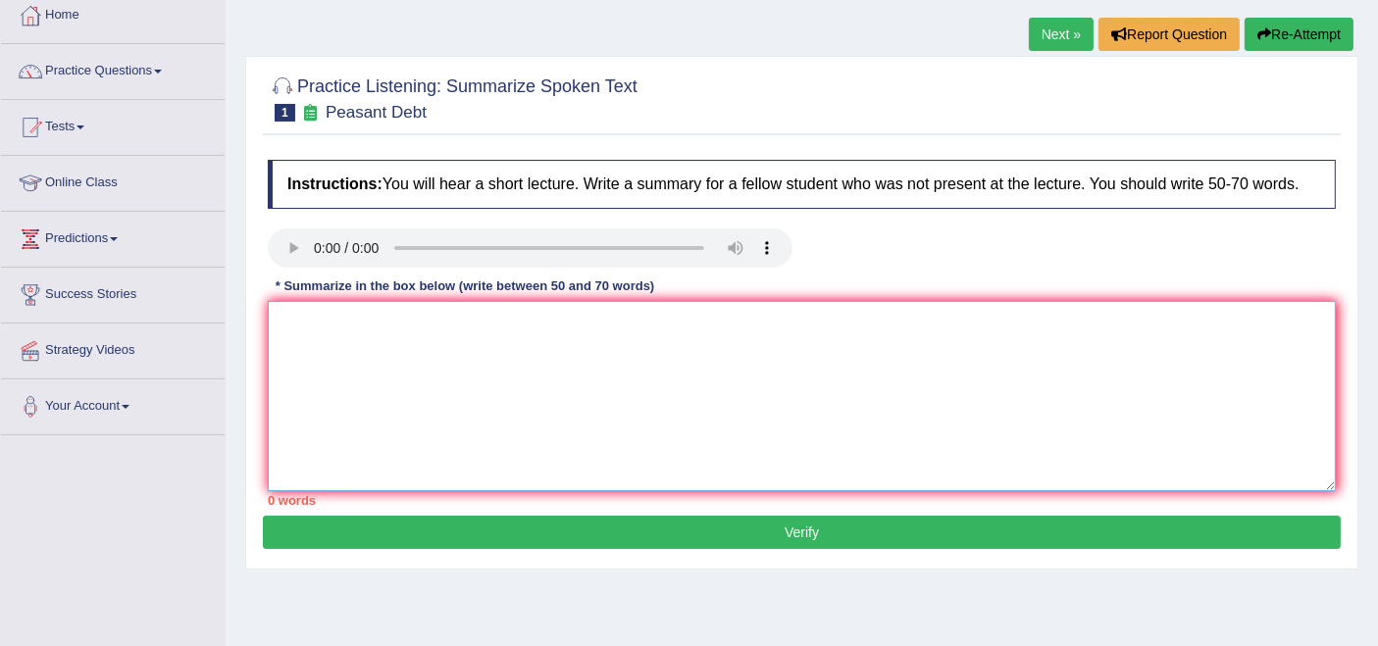
click at [366, 339] on textarea at bounding box center [802, 396] width 1068 height 190
click at [122, 61] on link "Practice Questions" at bounding box center [113, 68] width 224 height 49
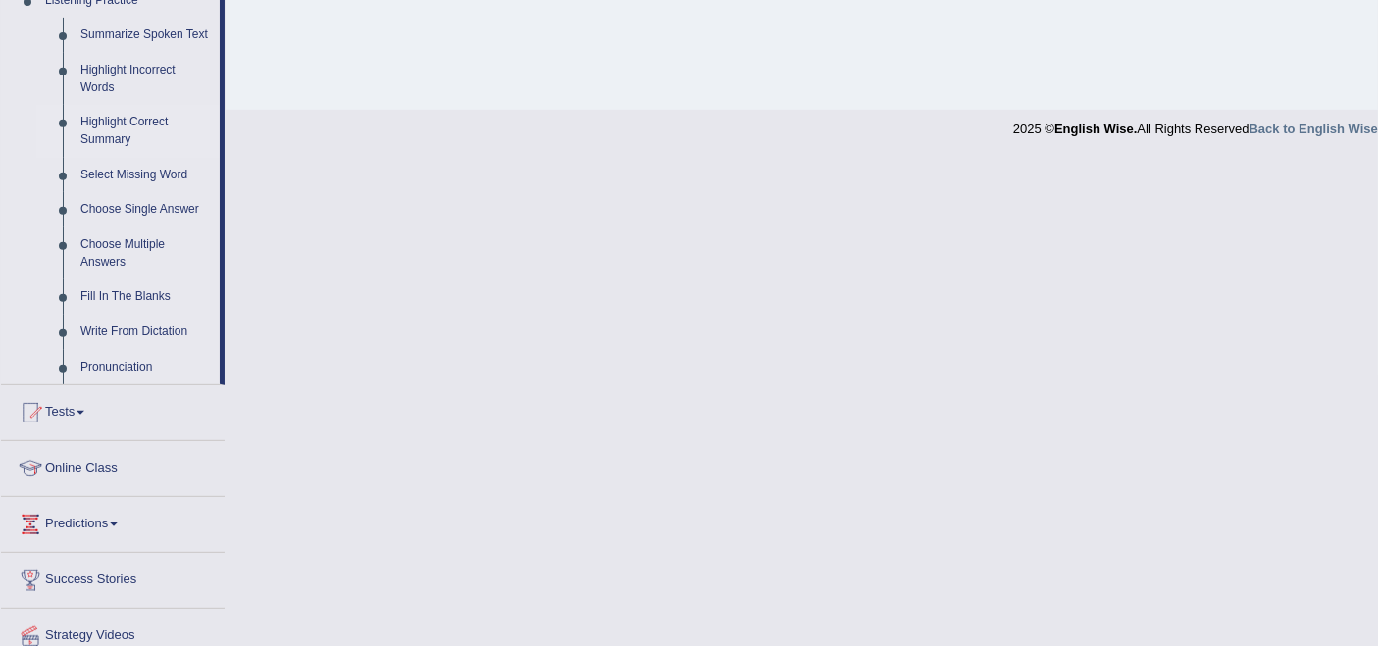
scroll to position [762, 0]
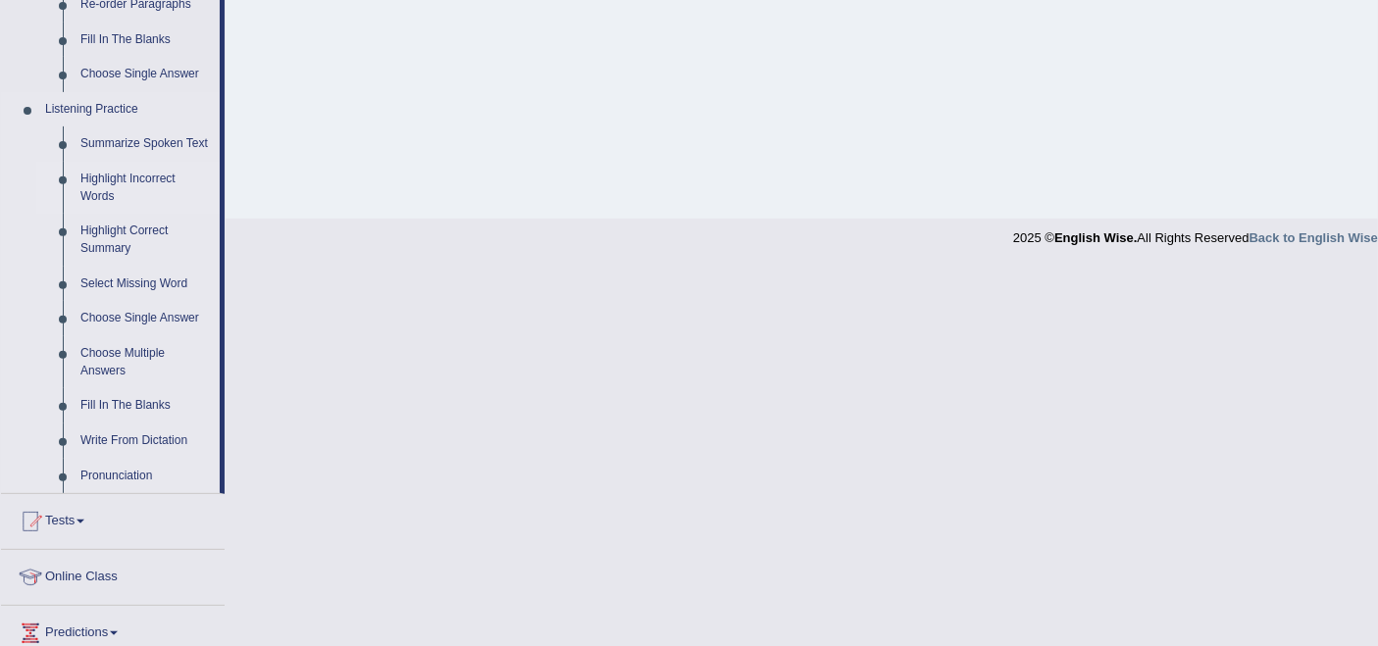
click at [134, 175] on link "Highlight Incorrect Words" at bounding box center [146, 188] width 148 height 52
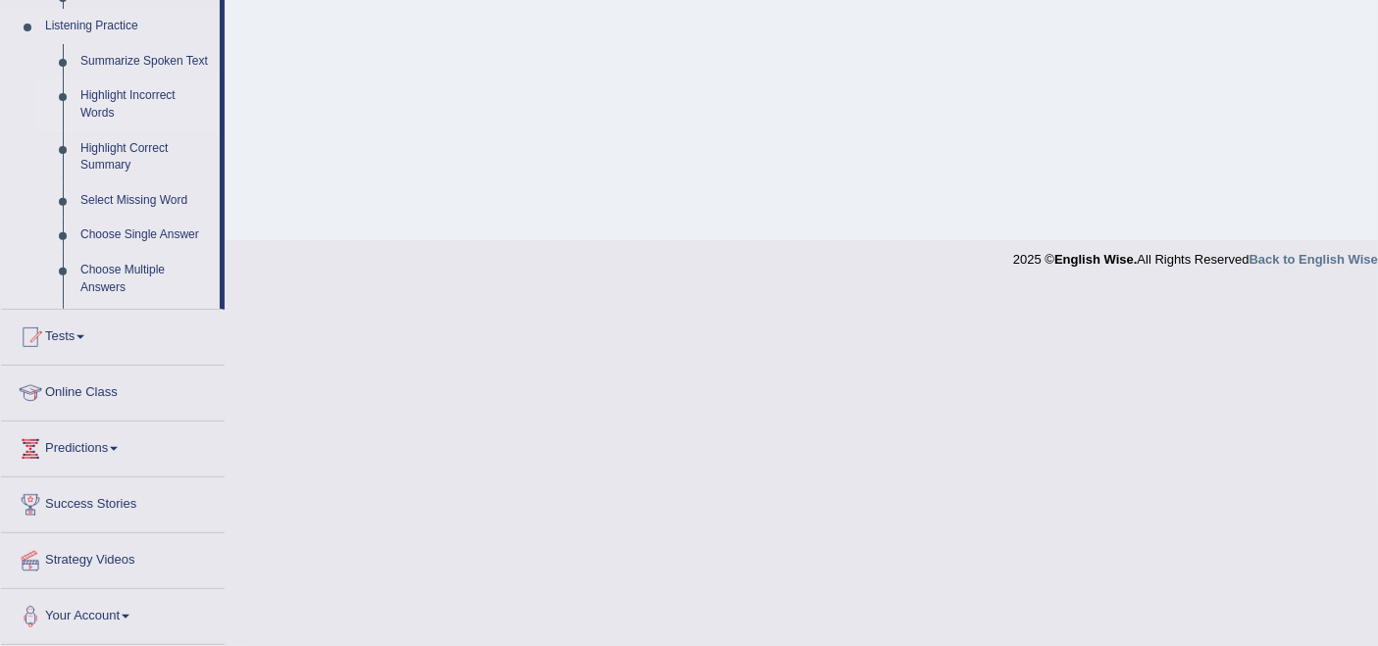
scroll to position [382, 0]
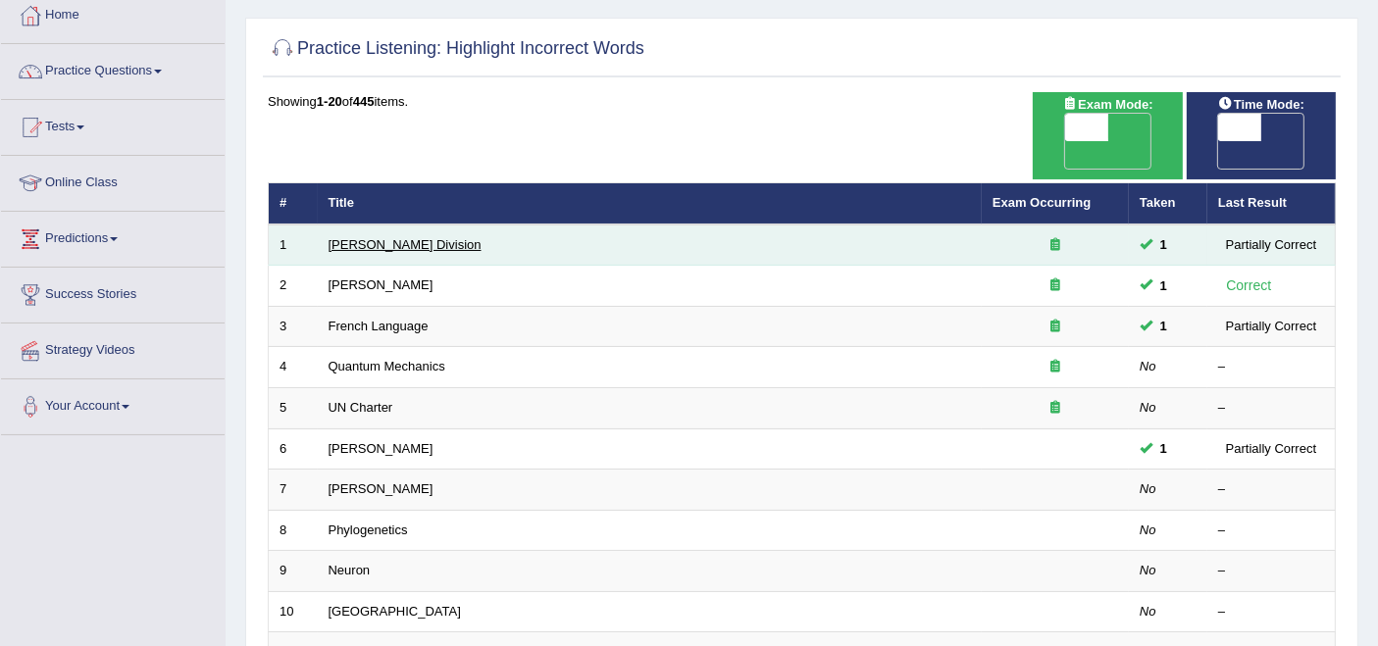
scroll to position [327, 0]
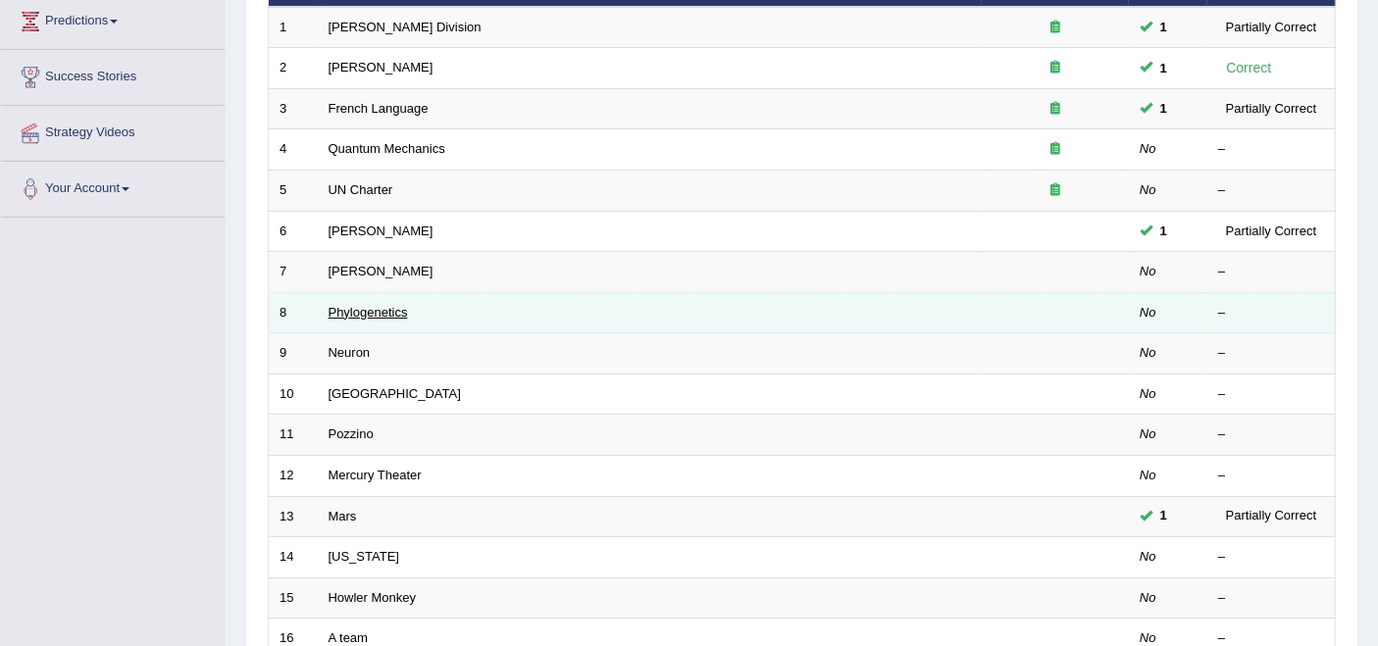
click at [334, 305] on link "Phylogenetics" at bounding box center [368, 312] width 79 height 15
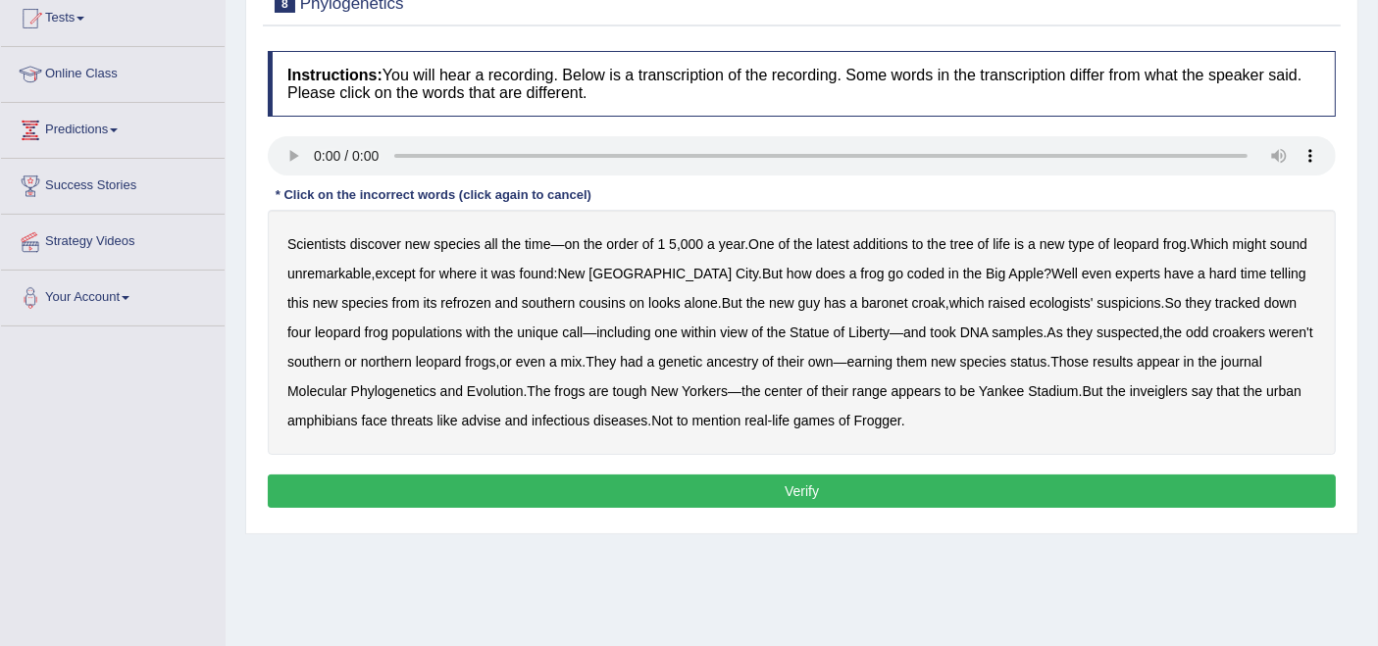
click at [907, 276] on b "coded" at bounding box center [925, 274] width 37 height 16
click at [440, 297] on b "refrozen" at bounding box center [465, 303] width 50 height 16
click at [861, 305] on b "baronet" at bounding box center [884, 303] width 46 height 16
click at [1130, 384] on b "inveiglers" at bounding box center [1159, 391] width 58 height 16
click at [483, 416] on b "advise" at bounding box center [480, 421] width 39 height 16
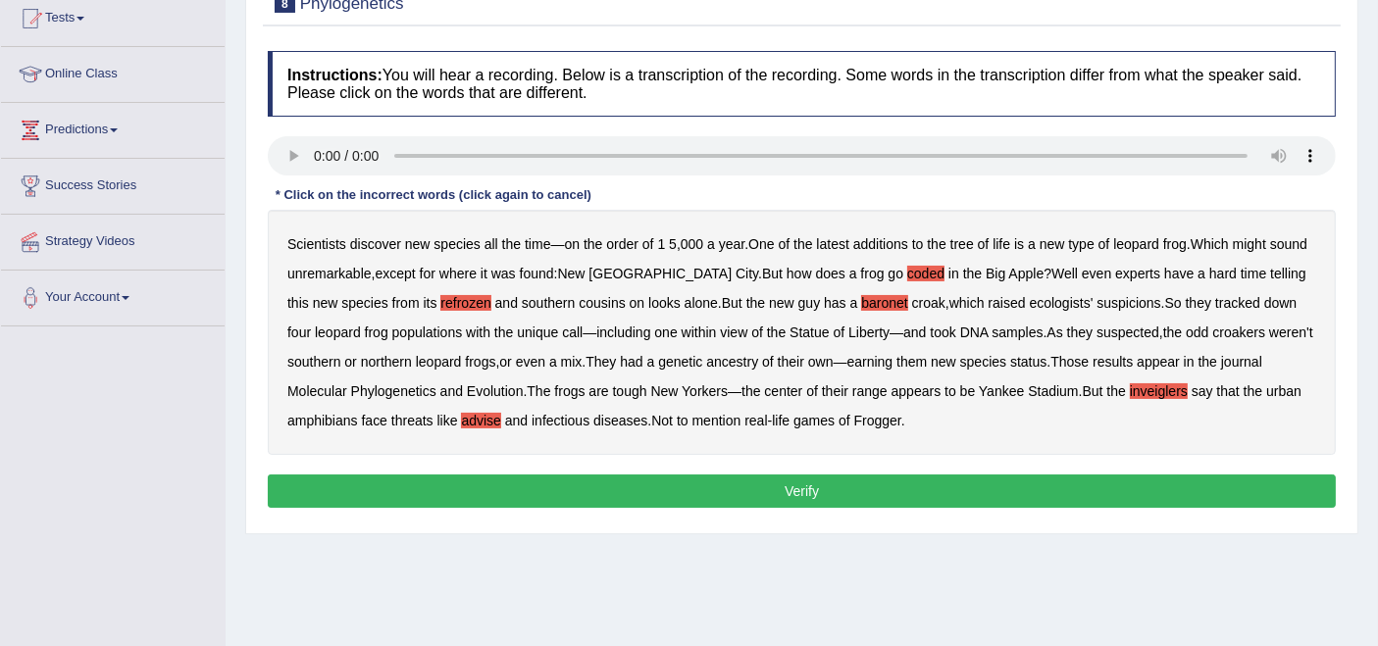
click at [835, 488] on button "Verify" at bounding box center [802, 491] width 1068 height 33
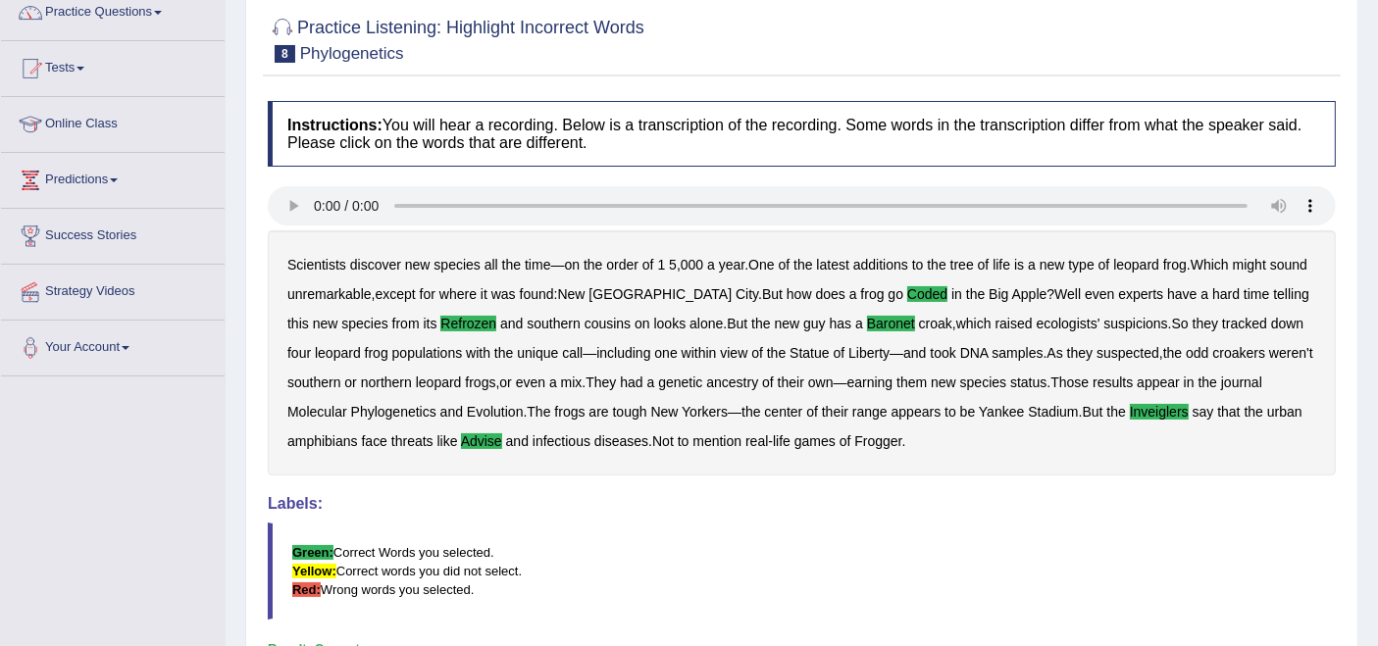
scroll to position [165, 0]
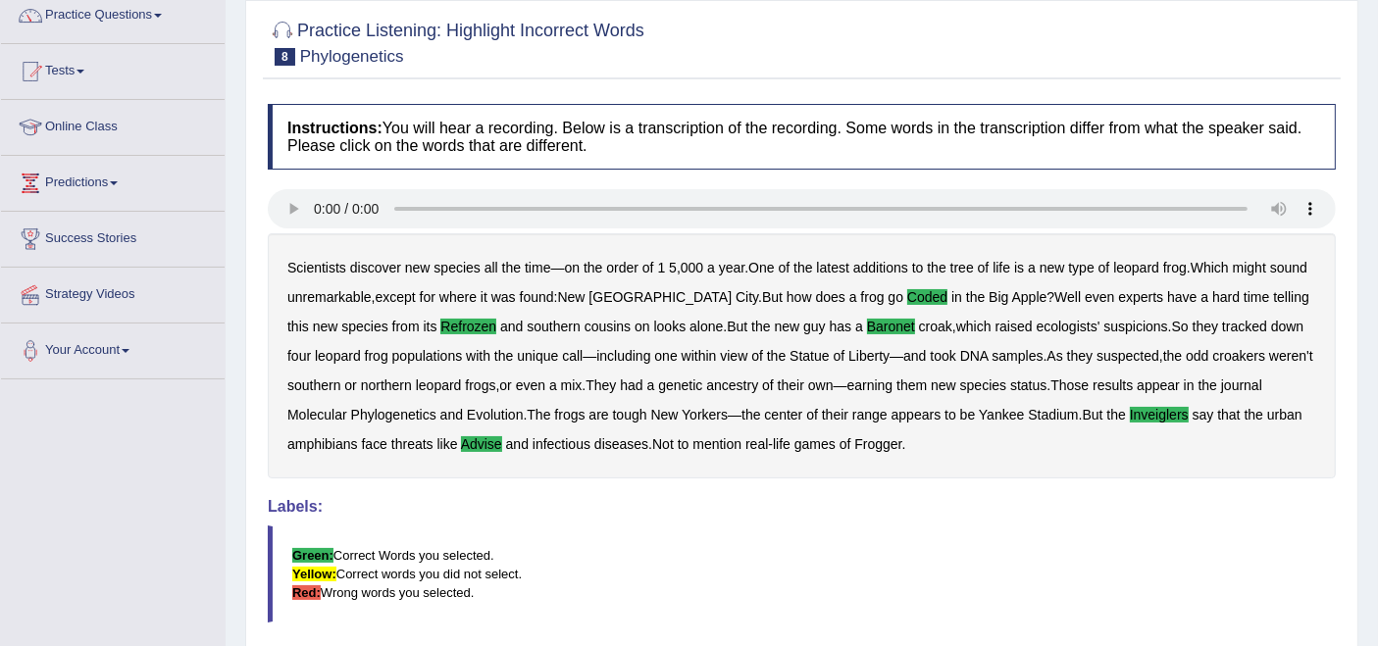
click at [440, 327] on b "refrozen" at bounding box center [468, 327] width 56 height 16
click at [907, 292] on b "coded" at bounding box center [927, 297] width 40 height 16
click at [867, 329] on b "baronet" at bounding box center [891, 327] width 48 height 16
click at [485, 442] on b "advise" at bounding box center [481, 444] width 41 height 16
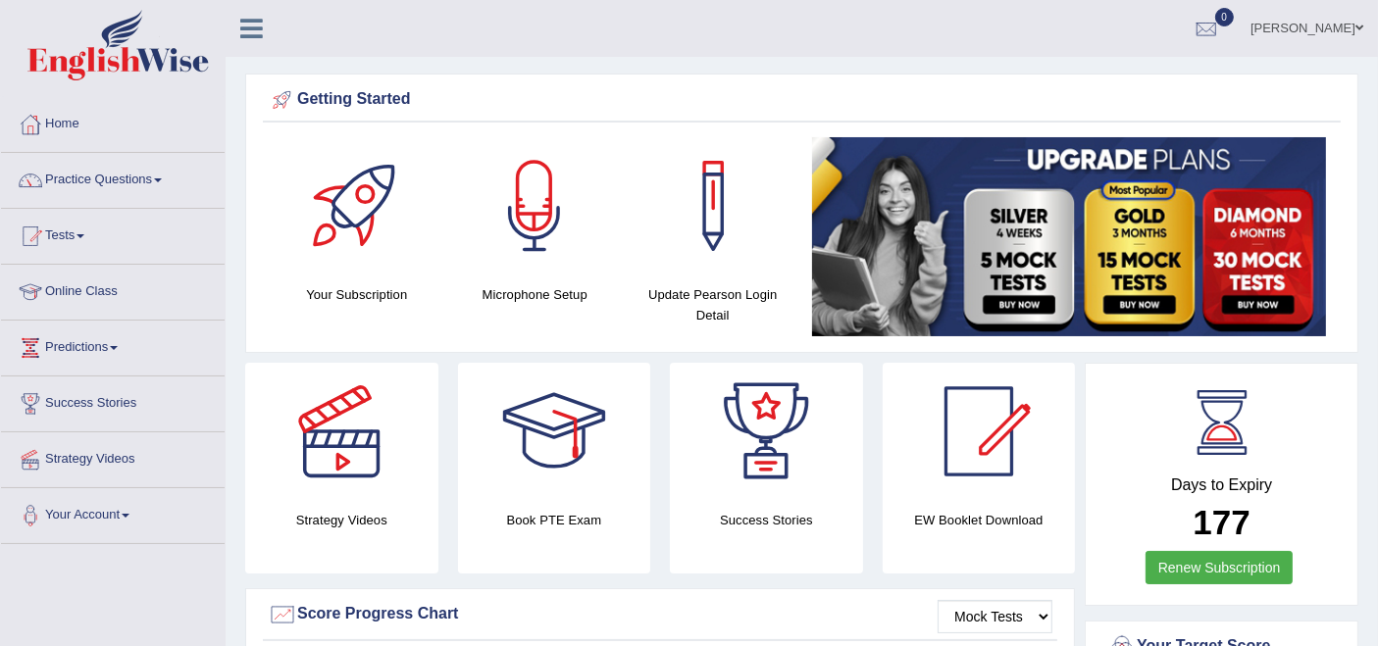
click at [1357, 30] on span at bounding box center [1359, 28] width 8 height 13
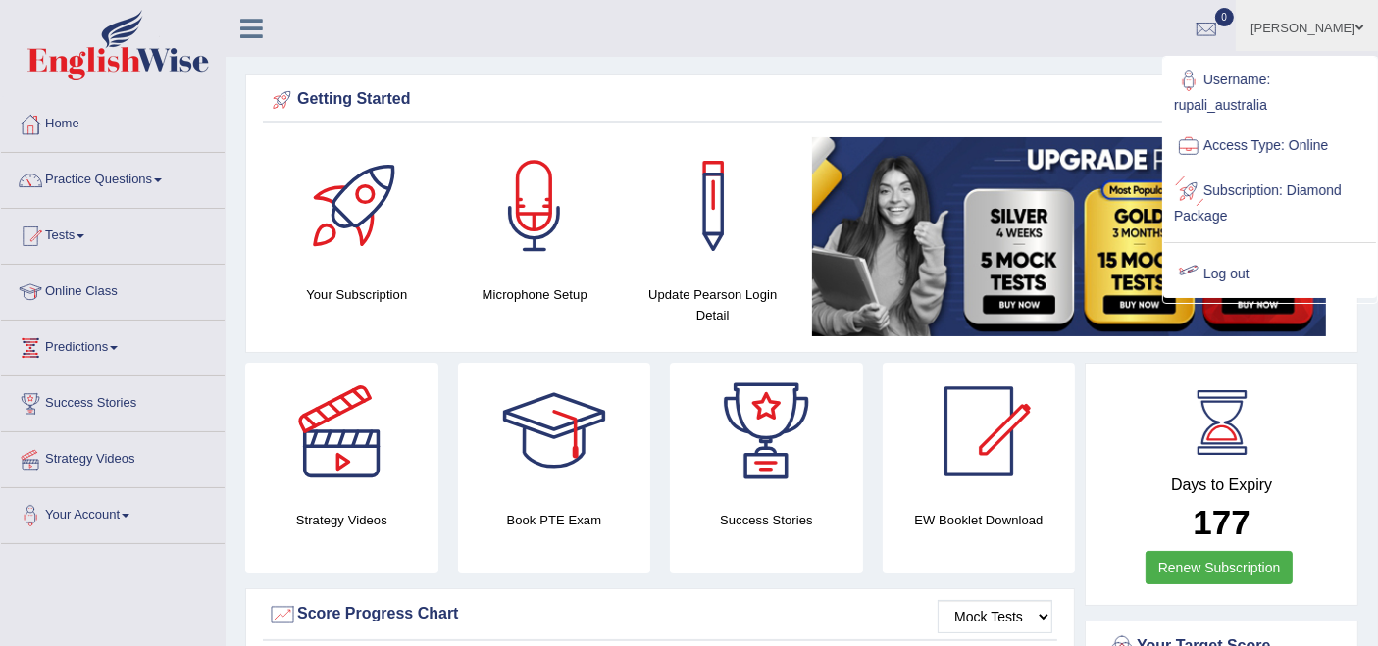
click at [1230, 279] on link "Log out" at bounding box center [1270, 274] width 212 height 45
